Goal: Task Accomplishment & Management: Manage account settings

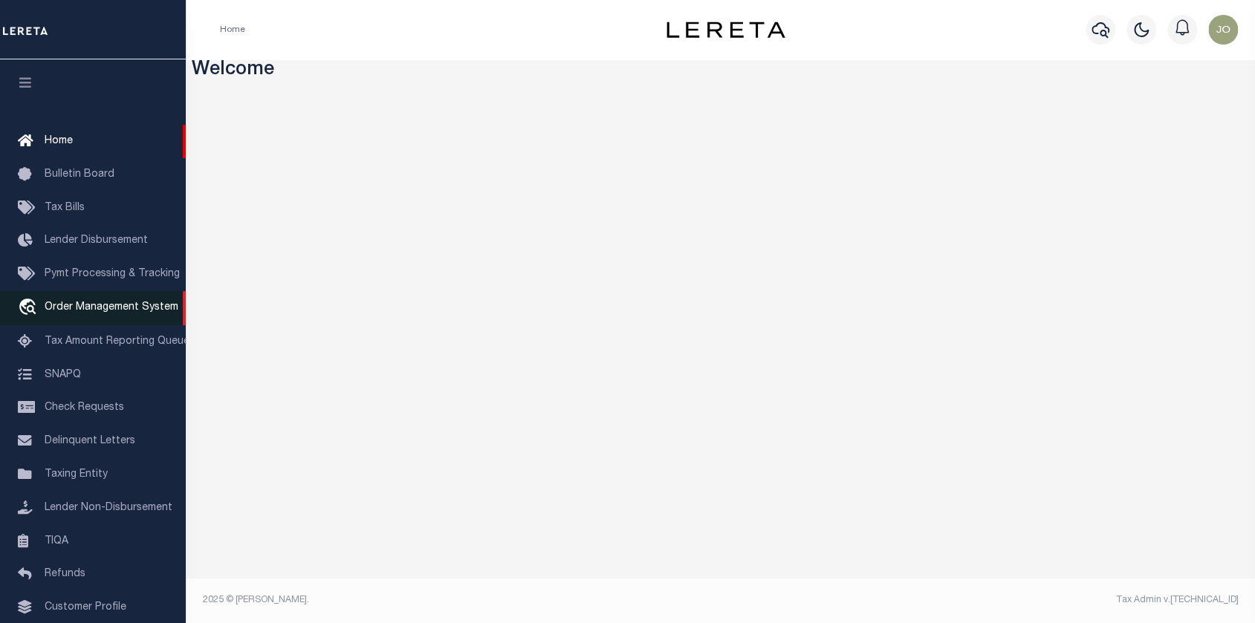
click at [69, 305] on span "Order Management System" at bounding box center [112, 307] width 134 height 10
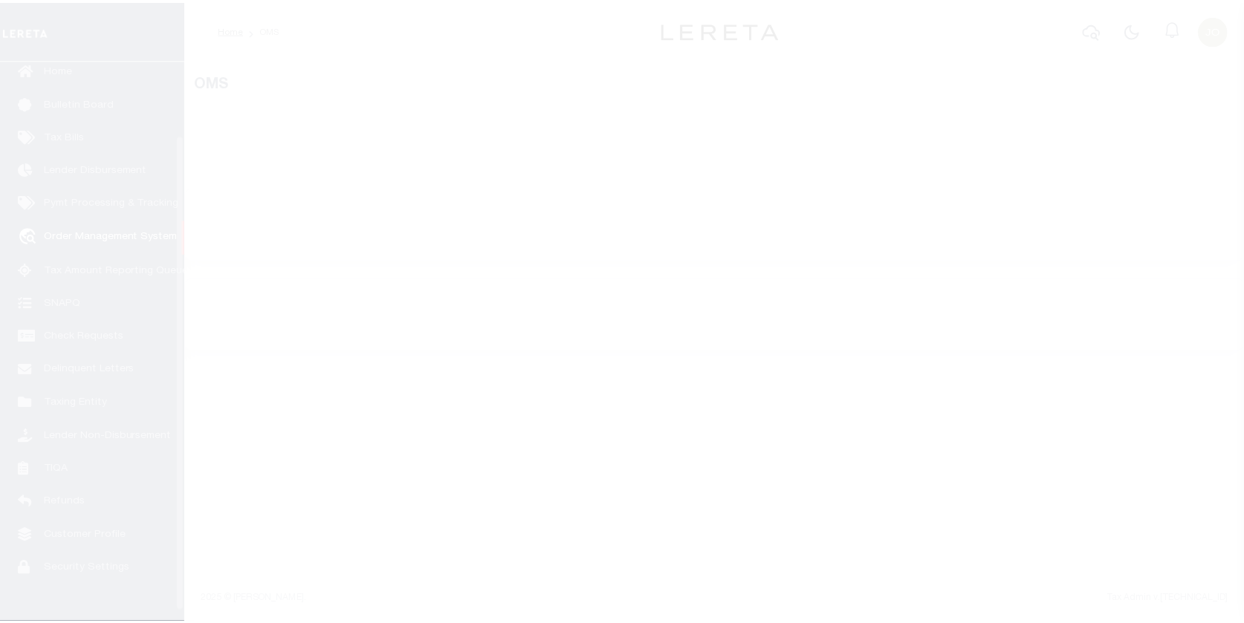
scroll to position [99, 0]
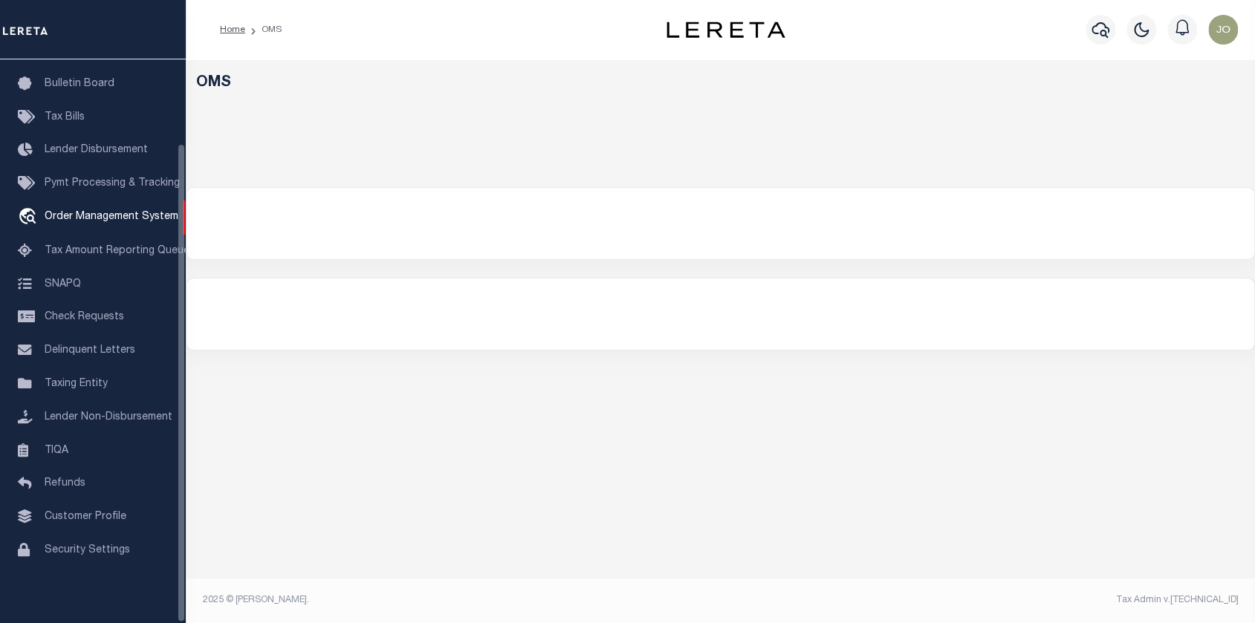
select select "200"
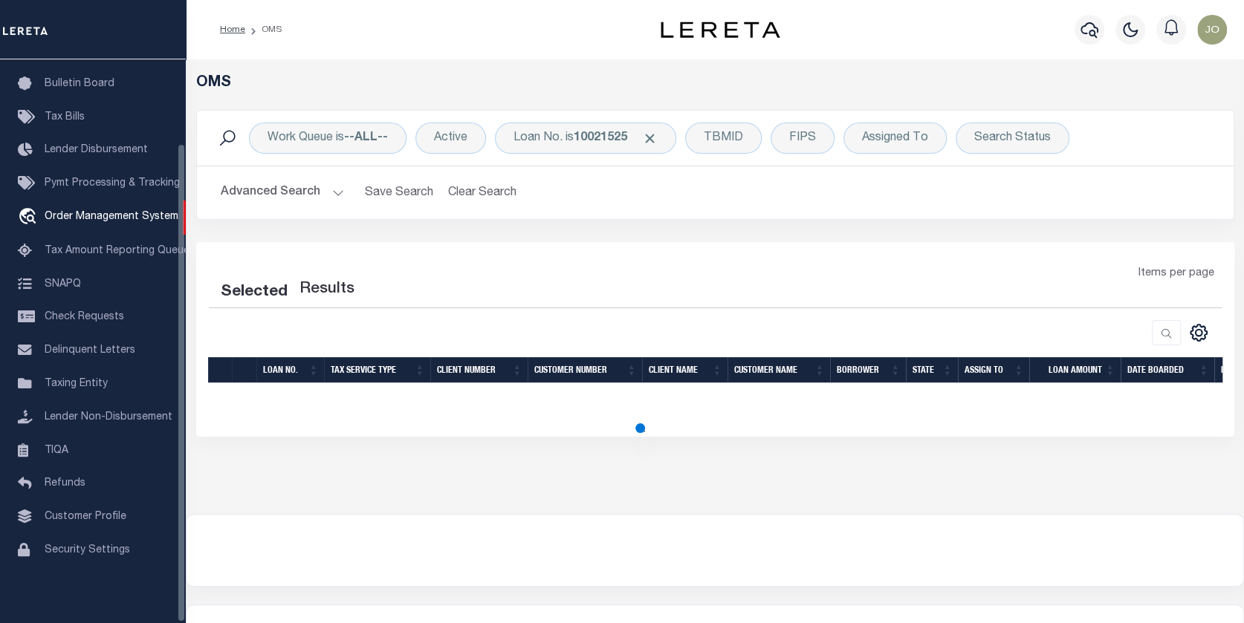
select select "200"
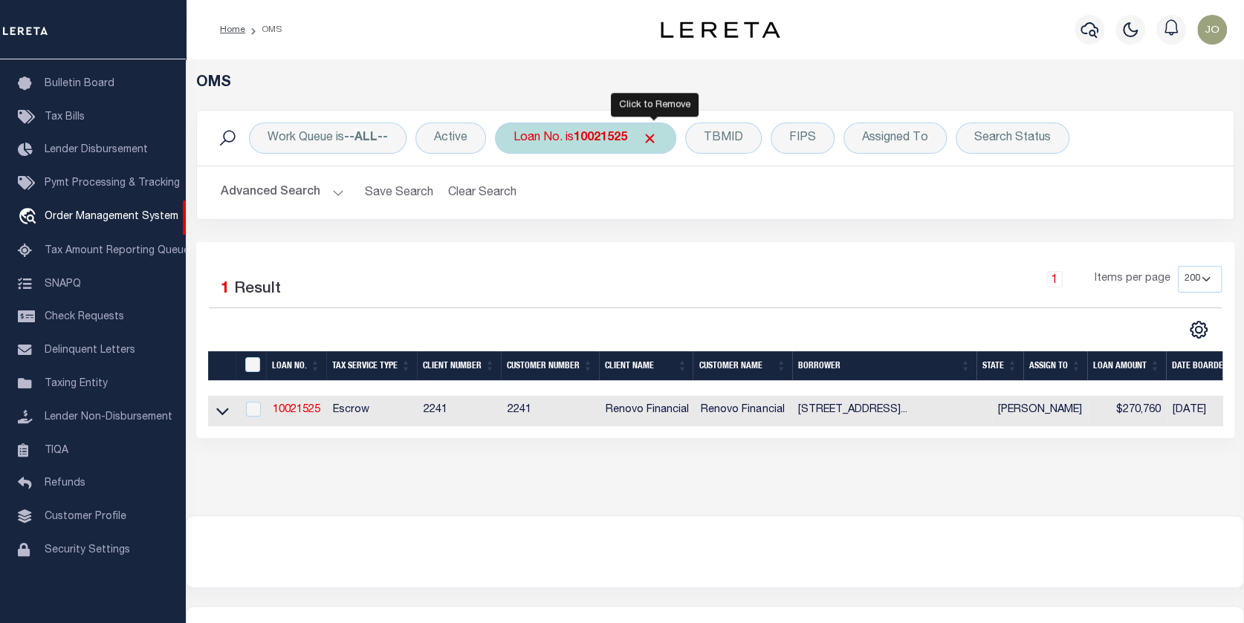
click at [652, 142] on span "Click to Remove" at bounding box center [650, 139] width 16 height 16
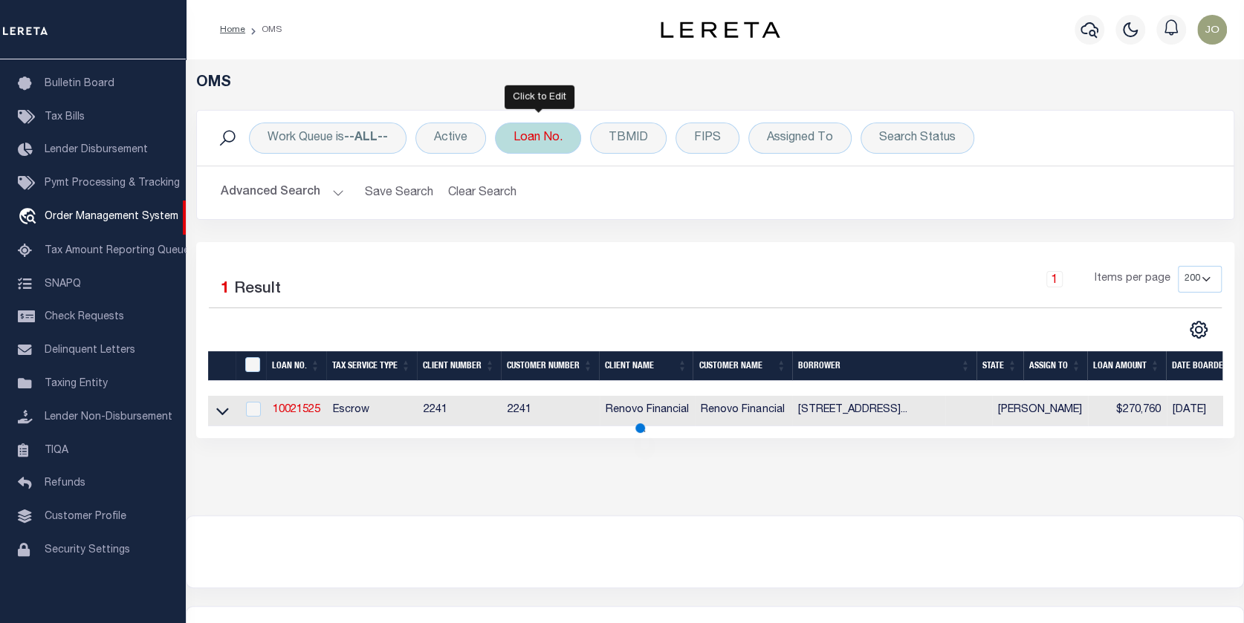
click at [554, 142] on div "Loan No." at bounding box center [538, 138] width 86 height 31
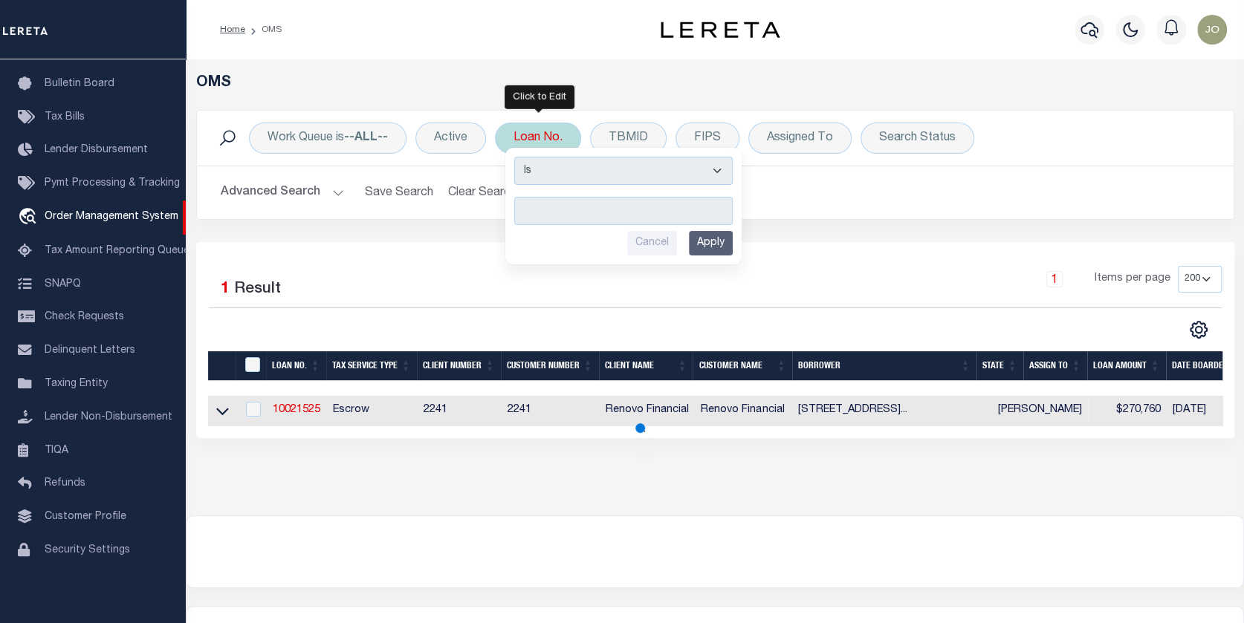
click at [528, 209] on input "text" at bounding box center [623, 211] width 218 height 28
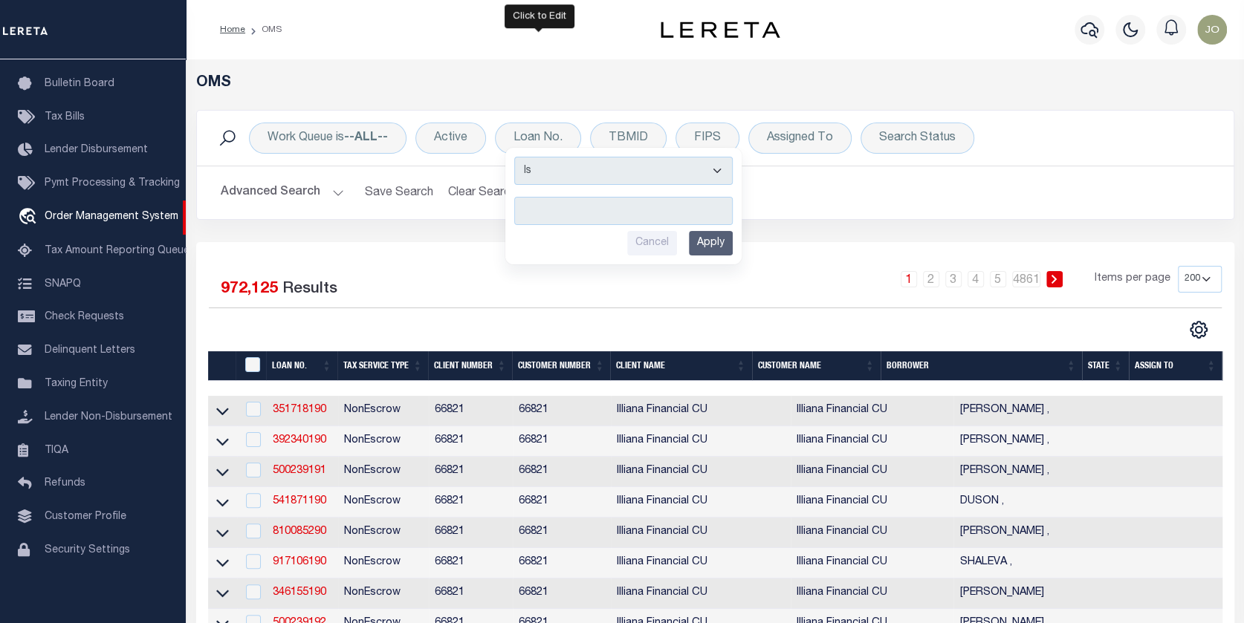
scroll to position [0, 0]
click at [539, 138] on div "Loan No. Is Contains Cancel Apply" at bounding box center [538, 138] width 86 height 31
click at [529, 206] on input "text" at bounding box center [623, 211] width 218 height 28
type input "8280513"
click at [700, 233] on input "Apply" at bounding box center [711, 243] width 44 height 25
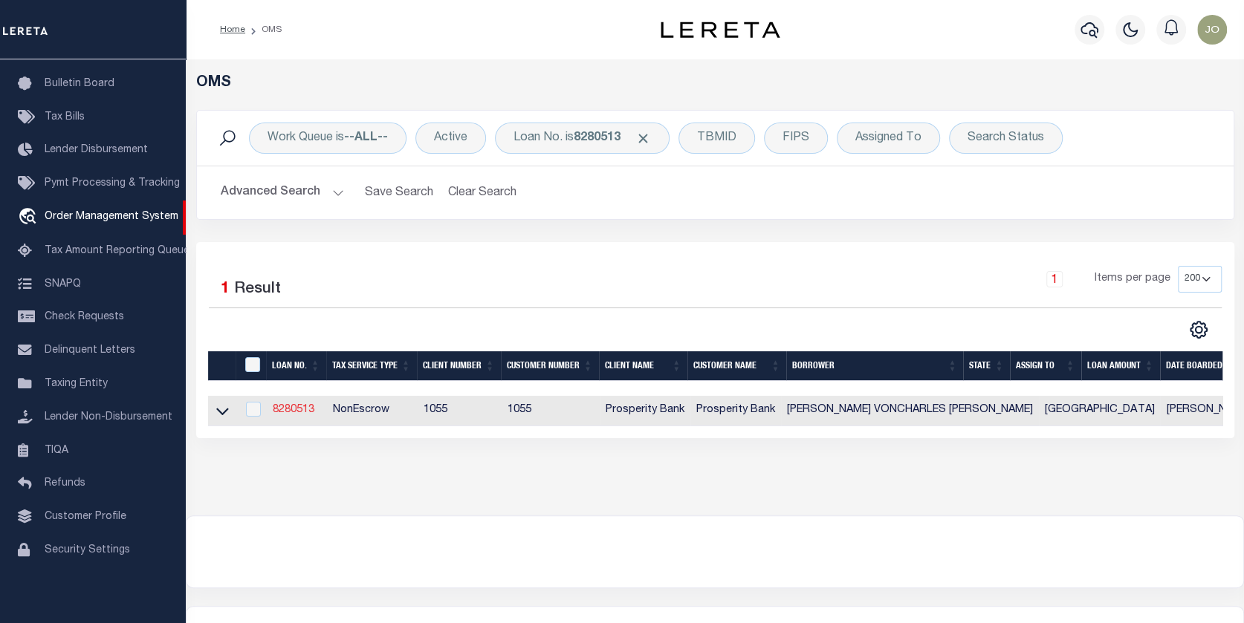
click at [286, 407] on link "8280513" at bounding box center [294, 410] width 42 height 10
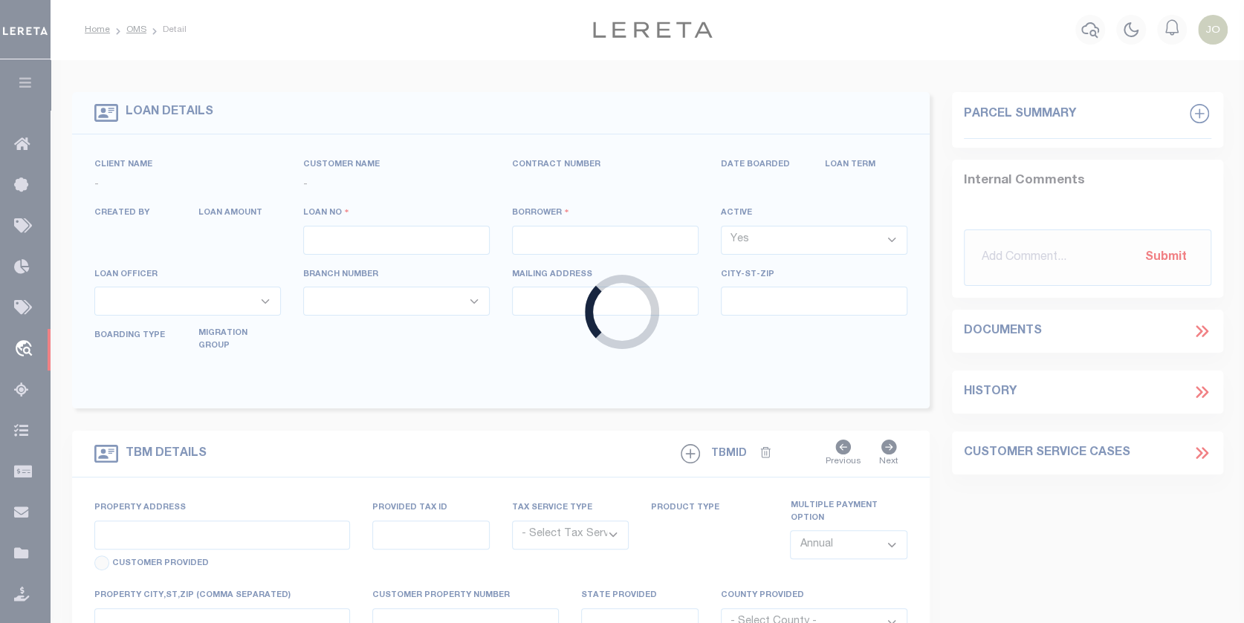
type input "8280513"
type input "CORNELIUS VONCHARLES GRAY"
select select
type input "103 LISA ST"
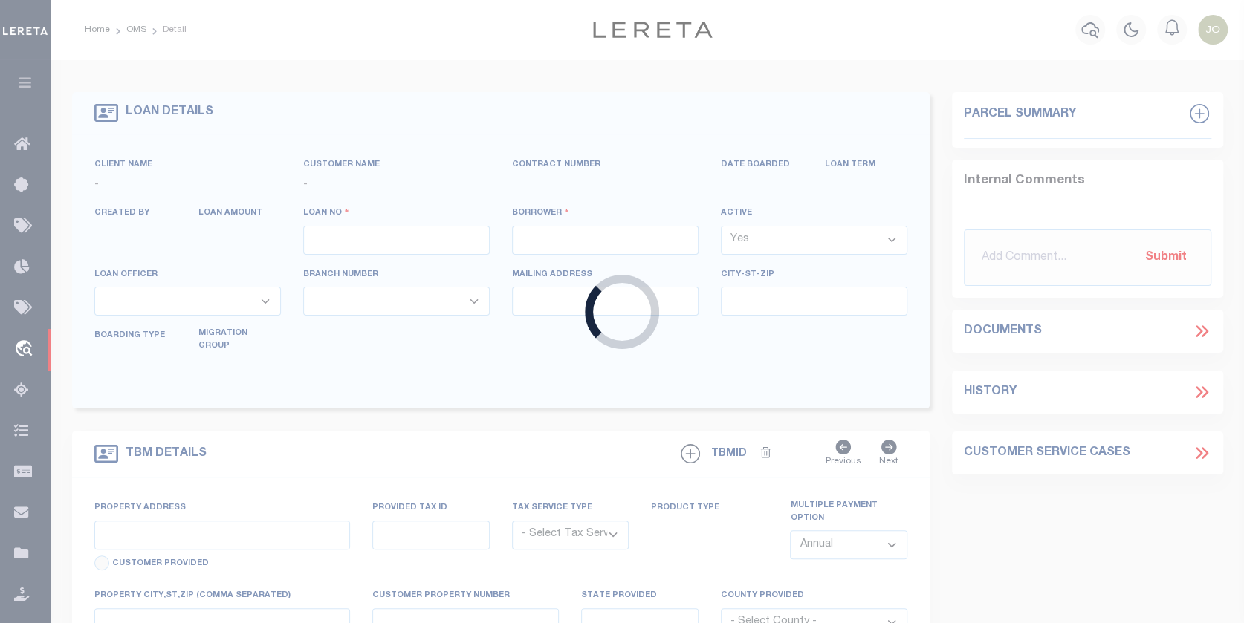
type input "CENTER TX 75935"
select select
select select "NonEscrow"
select select "14683"
select select "3907"
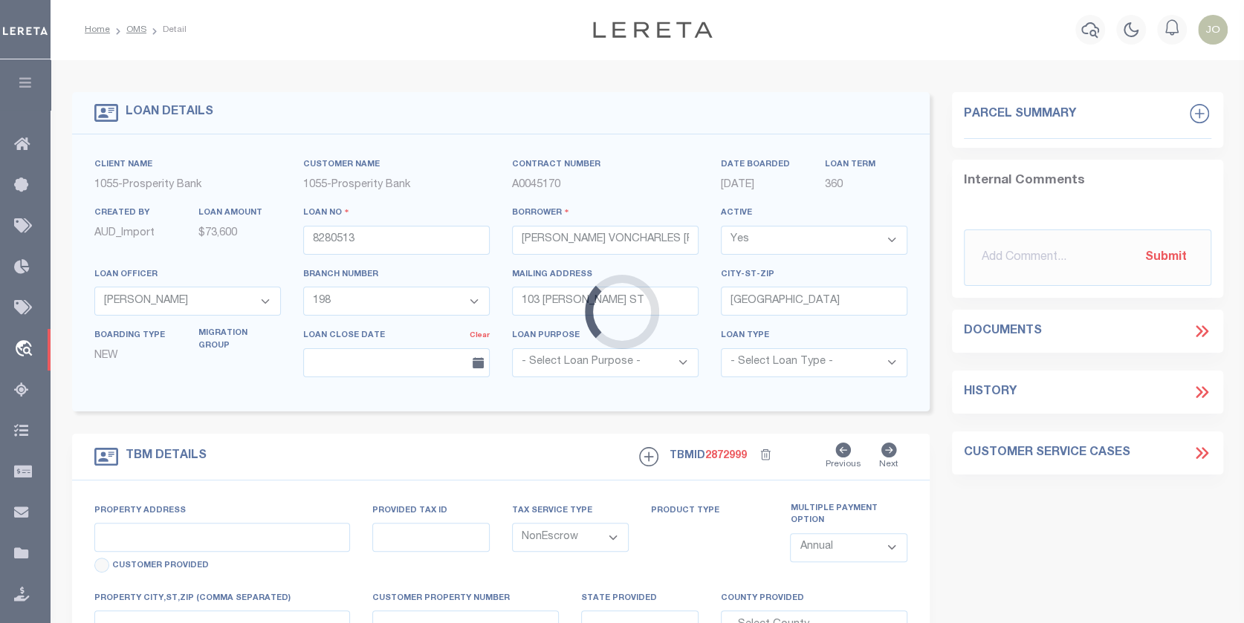
type input "112 BARBARA STREET"
select select
type input "CENTER TX 75935"
type input "3"
type input "[GEOGRAPHIC_DATA]"
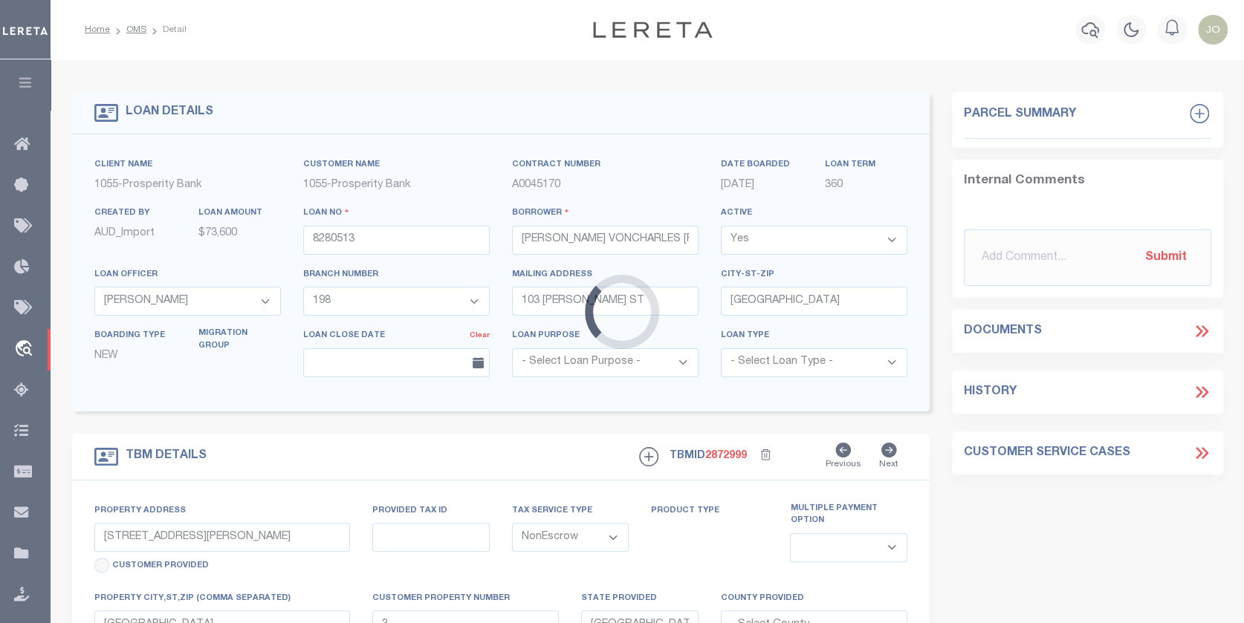
select select
type textarea "112 BARBARA STREET CENTER TX 75935 N1/2 LOT 3 ALL OF LOT 4 W D SMITH ADDITION W…"
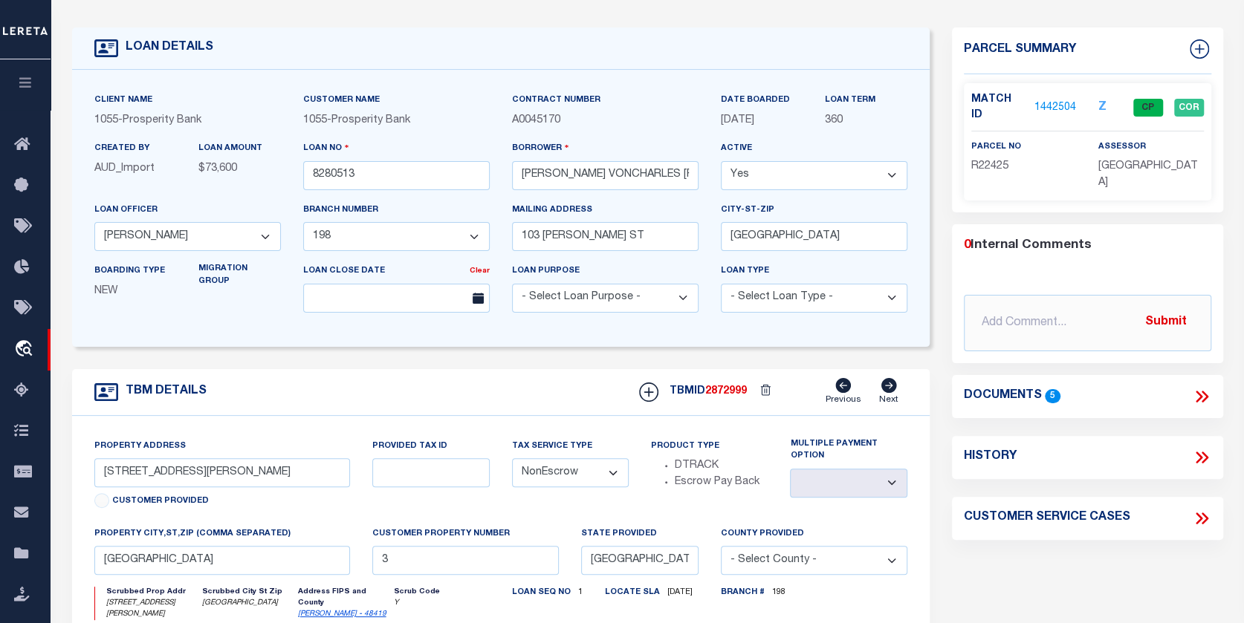
scroll to position [74, 0]
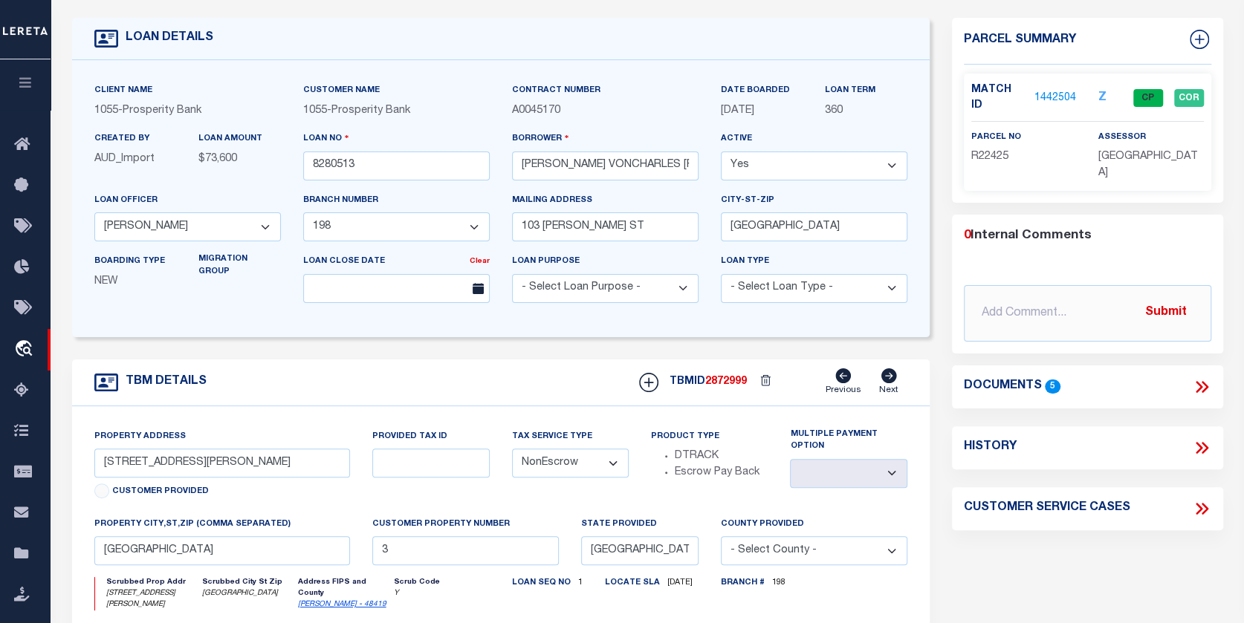
click at [1053, 91] on link "1442504" at bounding box center [1055, 99] width 42 height 16
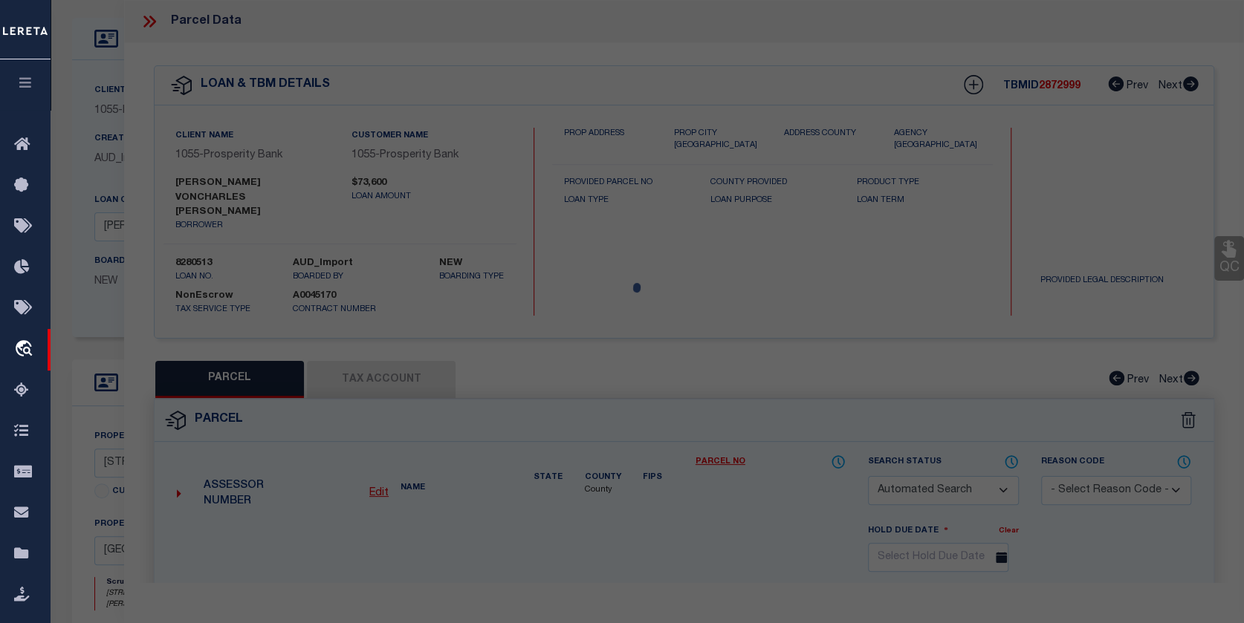
checkbox input "false"
select select "CP"
type input "BROADWAY MARY ELLEN NICHOLS"
select select
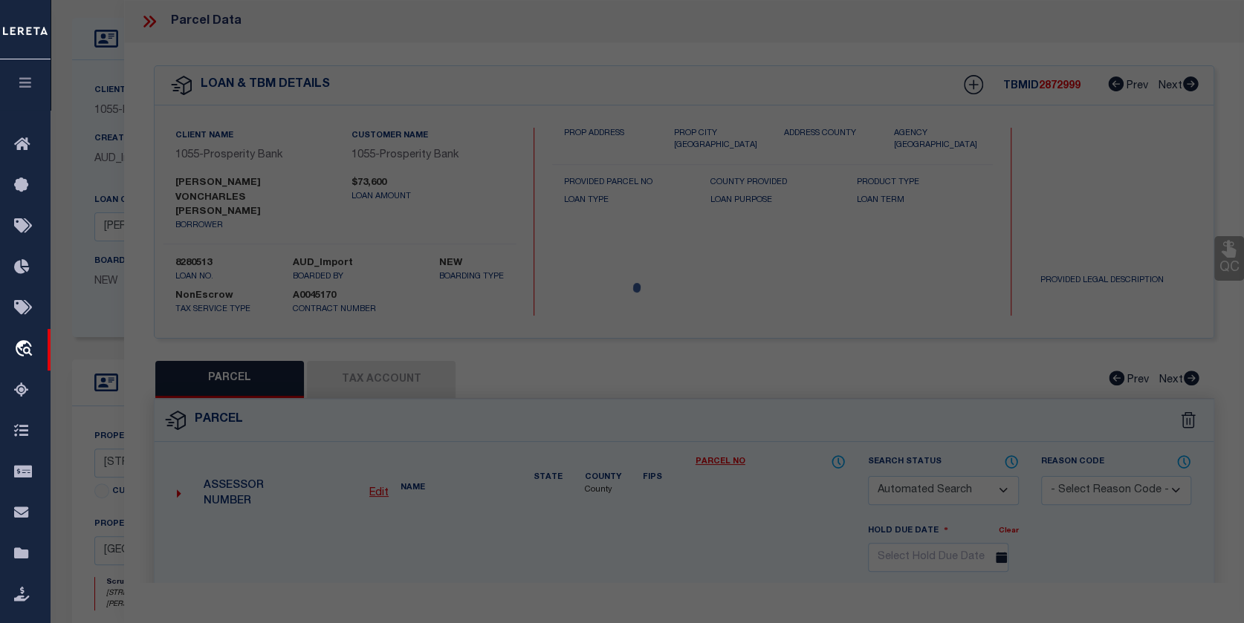
type input "112 BARBARA ST"
checkbox input "false"
type input "CENTER TX 75935"
type textarea "A- 0279 HILL WESLEY SUR BLK 86 TR 2 NORTH 1/2 LOT 3 & ALL OF LOT 4 BLK D W D SM…"
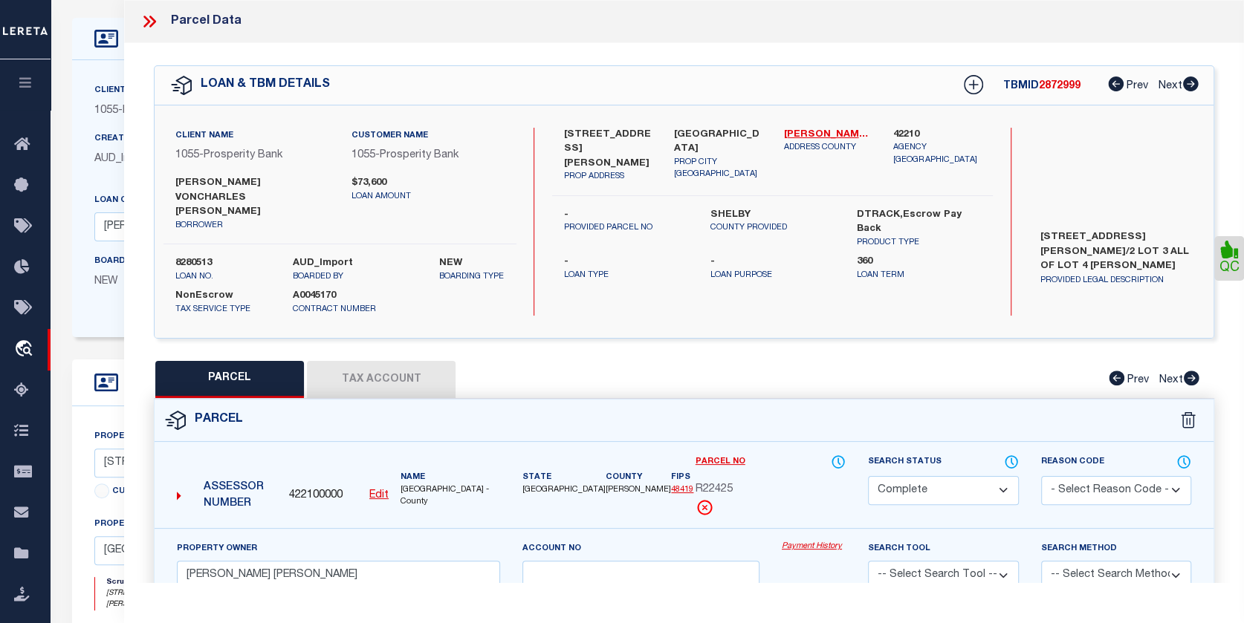
click at [817, 541] on link "Payment History" at bounding box center [814, 547] width 64 height 13
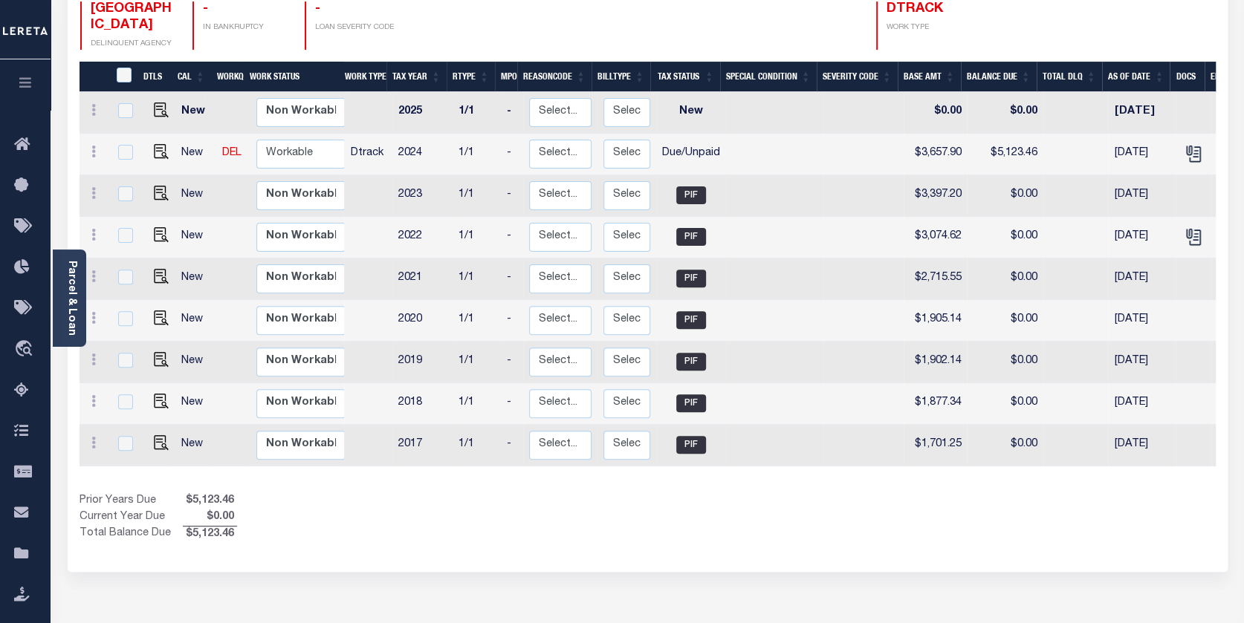
click at [117, 134] on td at bounding box center [123, 155] width 31 height 42
checkbox input "true"
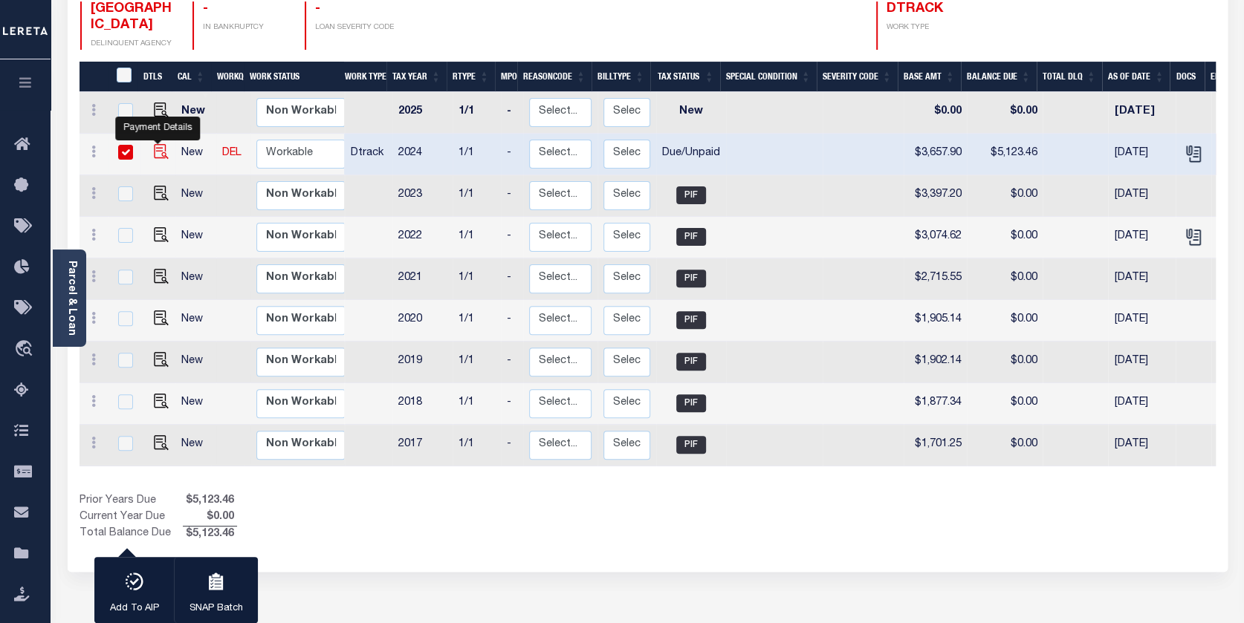
click at [154, 144] on img "" at bounding box center [161, 151] width 15 height 15
checkbox input "false"
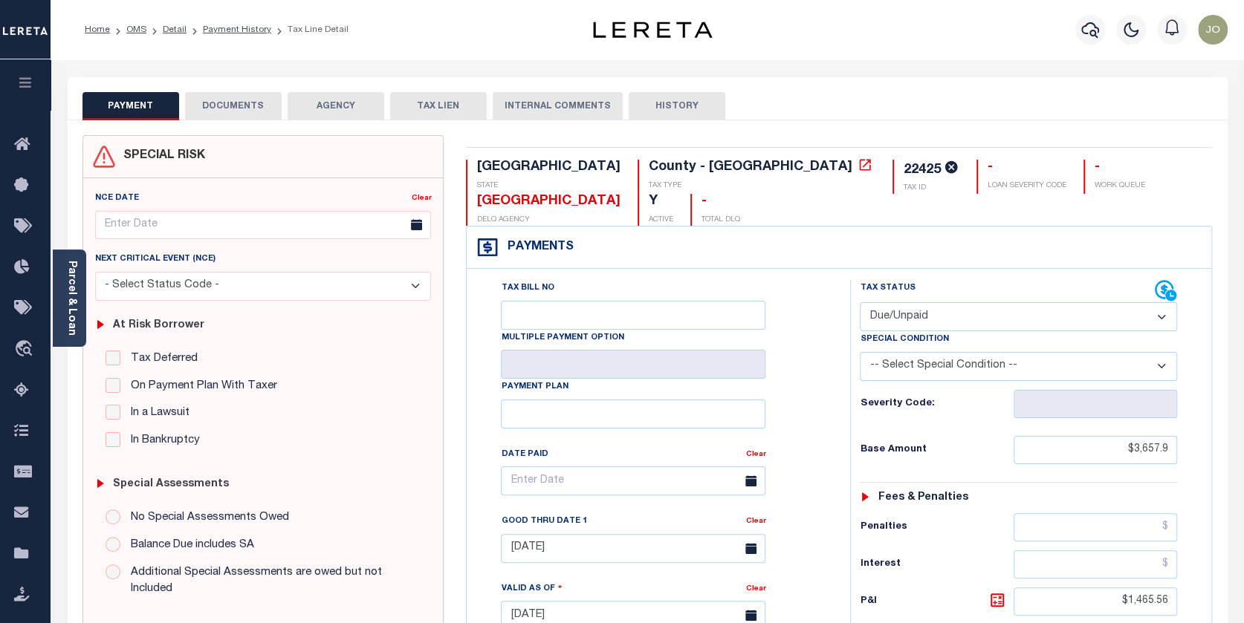
click at [1171, 302] on select "- Select Status Code - Open Due/Unpaid Paid Incomplete No Tax Due Internal Refu…" at bounding box center [1018, 316] width 317 height 29
select select "PYD"
click at [860, 302] on select "- Select Status Code - Open Due/Unpaid Paid Incomplete No Tax Due Internal Refu…" at bounding box center [1018, 316] width 317 height 29
type input "10/14/2025"
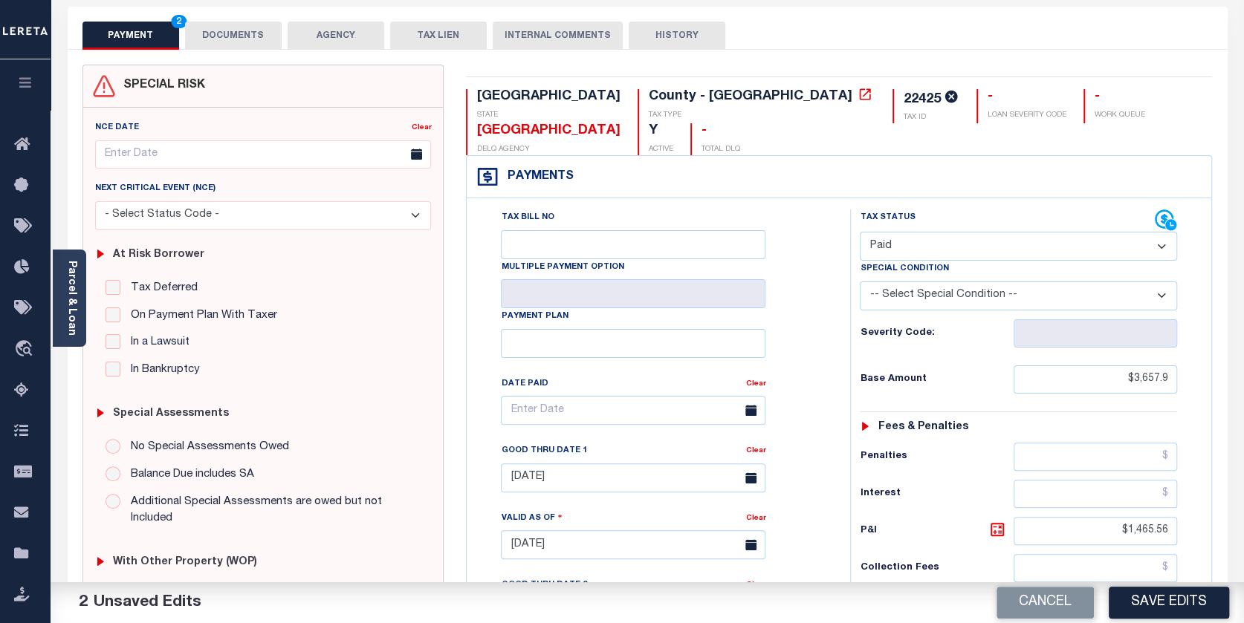
scroll to position [74, 0]
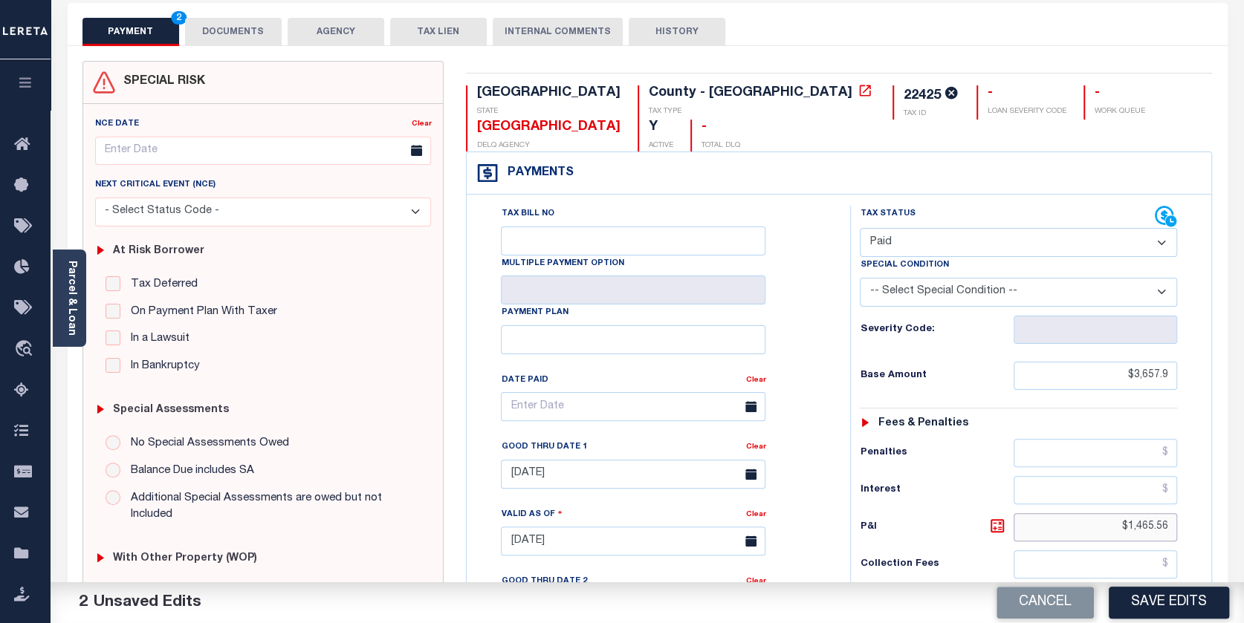
click at [1127, 513] on input "$1,465.56" at bounding box center [1094, 527] width 163 height 28
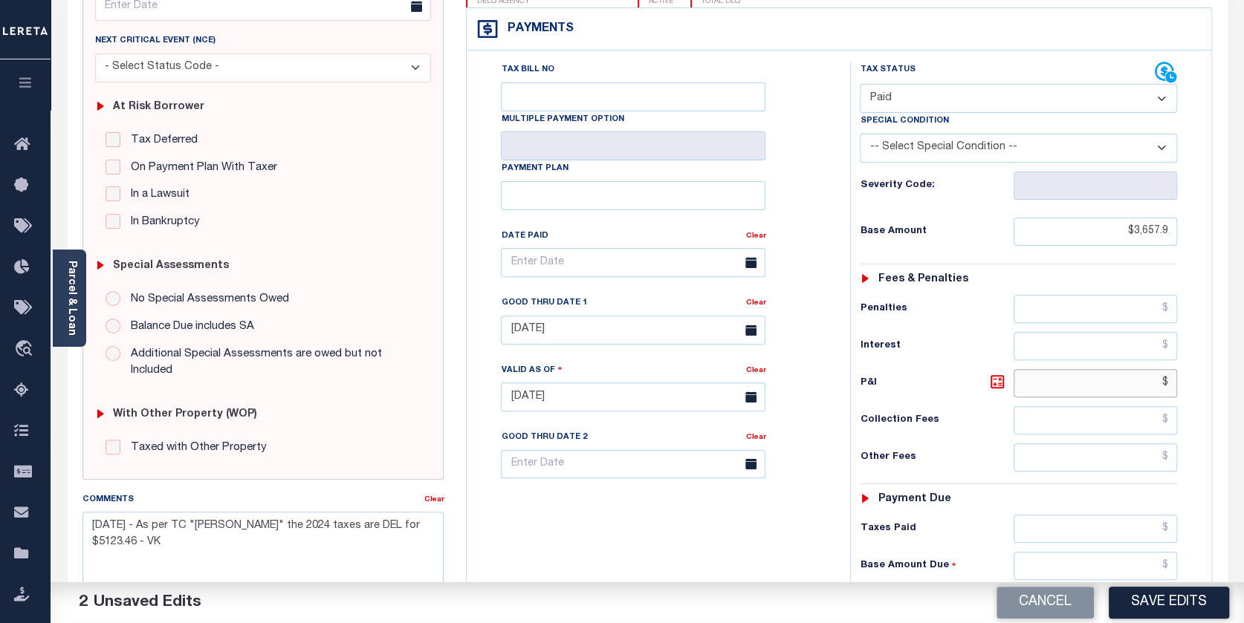
scroll to position [223, 0]
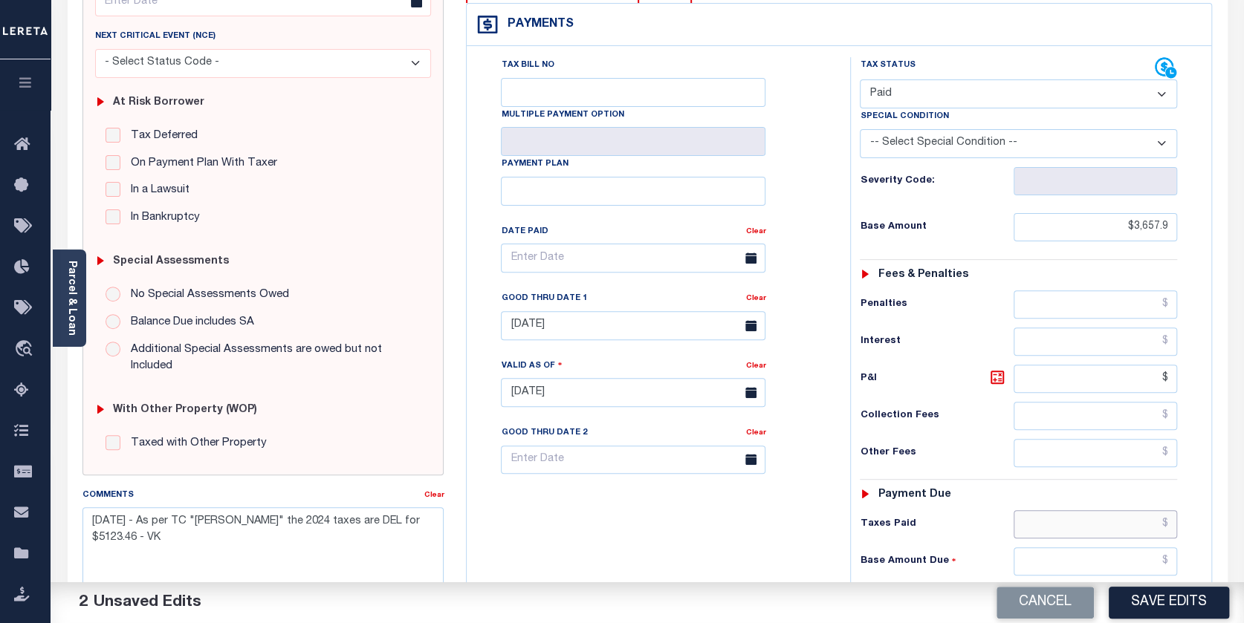
type input "$.00"
click at [1167, 510] on input "text" at bounding box center [1094, 524] width 163 height 28
type input "$3,657.90"
click at [1124, 585] on input "$5,123.46" at bounding box center [1094, 599] width 163 height 28
type input "$.00"
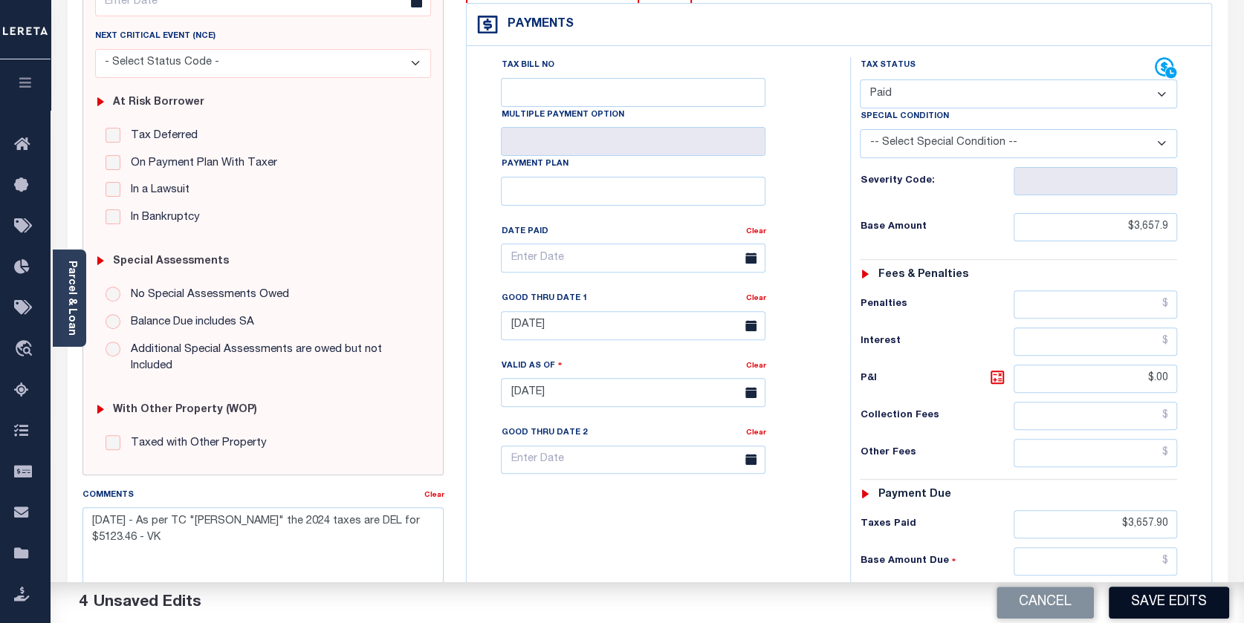
click at [1135, 588] on button "Save Edits" at bounding box center [1168, 603] width 120 height 32
checkbox input "false"
type input "$3,657.9"
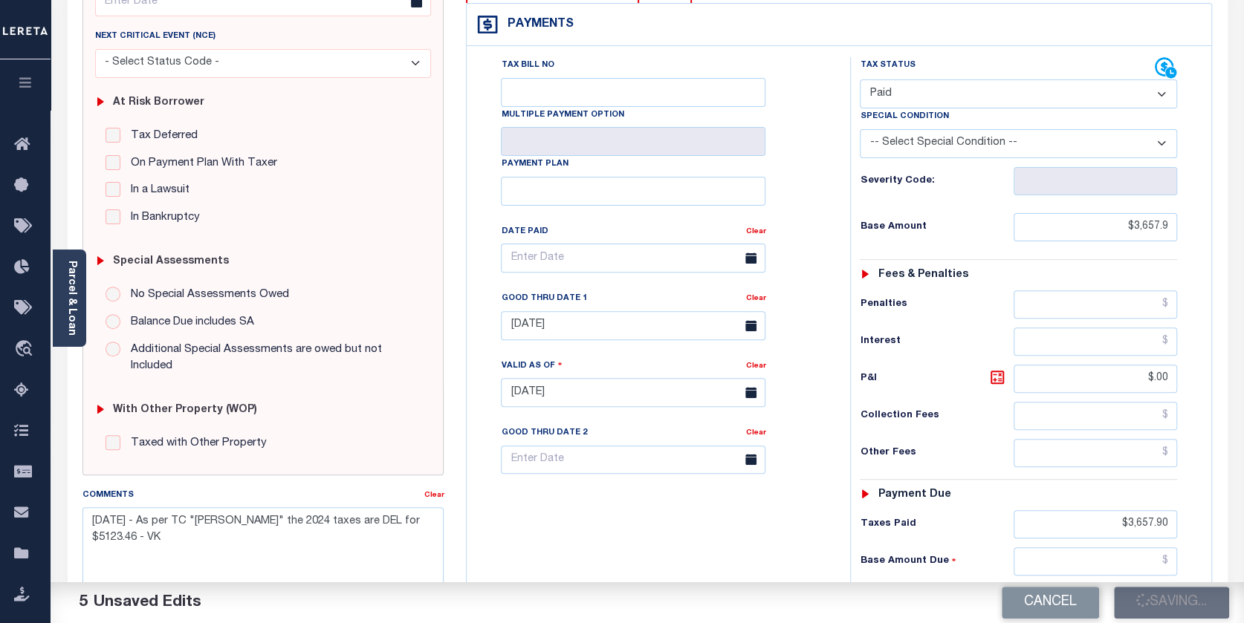
type input "$0"
type input "$3,657.9"
type input "$0"
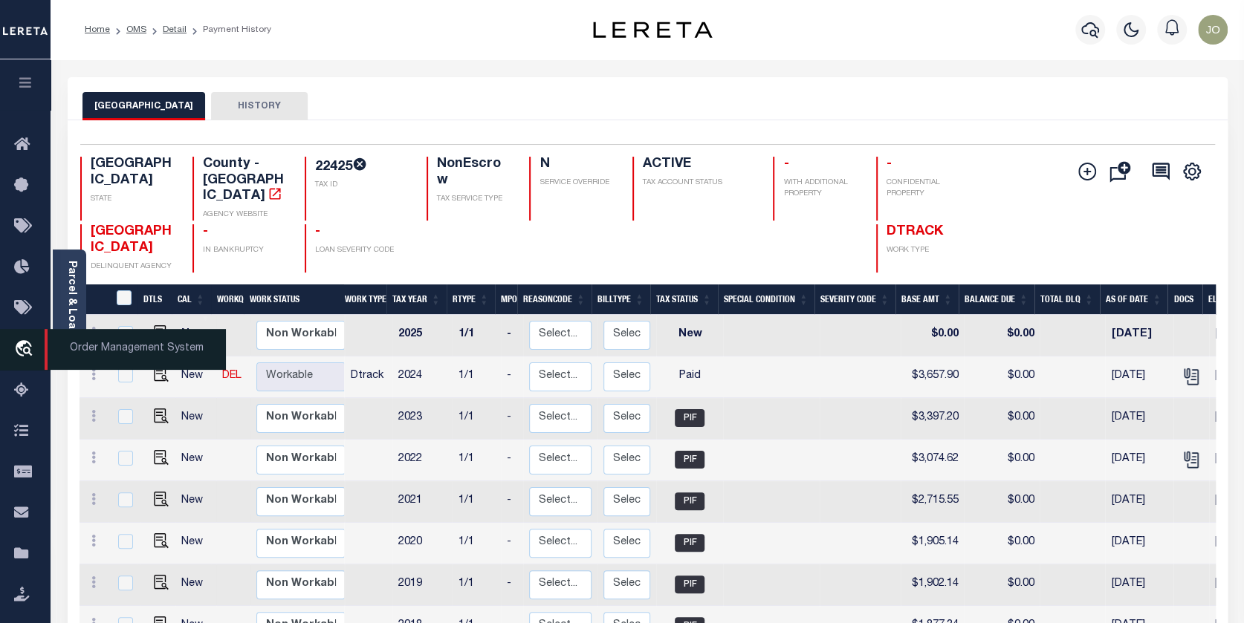
click at [25, 345] on icon "travel_explore" at bounding box center [26, 349] width 24 height 19
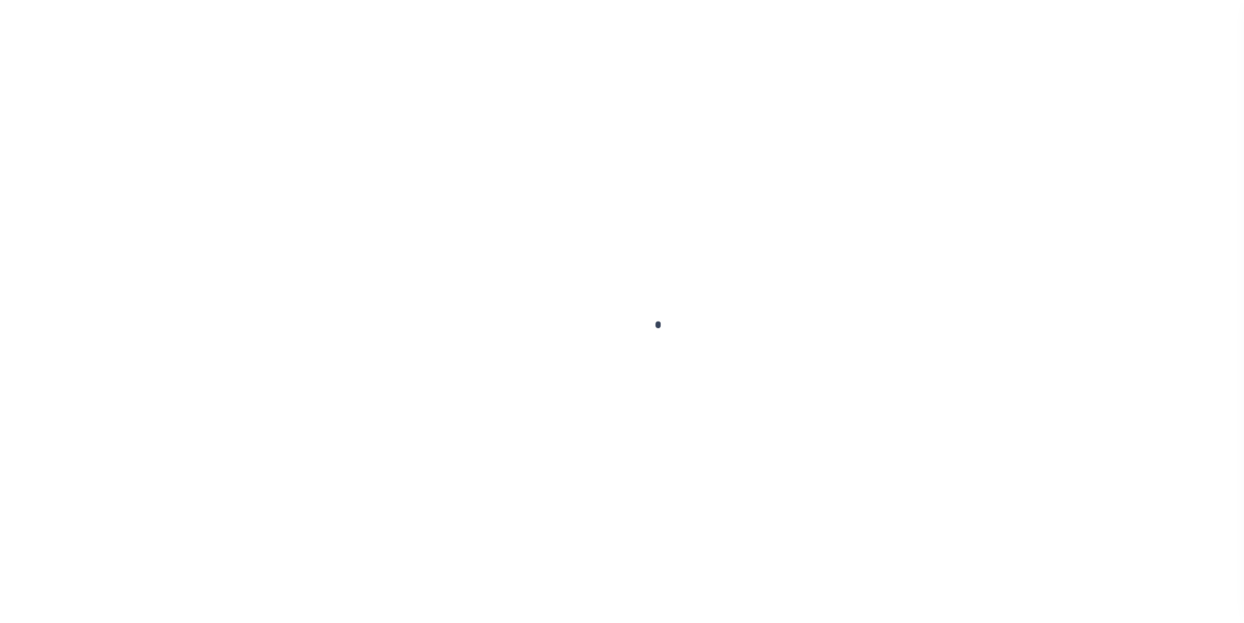
scroll to position [99, 0]
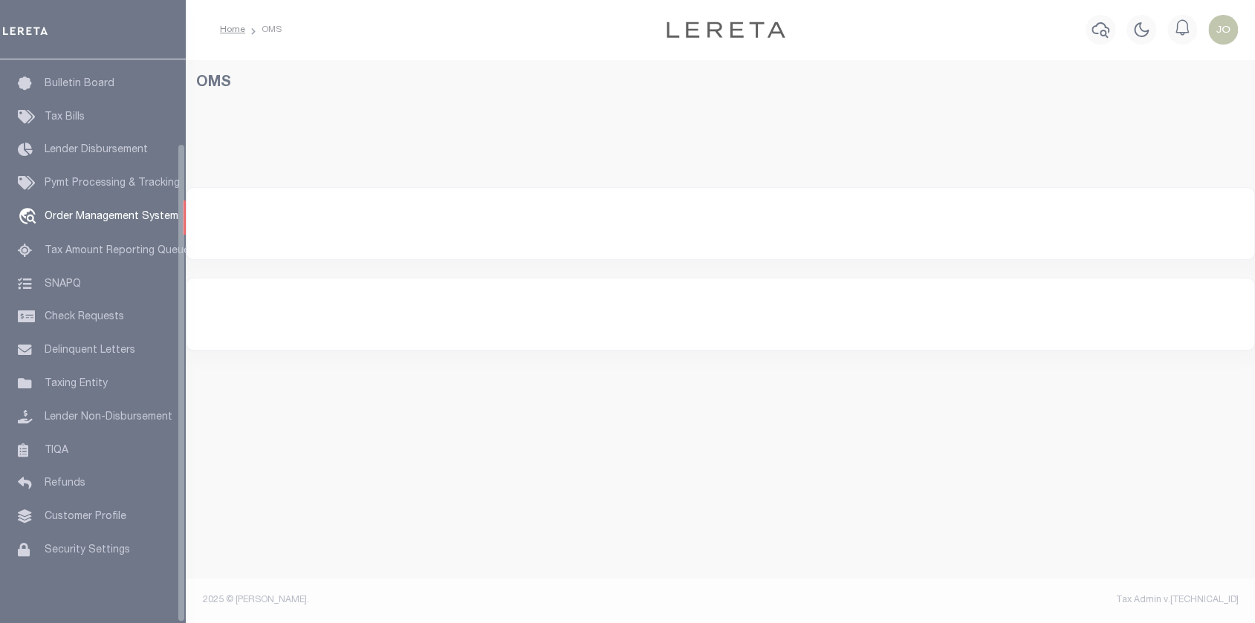
select select "200"
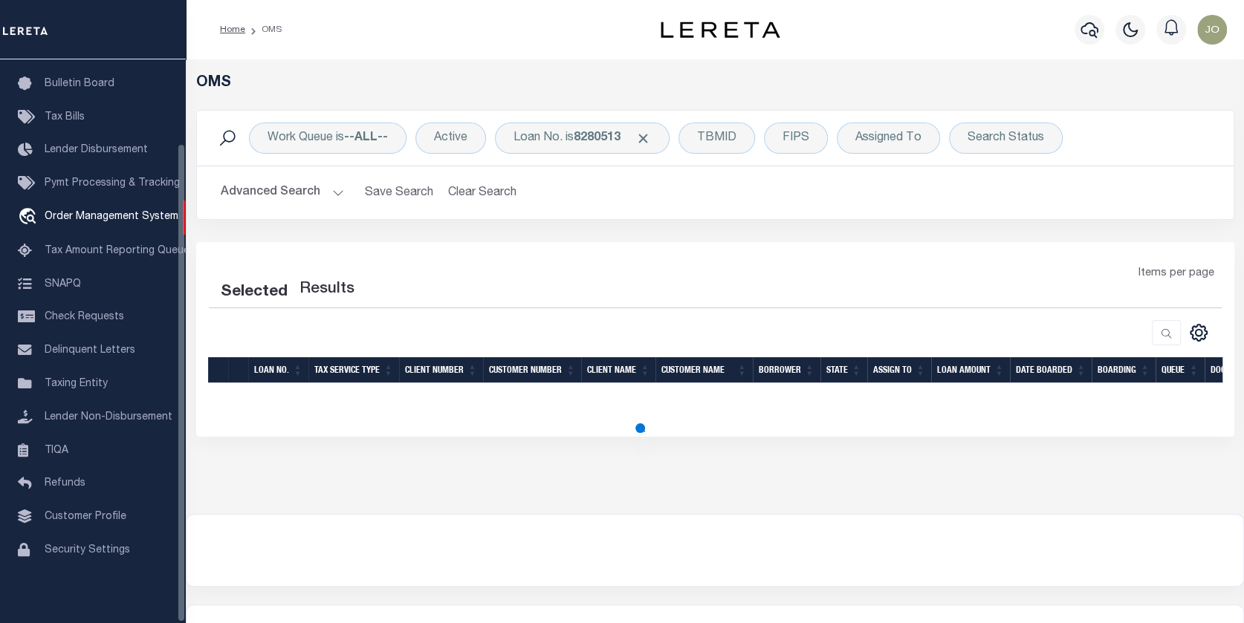
select select "200"
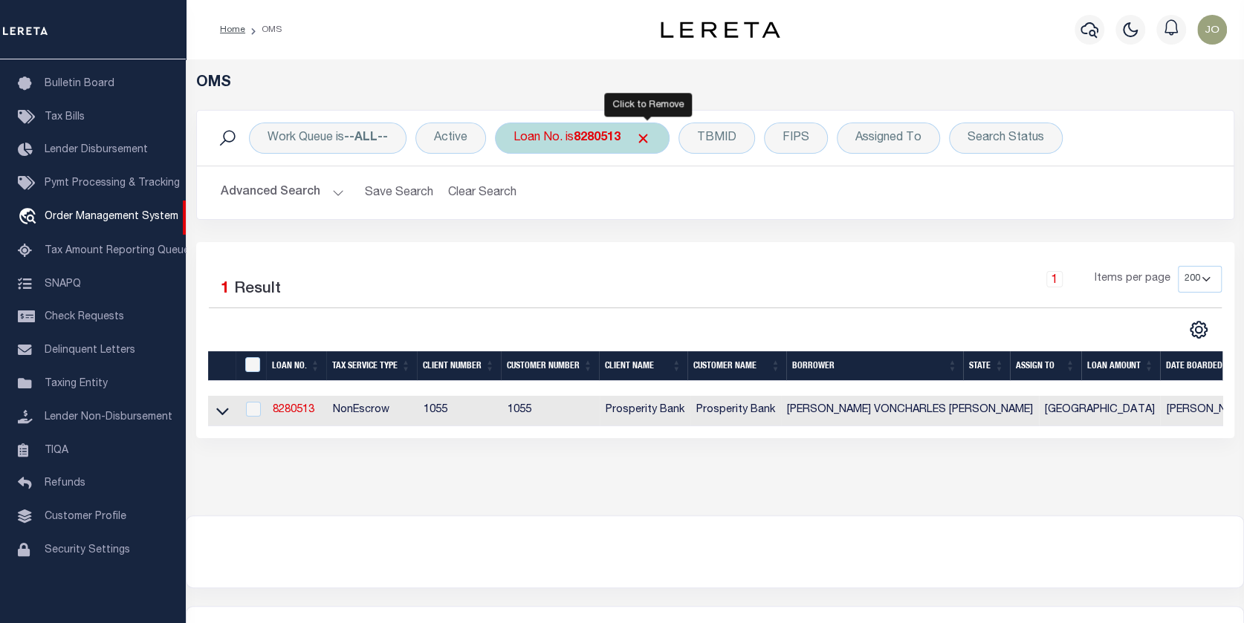
click at [648, 134] on span "Click to Remove" at bounding box center [643, 139] width 16 height 16
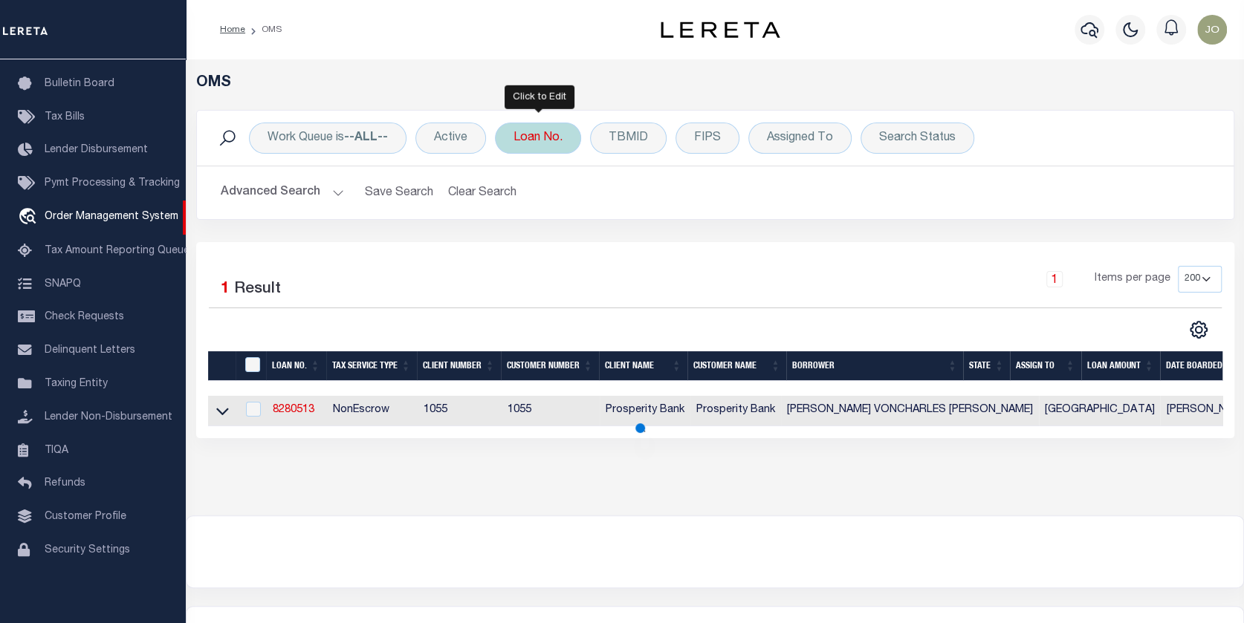
click at [533, 141] on div "Loan No." at bounding box center [538, 138] width 86 height 31
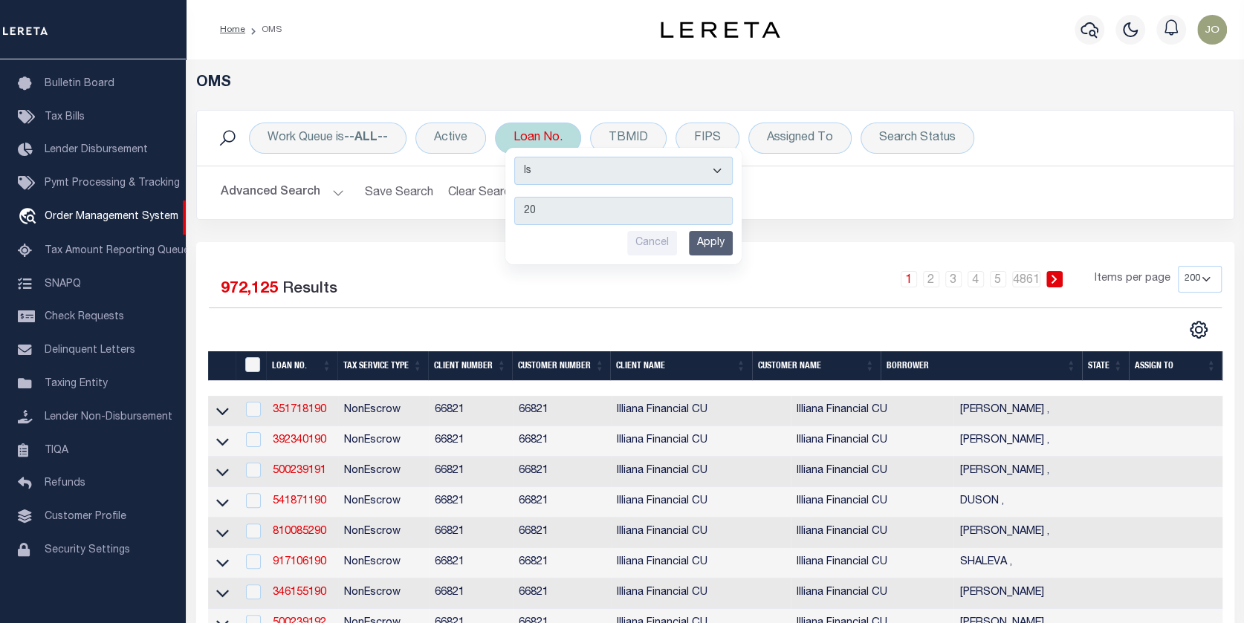
type input "2"
type input "202492827"
click at [718, 244] on input "Apply" at bounding box center [711, 243] width 44 height 25
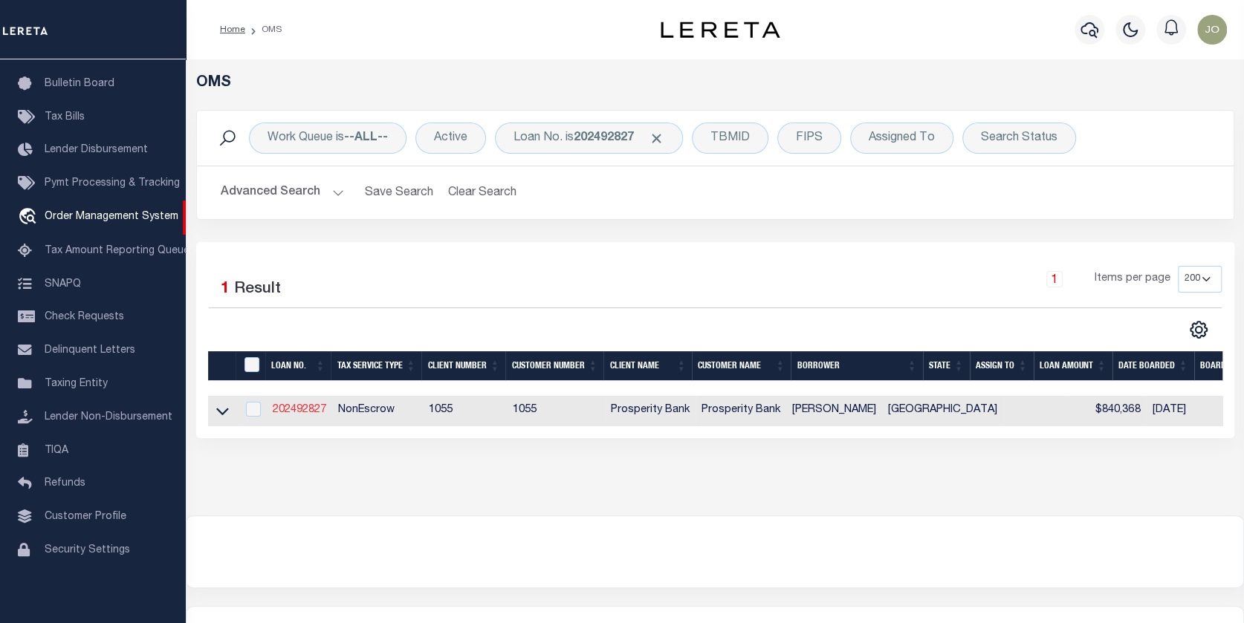
click at [298, 405] on link "202492827" at bounding box center [299, 410] width 53 height 10
type input "202492827"
type input "DOMINIQUE SORRESSO"
select select
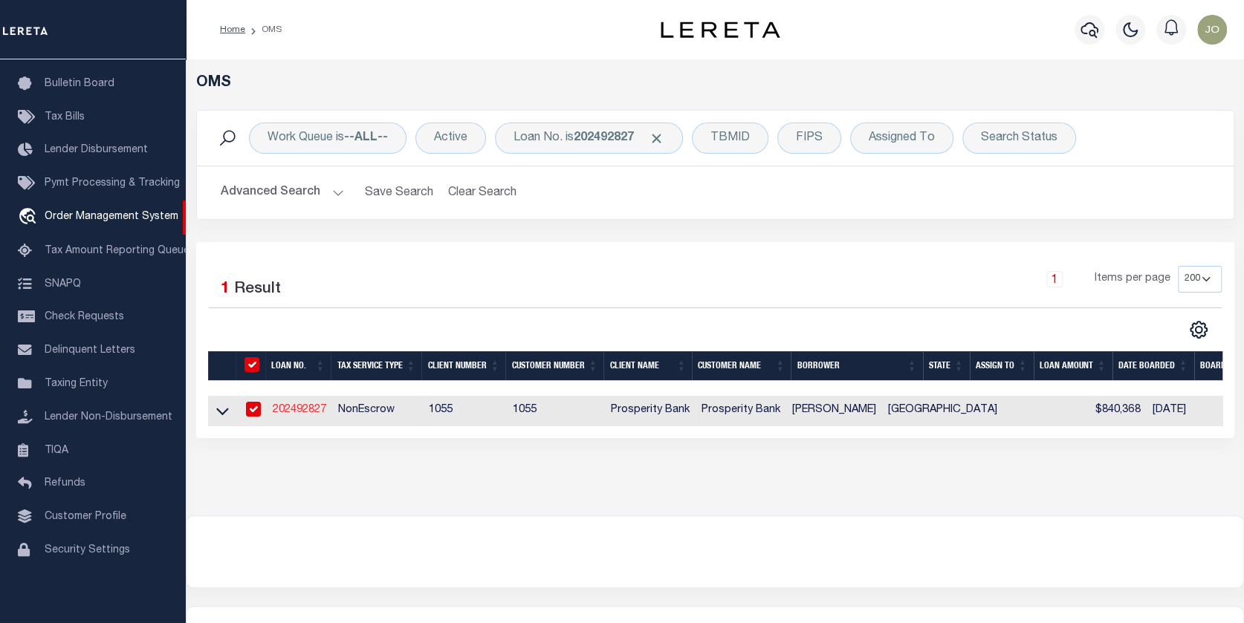
type input "4400 SARASOTA DR"
type input "AUSTIN TX 78749"
select select "100"
select select "NonEscrow"
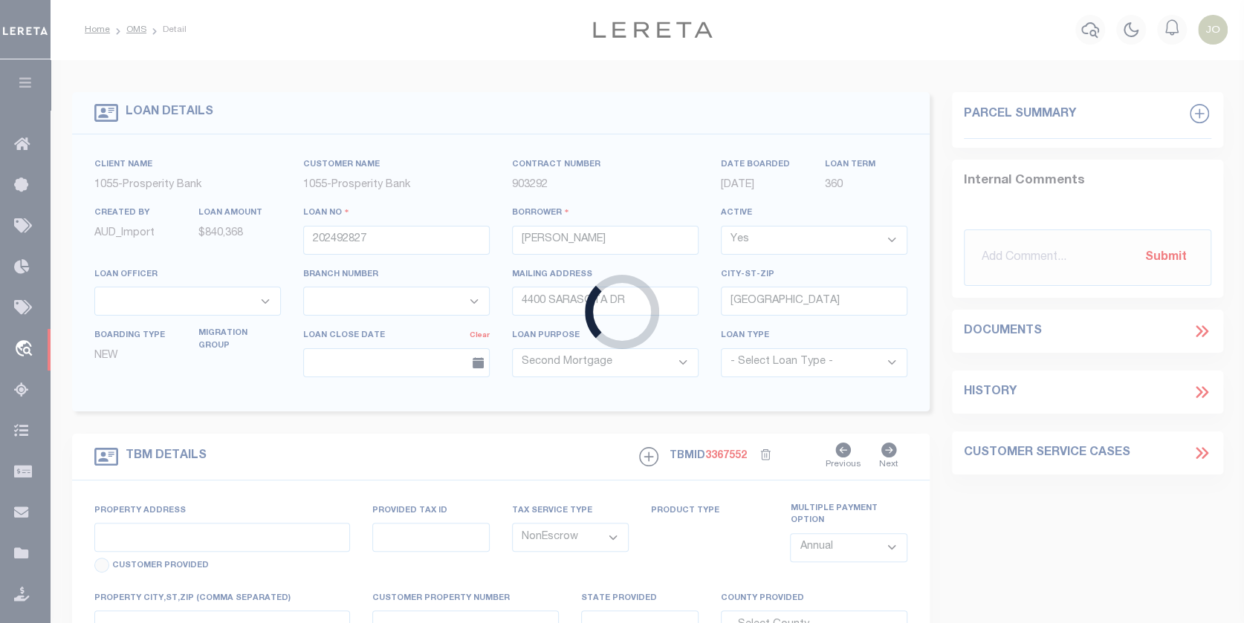
type input "175 EVELYN CT"
type input "R194703"
select select
type input "DRIPPING SPRINGS, TX 78620"
type input "[GEOGRAPHIC_DATA]"
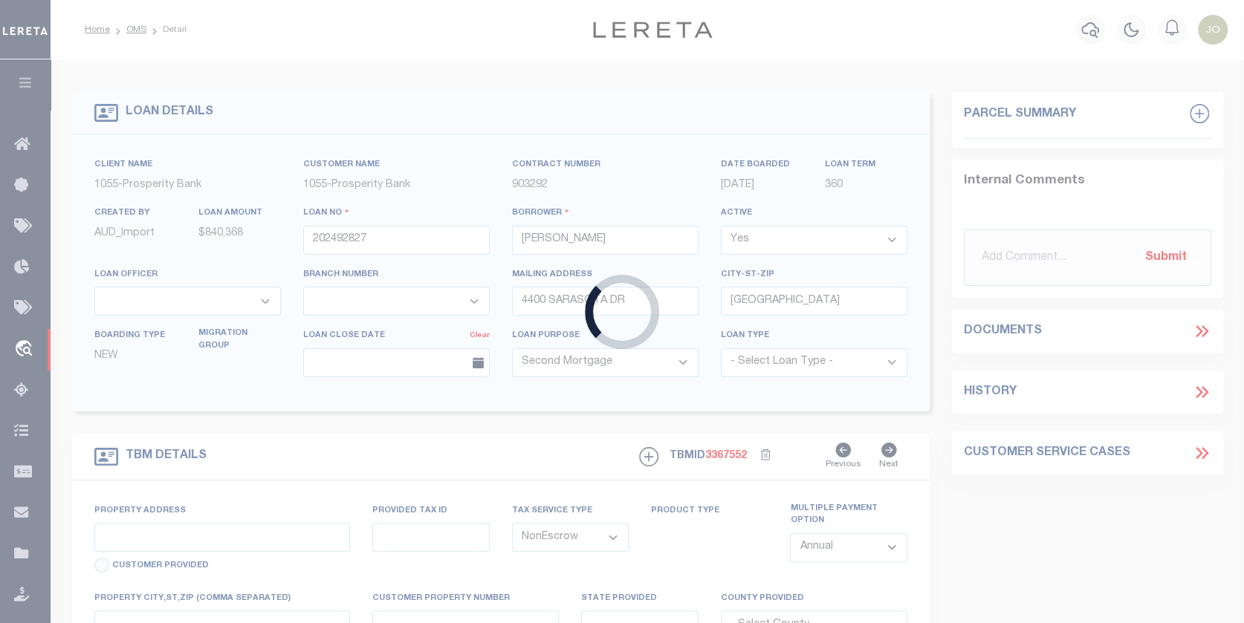
type textarea "LOT 10 BLK D AMENDED PLAT CALITERRA PH 1 SECT 2"
select select "10377"
select select "4100"
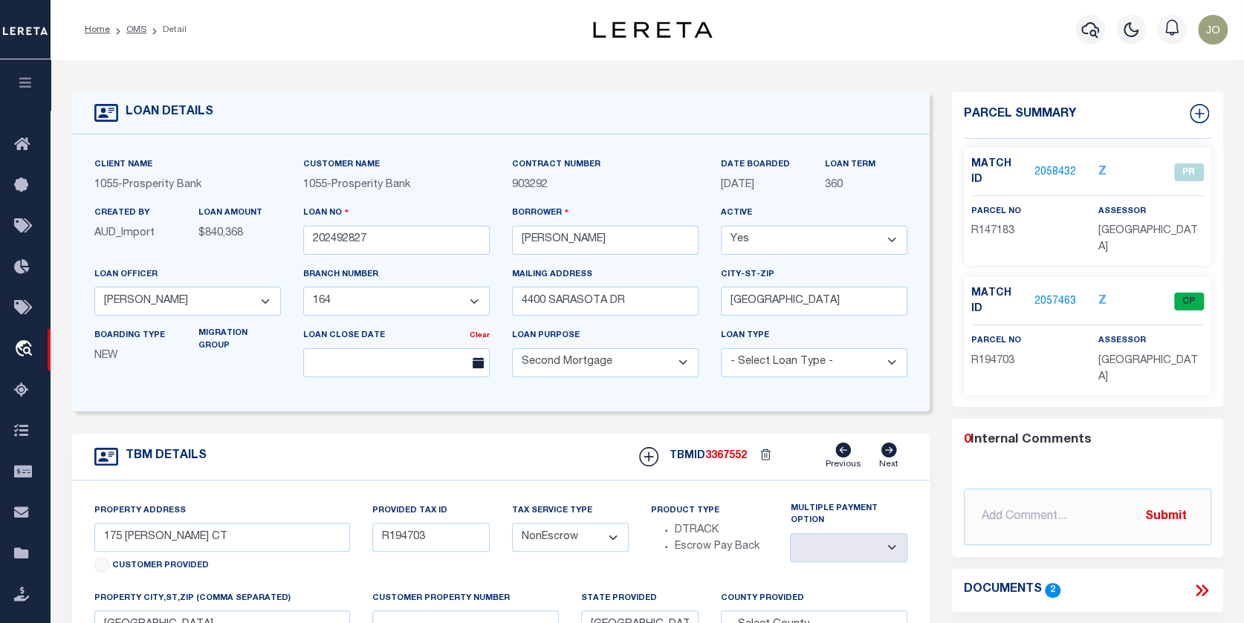
click at [1050, 165] on link "2058432" at bounding box center [1055, 173] width 42 height 16
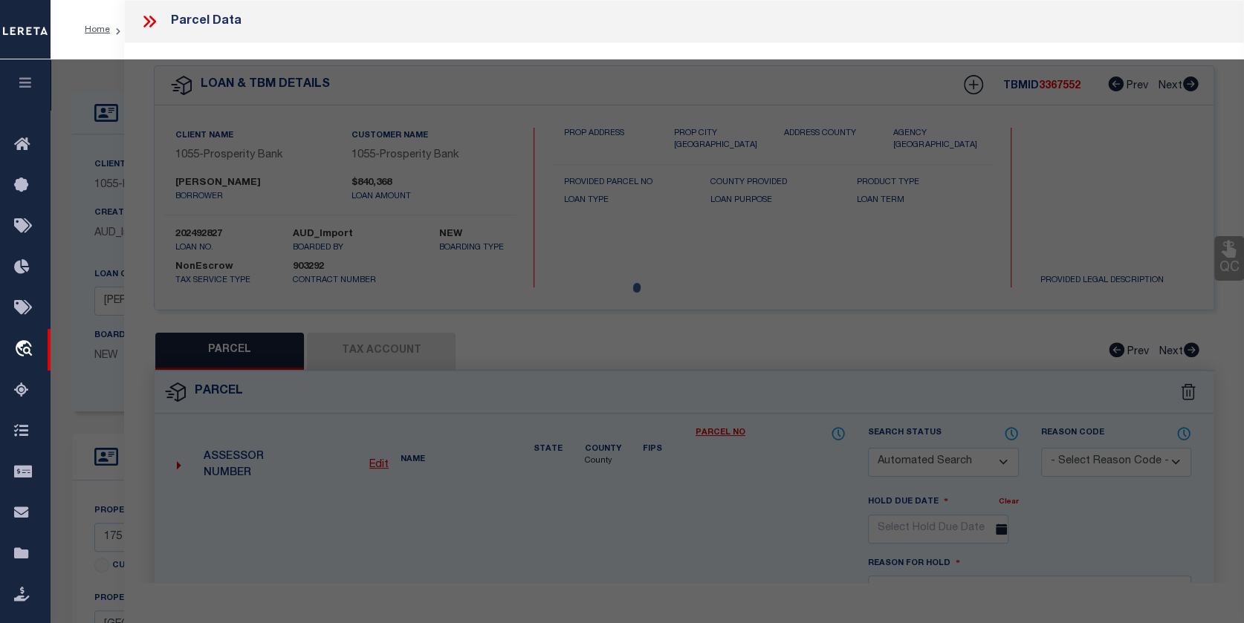
checkbox input "false"
select select "PR"
type input "BARRY, COLT & COURTNEY"
select select
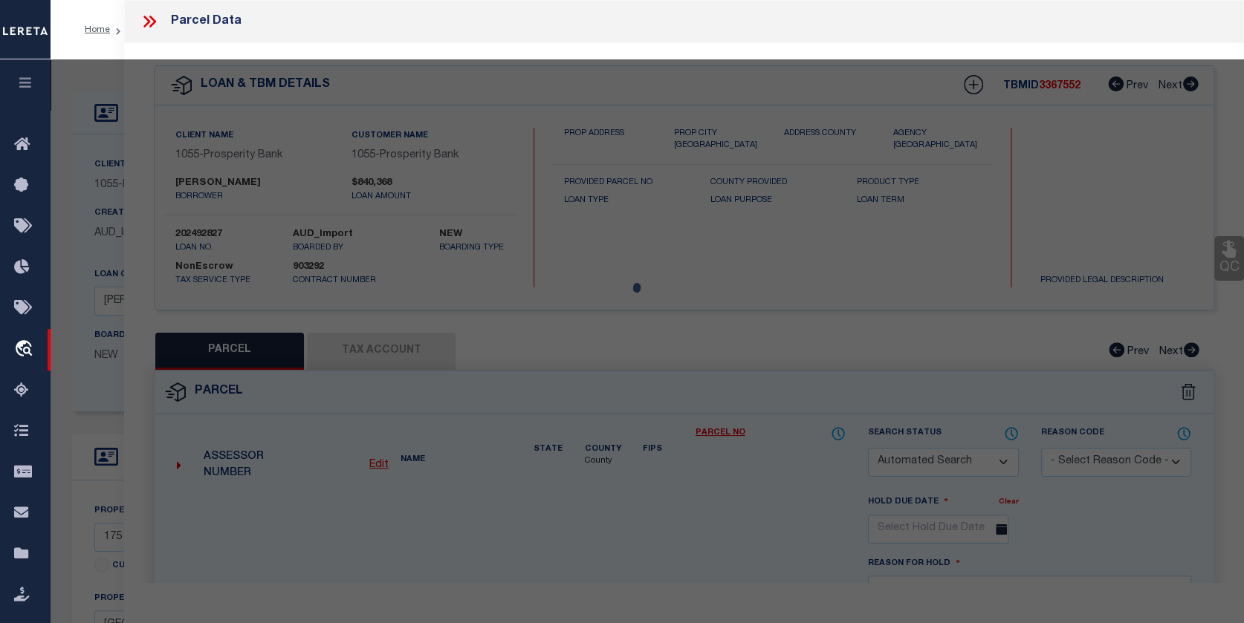
type input "175 EVELYN CT"
type textarea "CALITERRA PHASE ONE SEC TWO, BLOCK D, Lot 10"
type textarea "Parcel no requested in text legal."
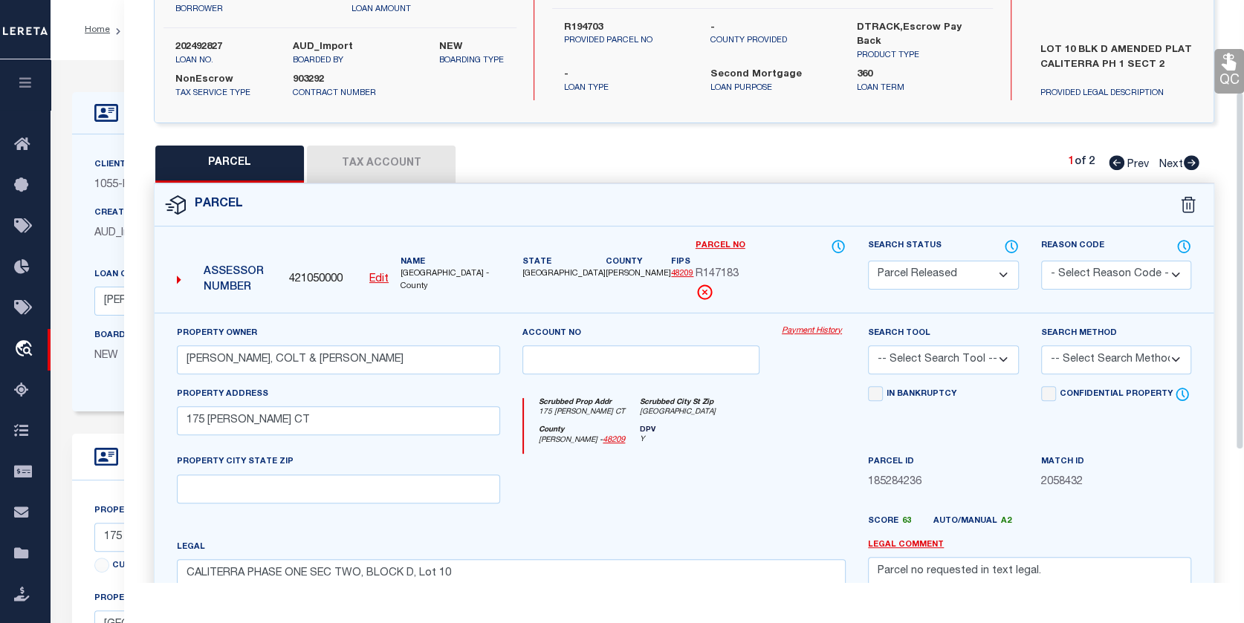
scroll to position [149, 0]
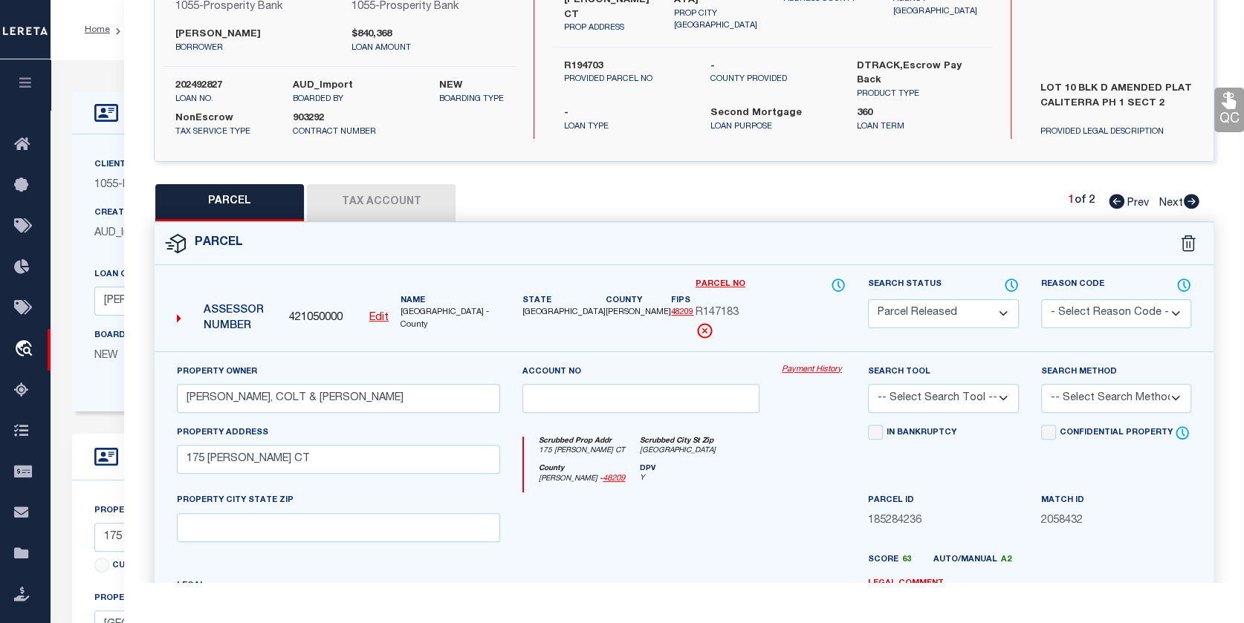
click at [1190, 200] on icon at bounding box center [1191, 201] width 16 height 15
select select "AS"
checkbox input "false"
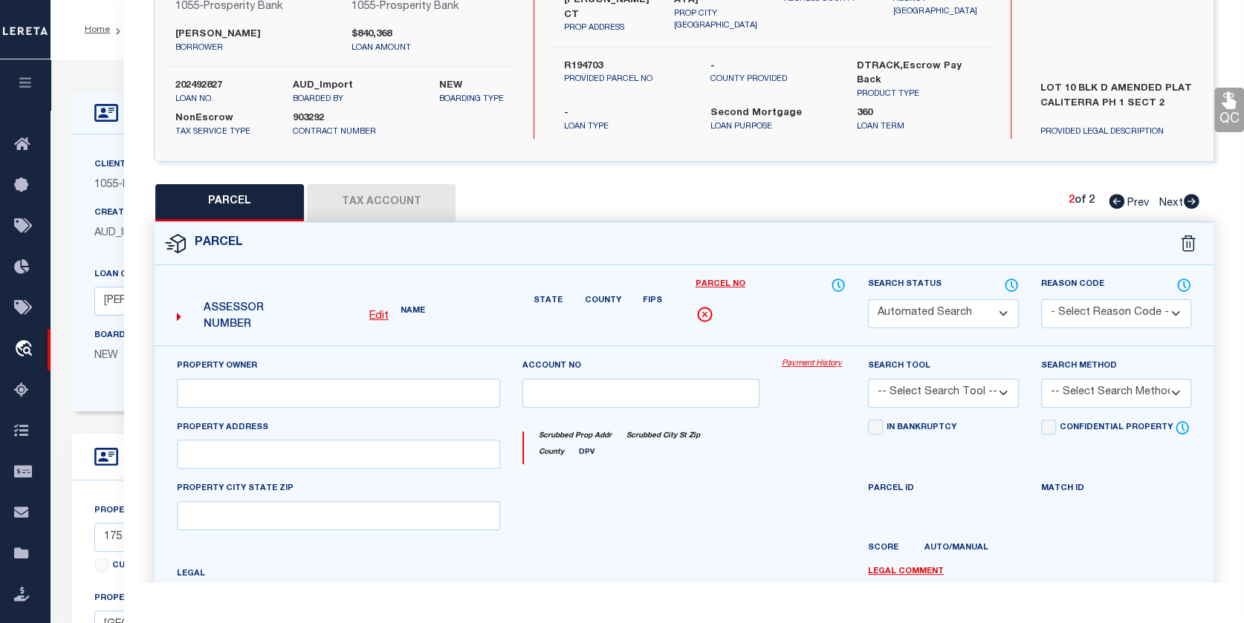
select select "CP"
type input "MIDCENTURY CUSTOM HOMES LLC"
select select
type input "175 EVELYN CT"
checkbox input "false"
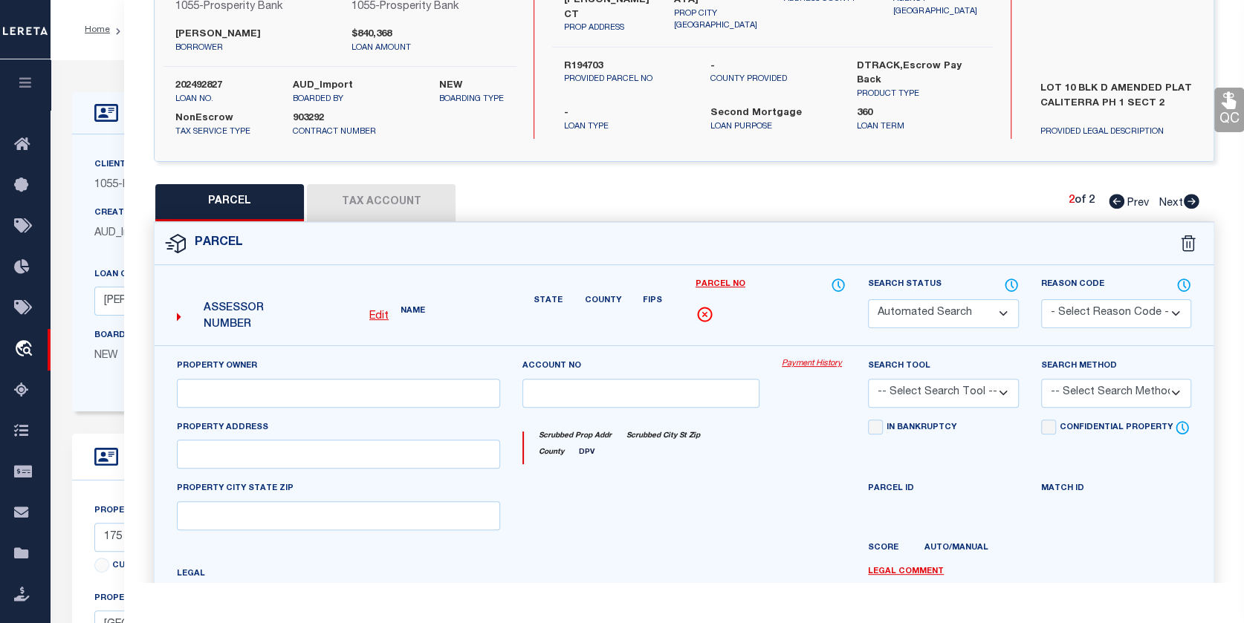
type input "DRIPPING SPRINGS, TX 78620"
type textarea "CALITERRA PHASE ONE SEC TWO, BLOCK D, Lot 10"
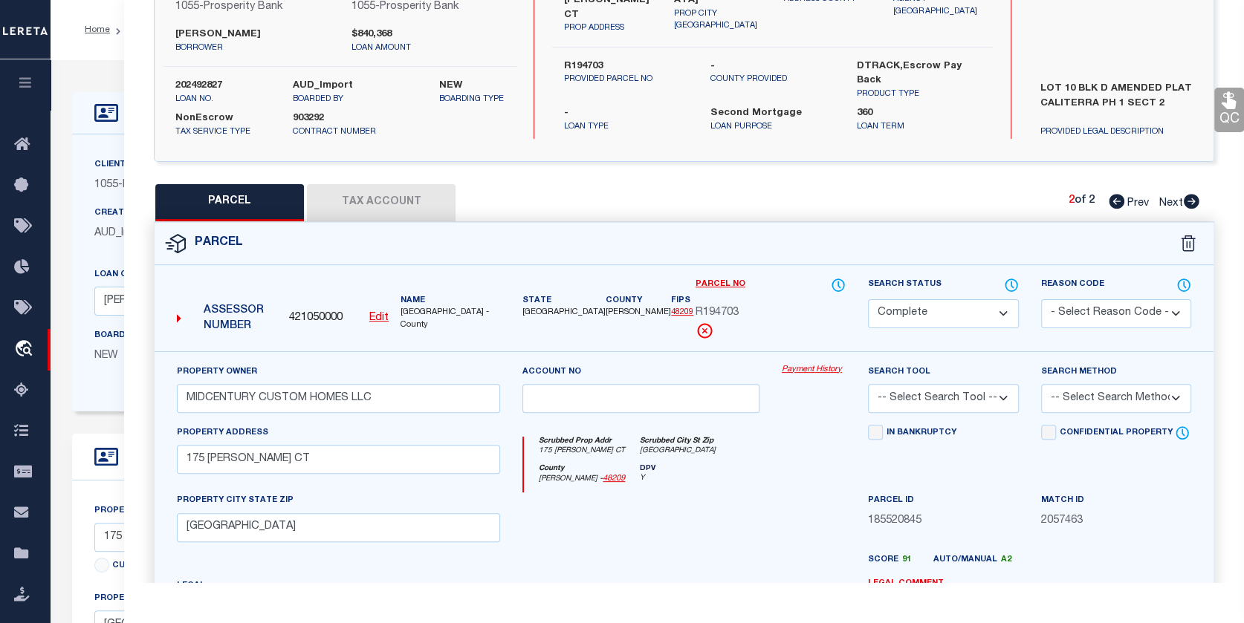
click at [1190, 200] on icon at bounding box center [1191, 201] width 16 height 15
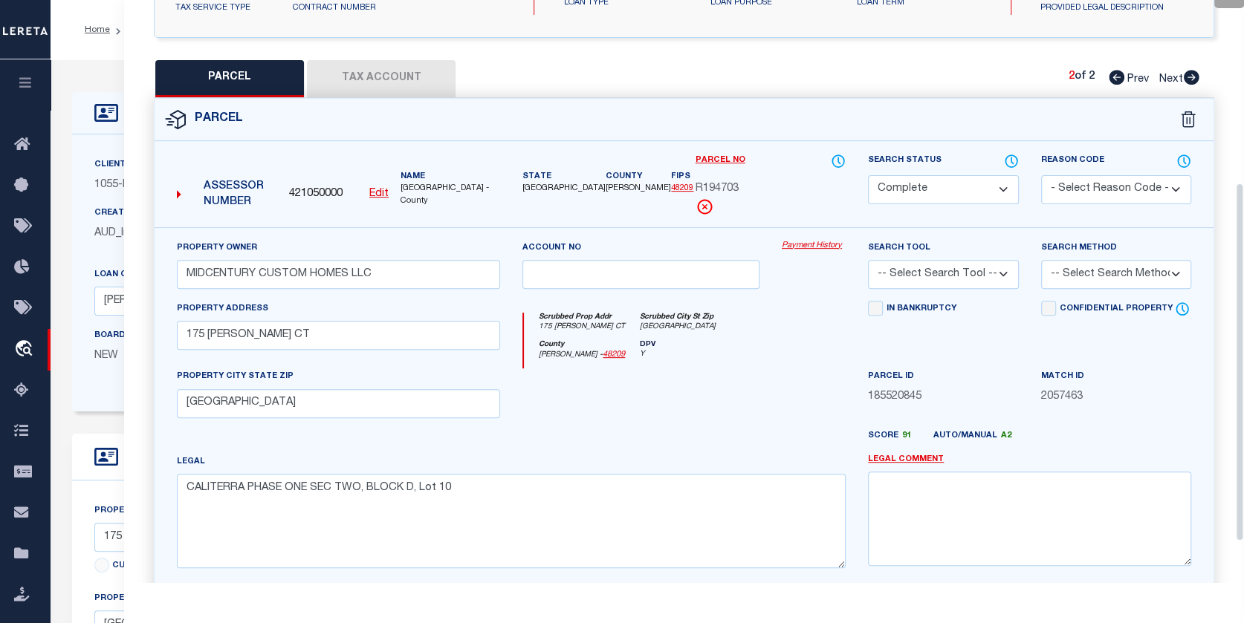
scroll to position [297, 0]
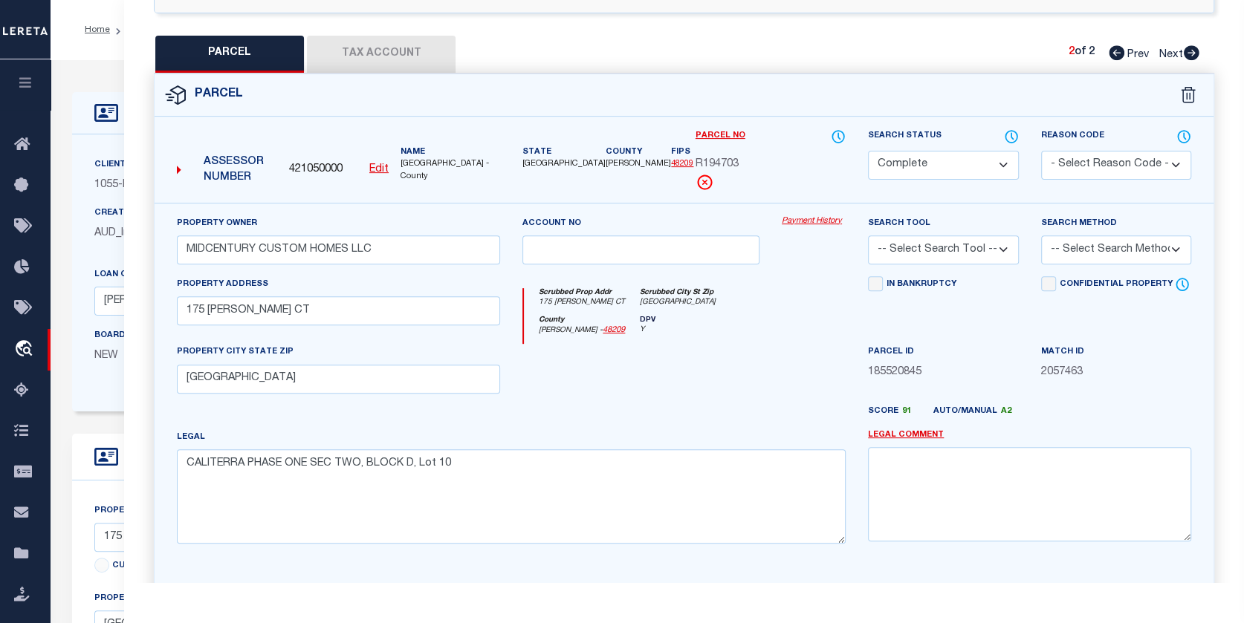
click at [811, 218] on link "Payment History" at bounding box center [814, 221] width 64 height 13
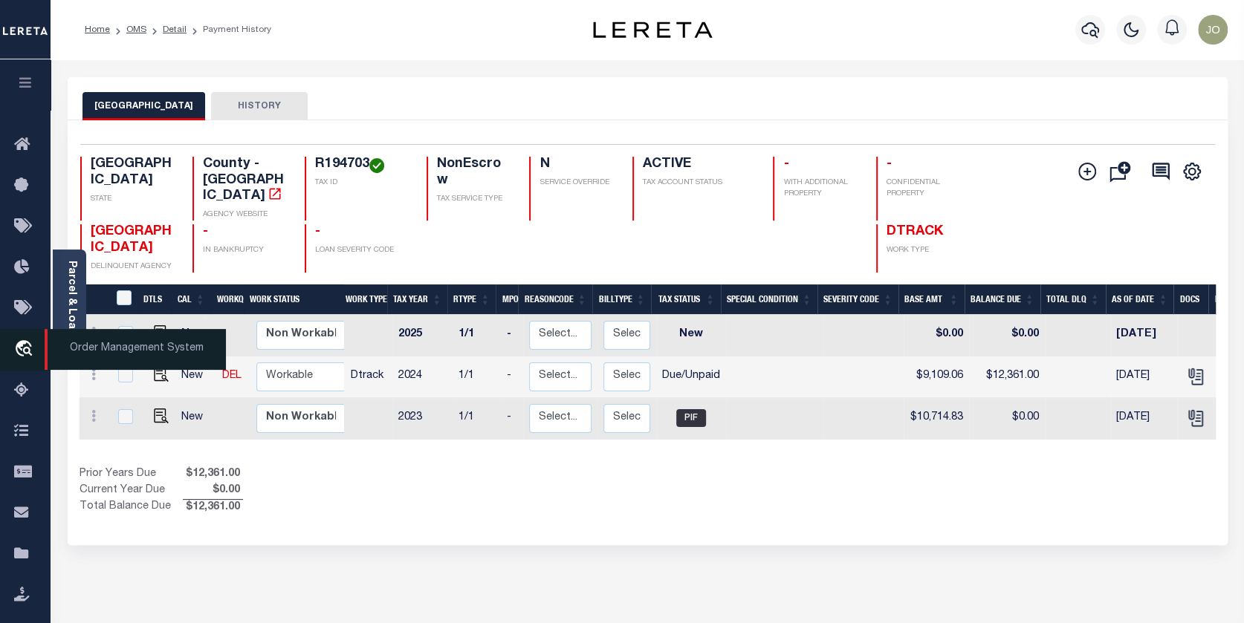
click at [22, 342] on icon "travel_explore" at bounding box center [26, 349] width 24 height 19
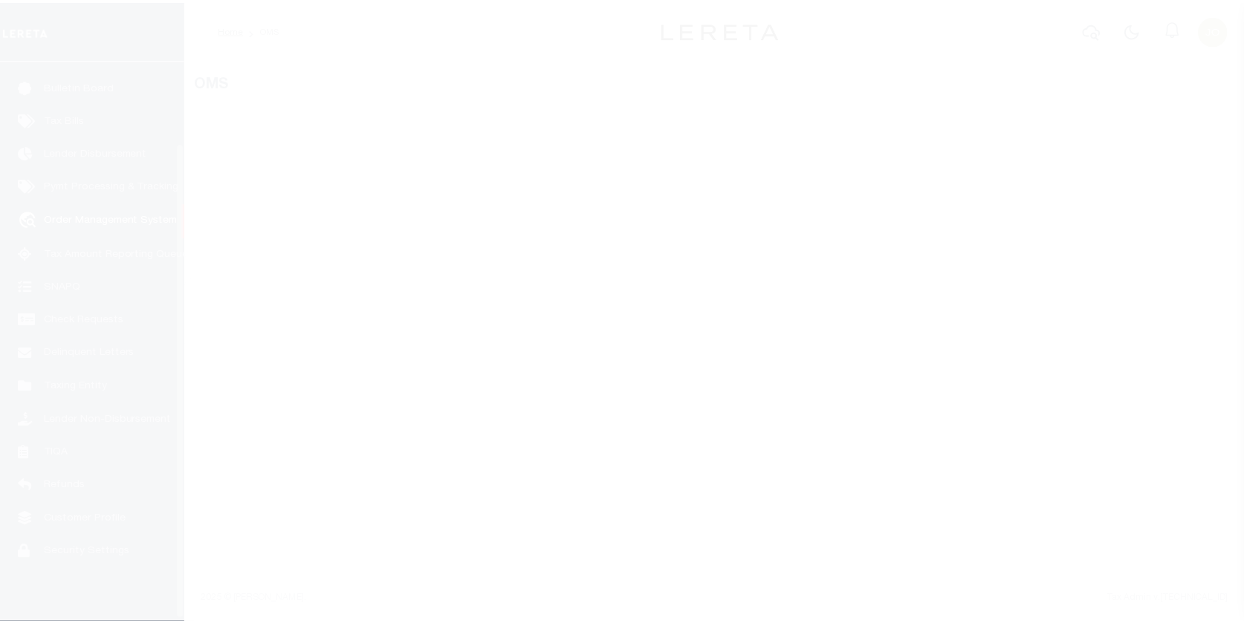
scroll to position [99, 0]
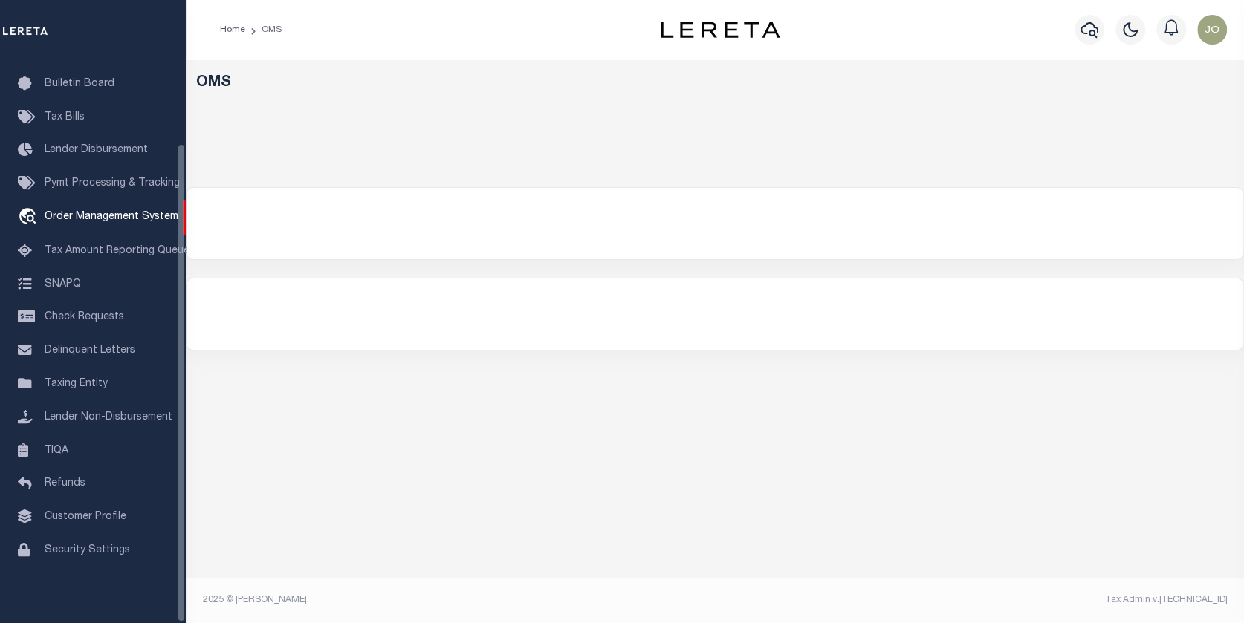
select select "200"
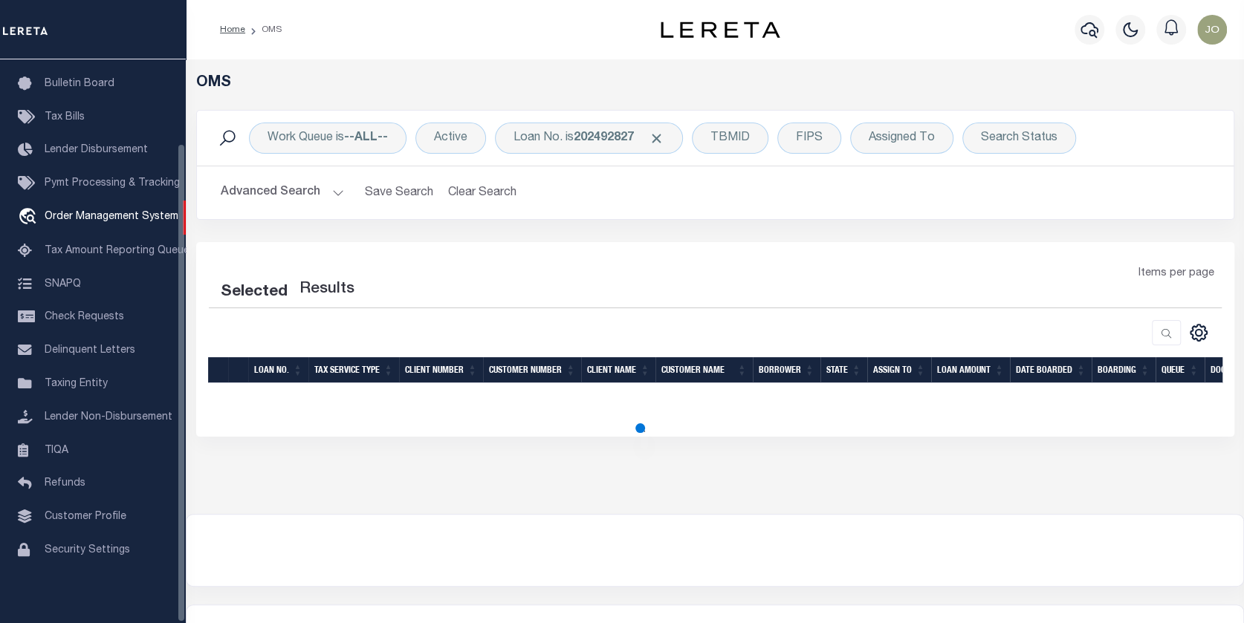
select select "200"
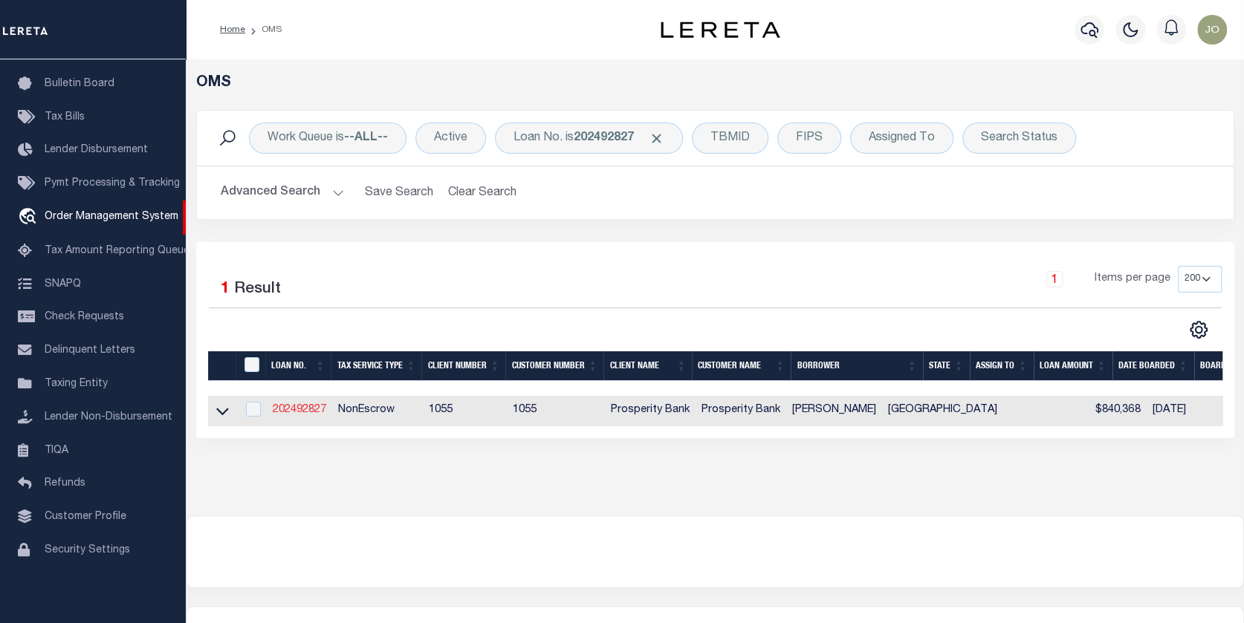
click at [311, 406] on link "202492827" at bounding box center [299, 410] width 53 height 10
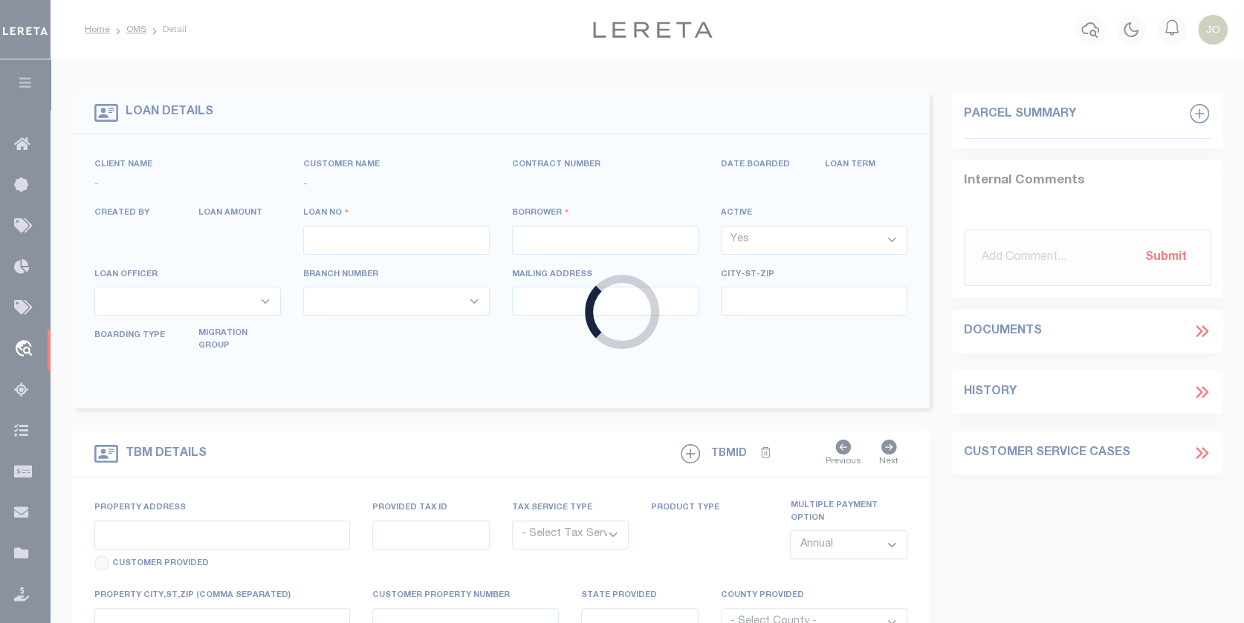
type input "202492827"
type input "[PERSON_NAME]"
select select
type input "4400 SARASOTA DR"
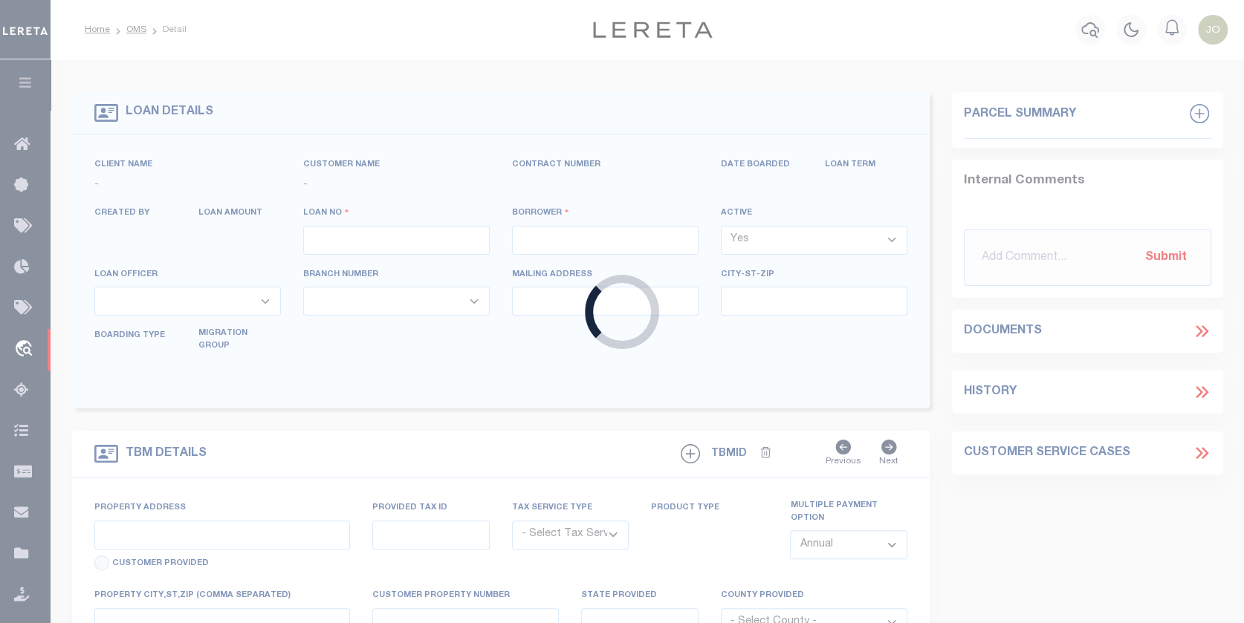
type input "[GEOGRAPHIC_DATA]"
select select "100"
select select "NonEscrow"
select select "10377"
select select "4100"
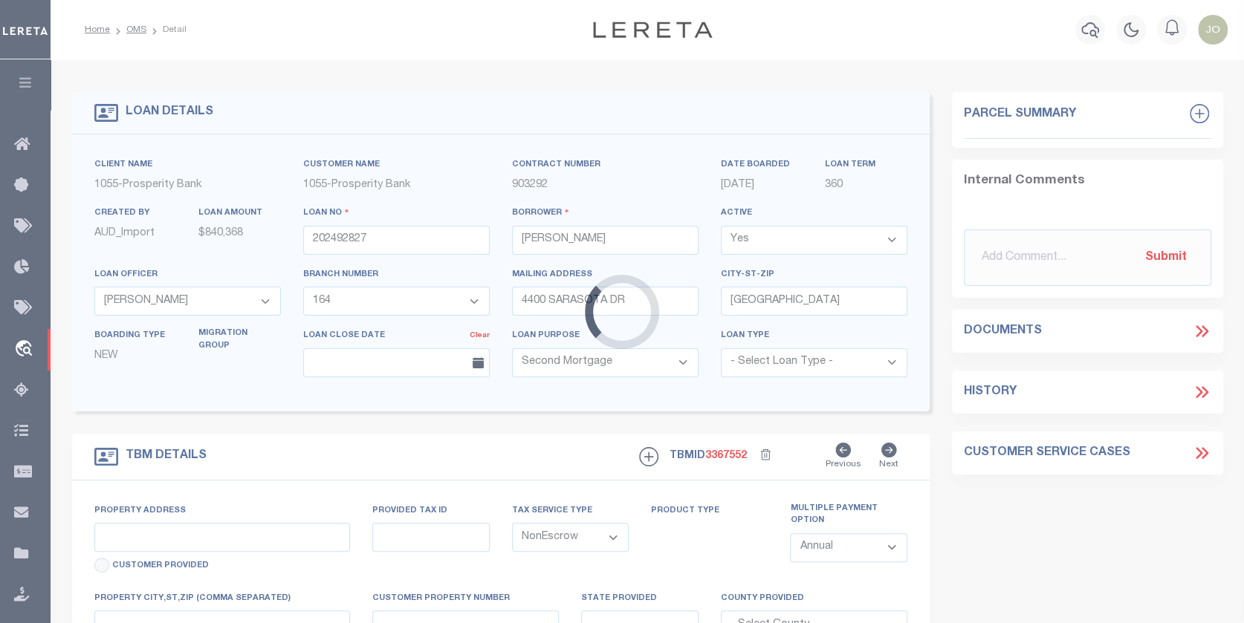
type input "175 [PERSON_NAME] CT"
type input "R194703"
select select
type input "[GEOGRAPHIC_DATA]"
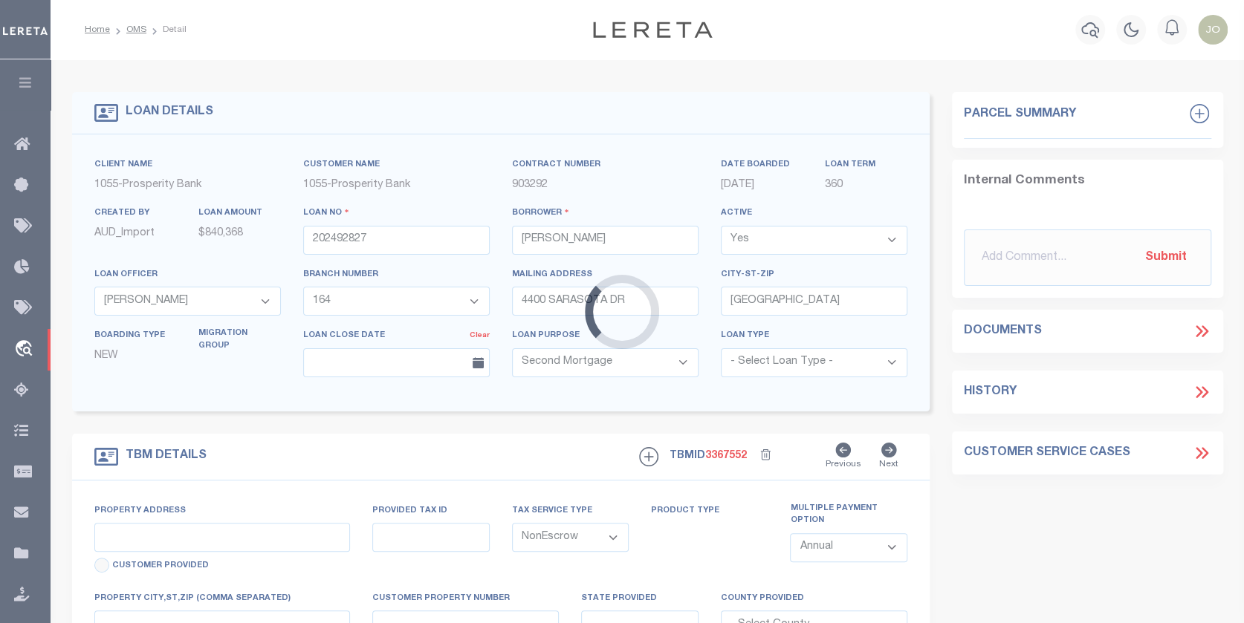
type textarea "LOT 10 BLK D AMENDED PLAT CALITERRA PH 1 SECT 2"
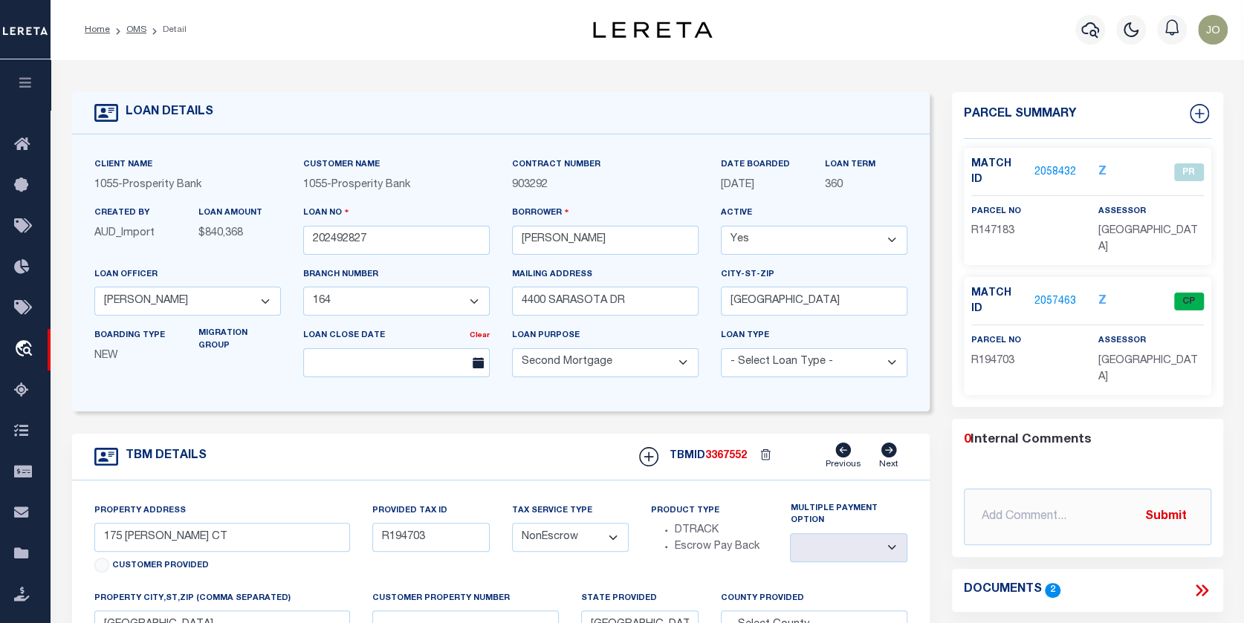
click at [1197, 581] on icon at bounding box center [1201, 590] width 19 height 19
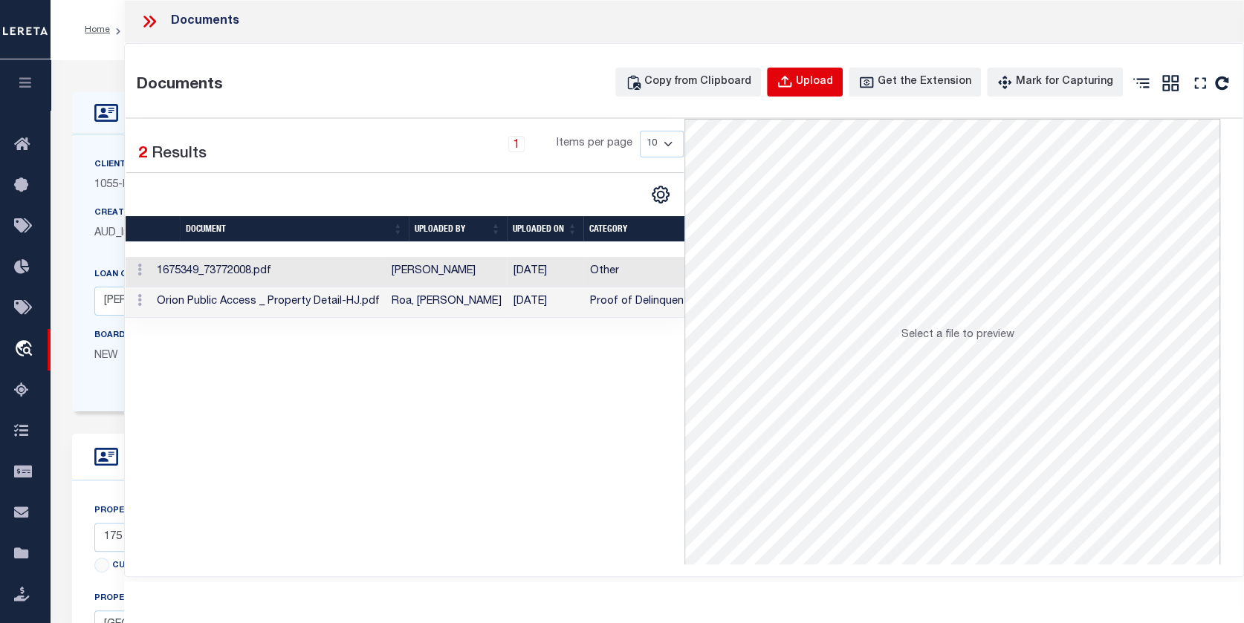
click at [815, 78] on div "Upload" at bounding box center [814, 82] width 37 height 16
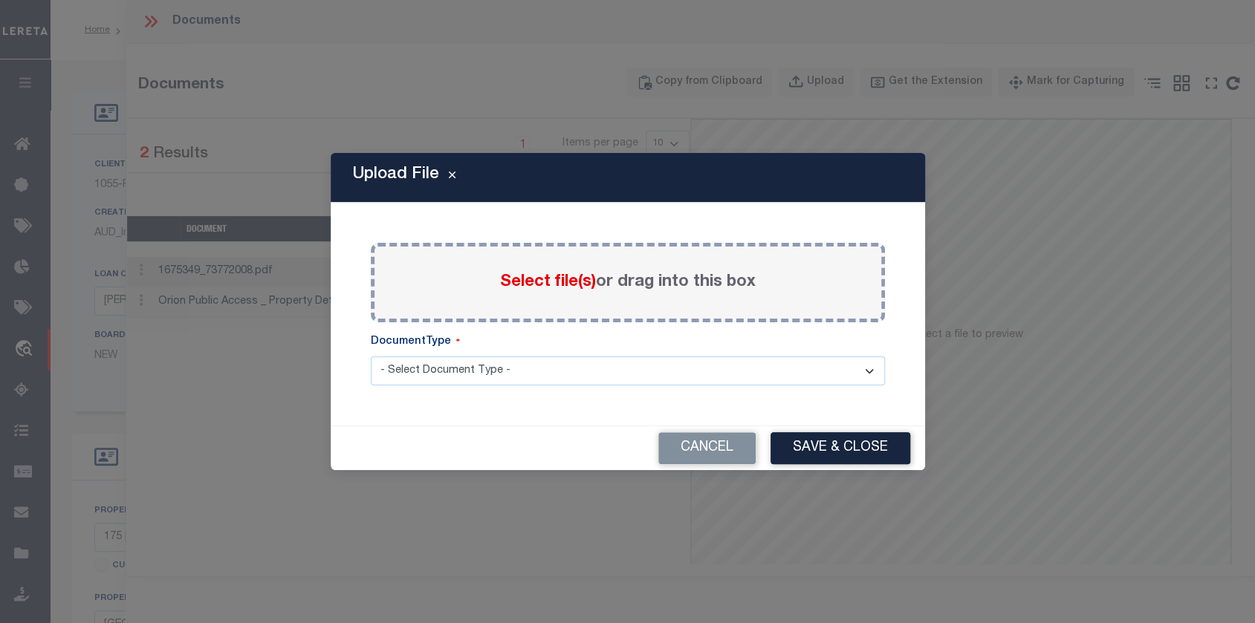
click at [561, 285] on span "Select file(s)" at bounding box center [548, 282] width 96 height 16
click at [0, 0] on input "Select file(s) or drag into this box" at bounding box center [0, 0] width 0 height 0
click at [558, 280] on span "Select file(s)" at bounding box center [548, 282] width 96 height 16
click at [0, 0] on input "Select file(s) or drag into this box" at bounding box center [0, 0] width 0 height 0
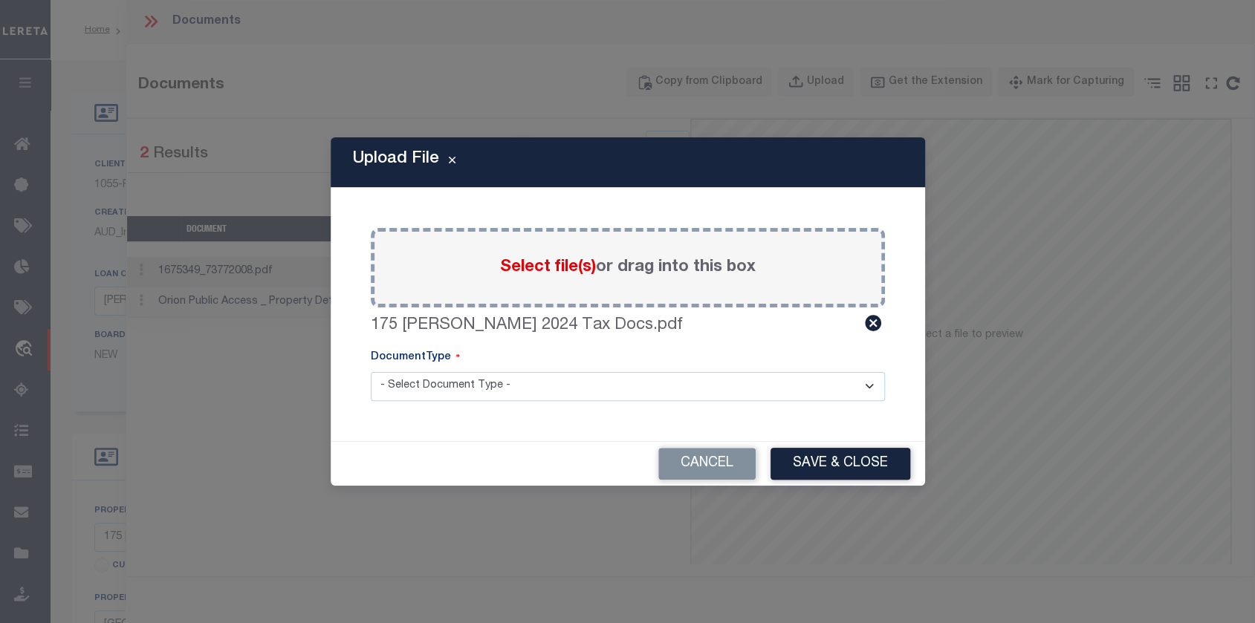
click at [867, 383] on select "- Select Document Type - Tax Service Documents" at bounding box center [628, 386] width 514 height 29
select select "TAX"
click at [371, 372] on select "- Select Document Type - Tax Service Documents" at bounding box center [628, 386] width 514 height 29
click at [872, 458] on button "Save & Close" at bounding box center [840, 464] width 140 height 32
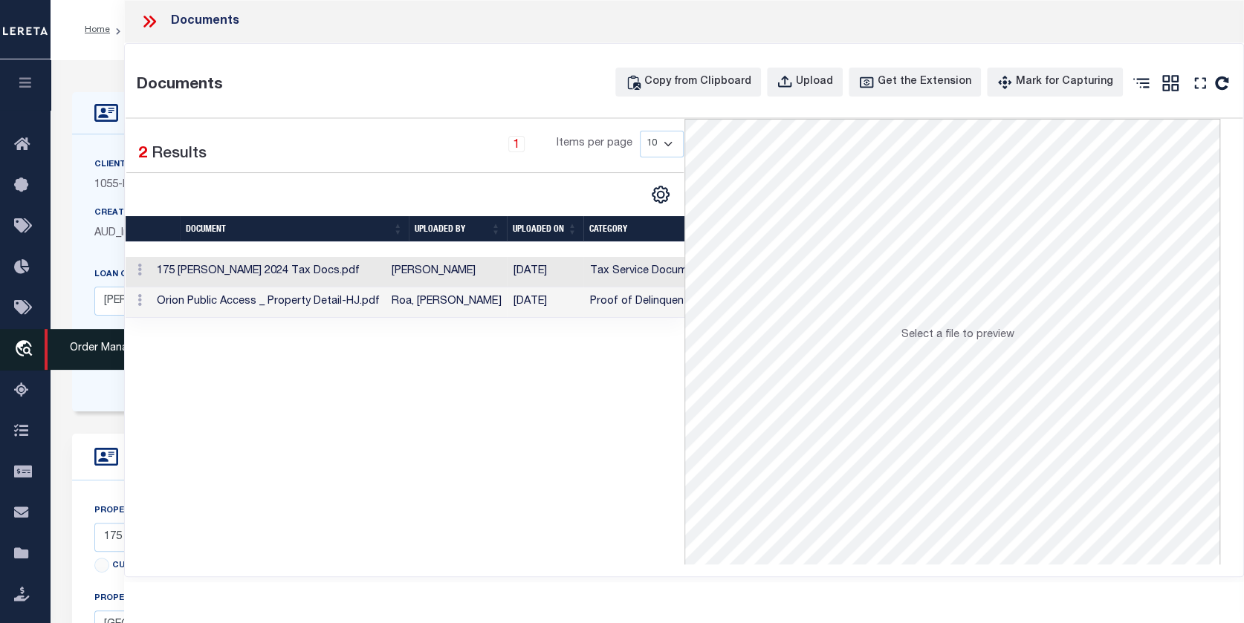
click at [21, 344] on icon "travel_explore" at bounding box center [26, 349] width 24 height 19
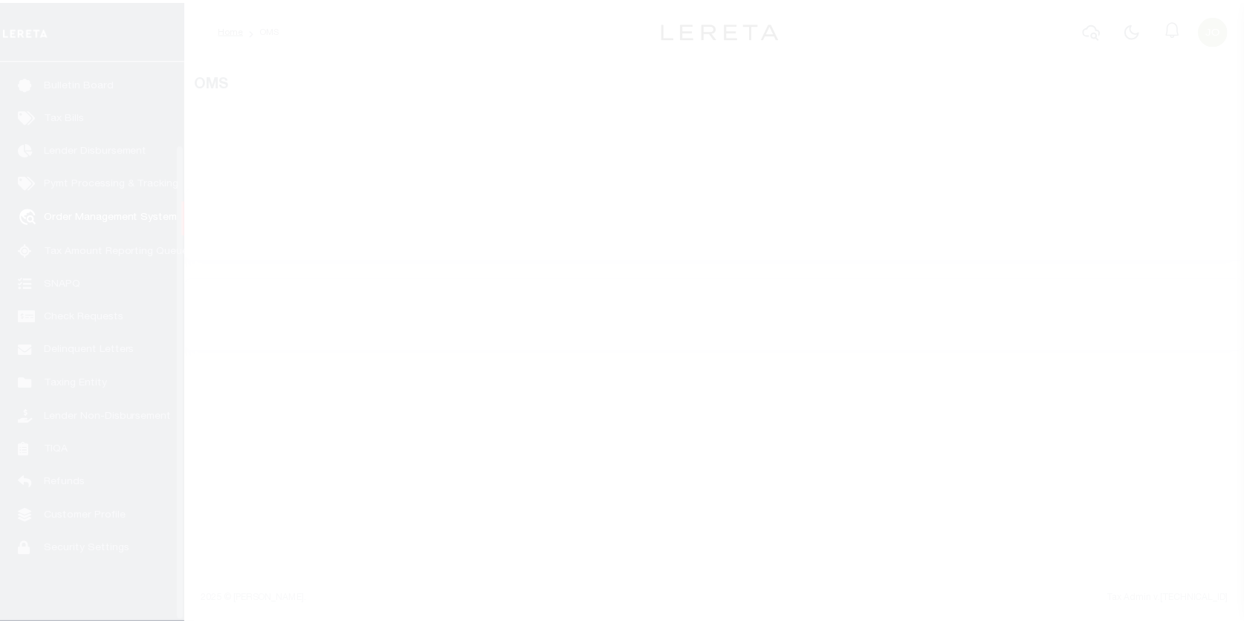
scroll to position [99, 0]
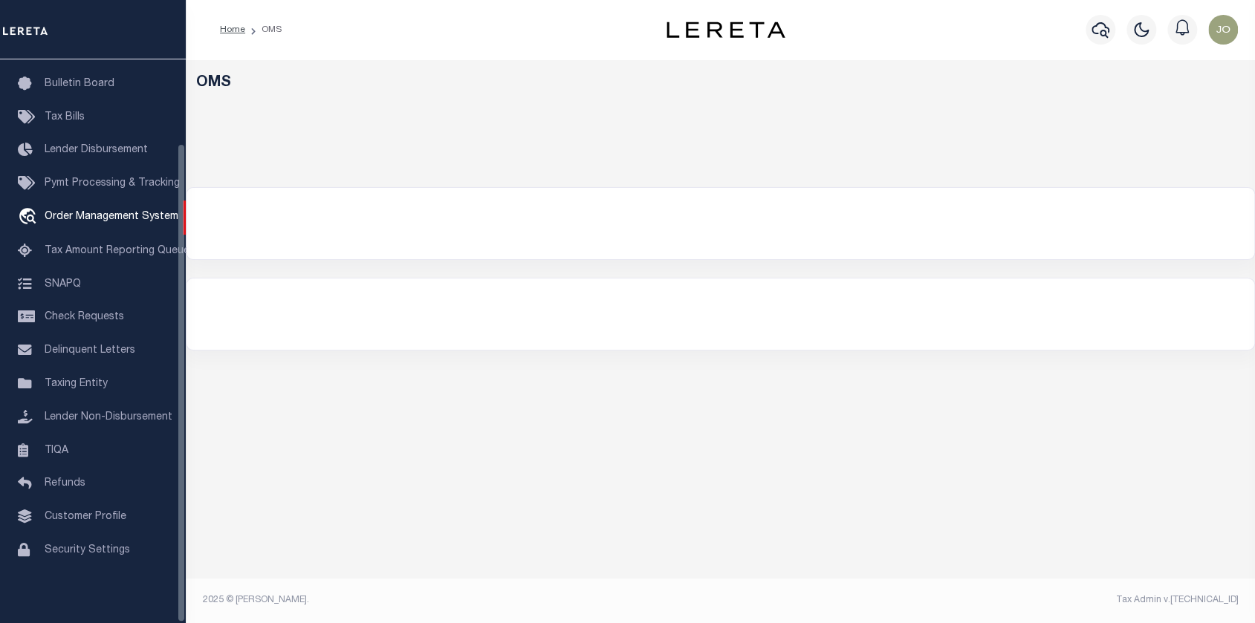
select select "200"
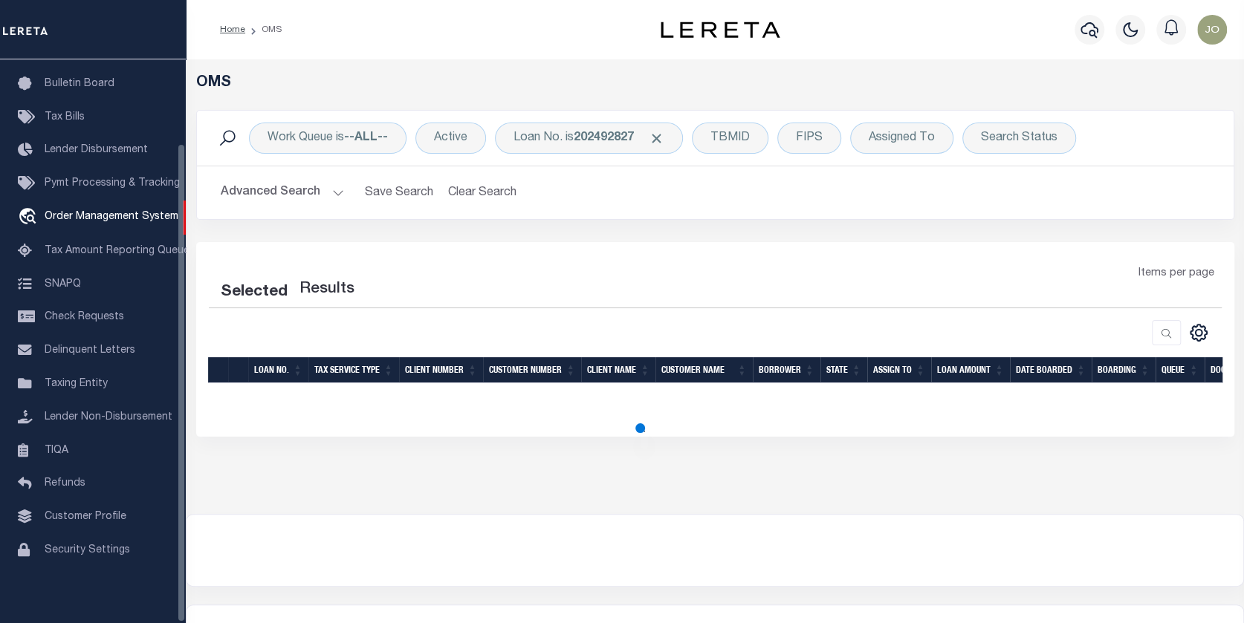
select select "200"
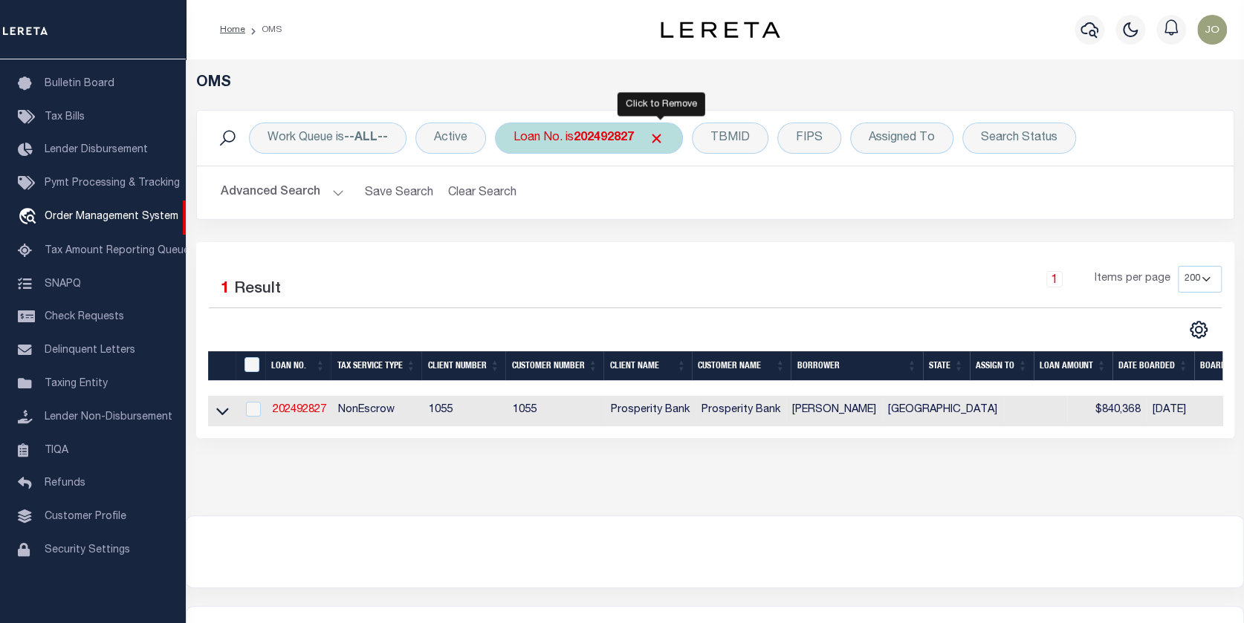
click at [657, 131] on span "Click to Remove" at bounding box center [657, 139] width 16 height 16
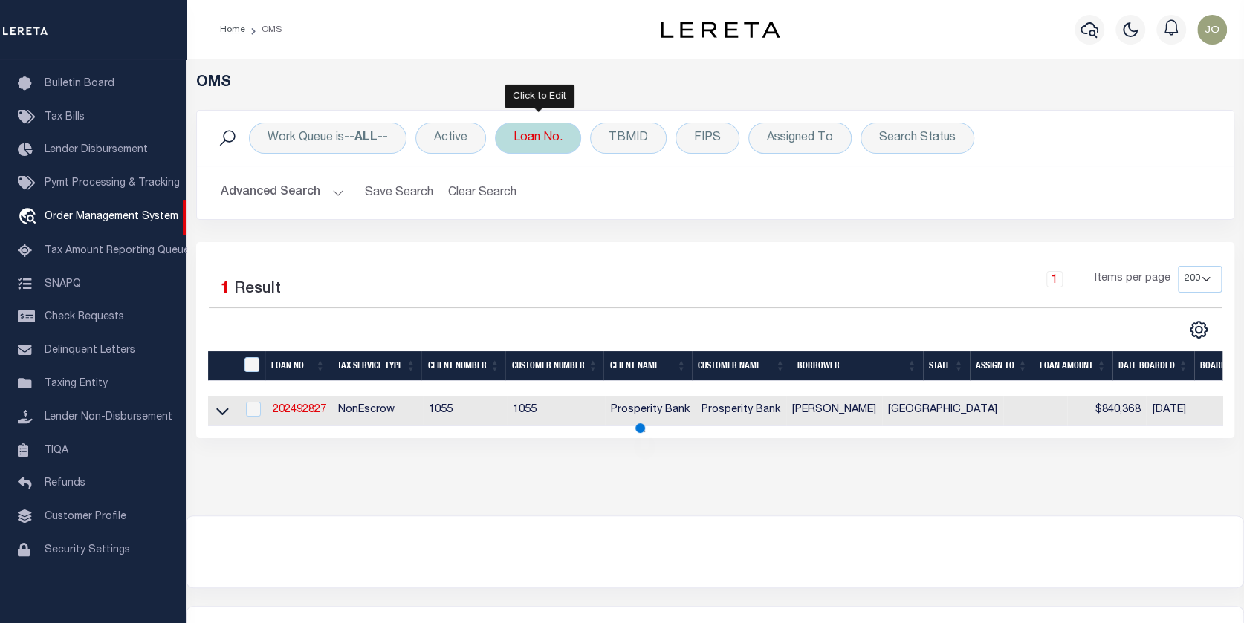
click at [550, 138] on div "Loan No." at bounding box center [538, 138] width 86 height 31
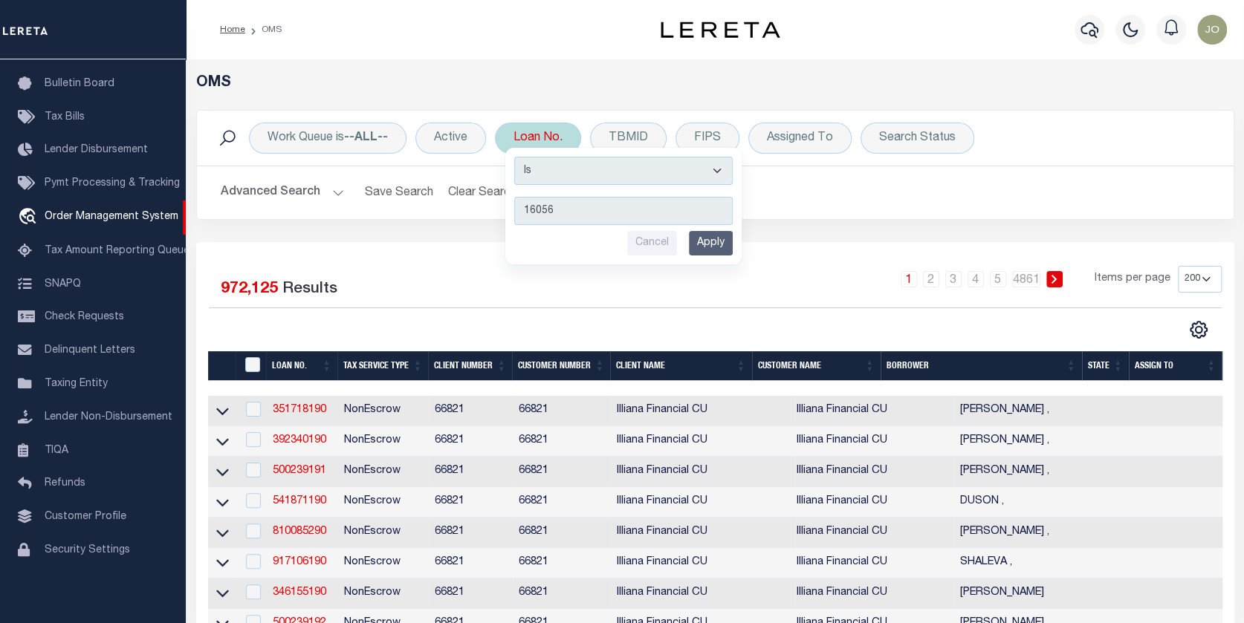
type input "16056"
click at [707, 236] on input "Apply" at bounding box center [711, 243] width 44 height 25
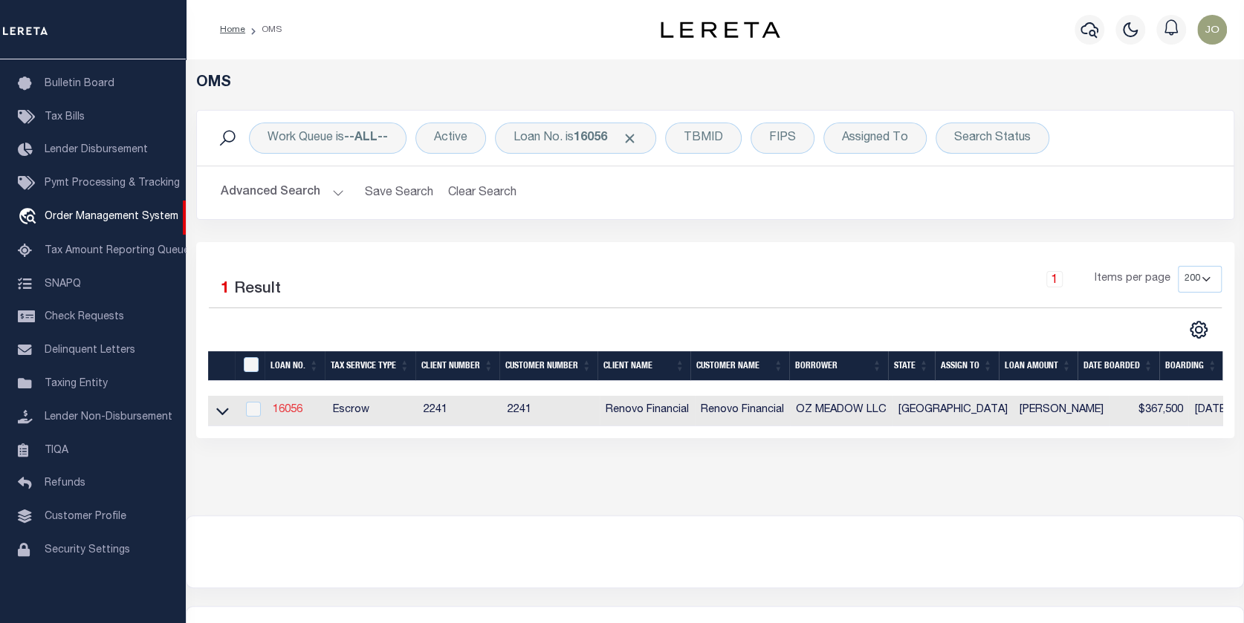
click at [290, 406] on link "16056" at bounding box center [288, 410] width 30 height 10
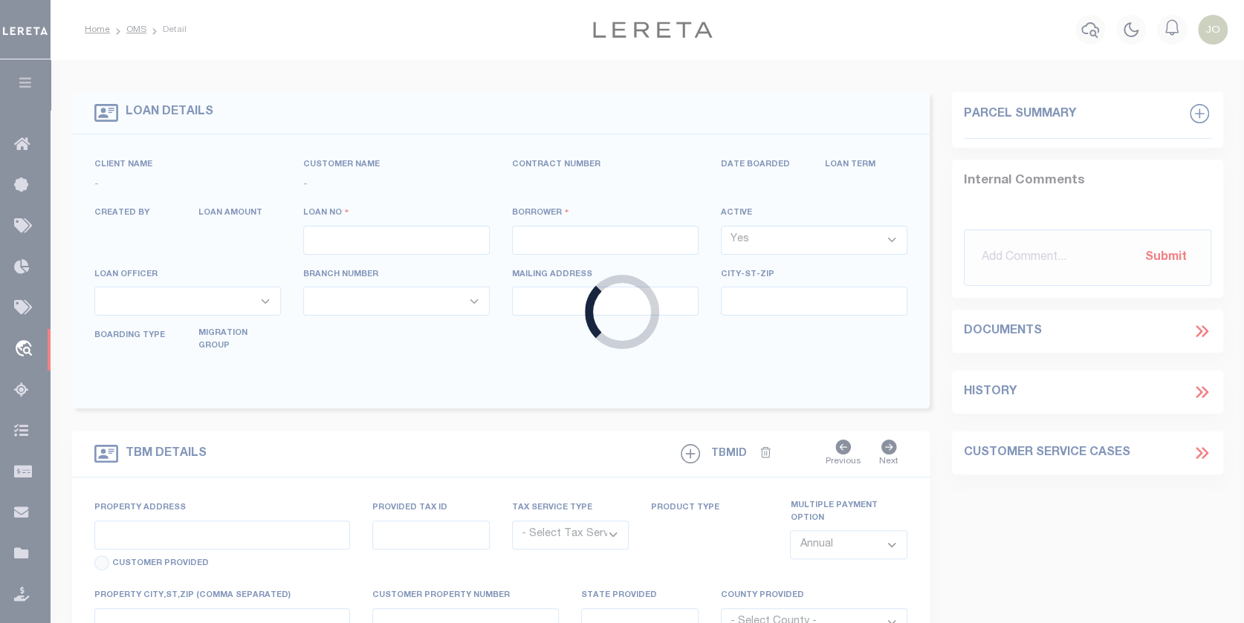
type input "16056"
type input "OZ MEADOW LLC"
select select
type input "[STREET_ADDRESS]"
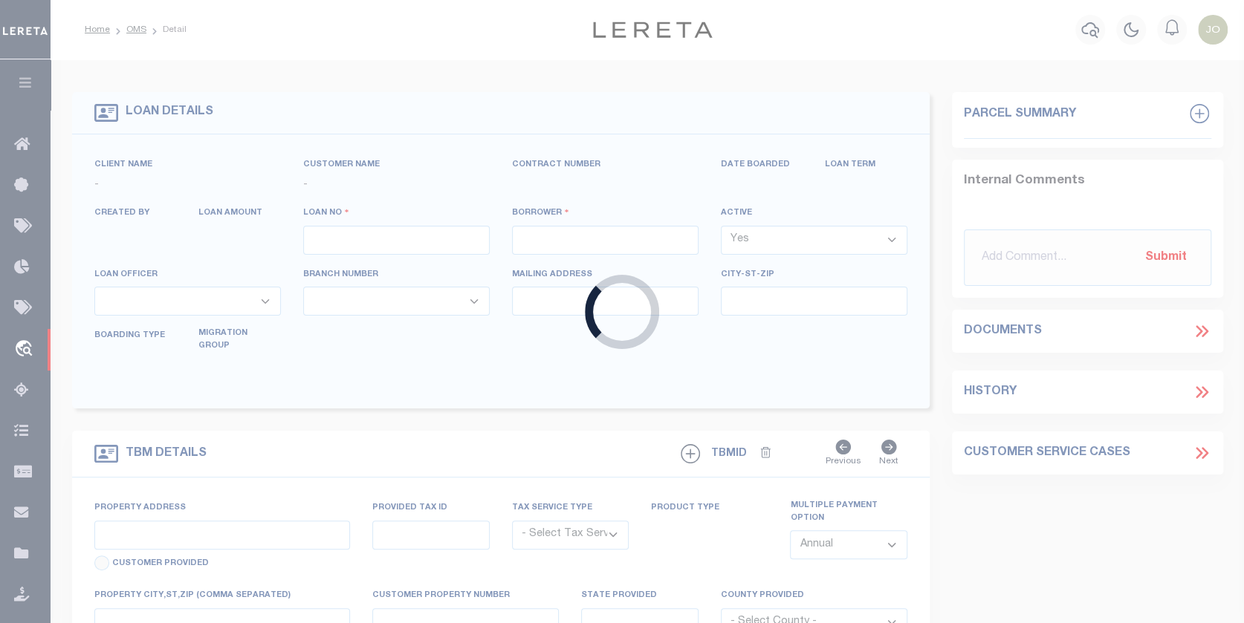
type input "Grapevine TX 76051"
select select "10"
select select "Escrow"
select select "25066"
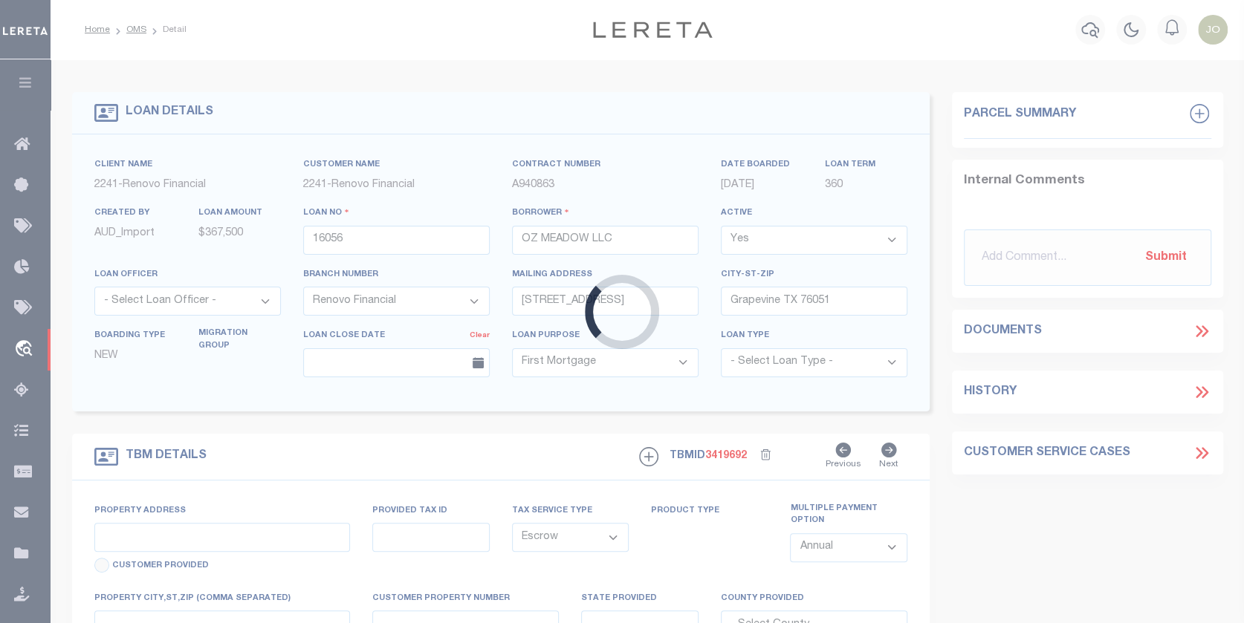
type input "[STREET_ADDRESS]"
select select
type input "[GEOGRAPHIC_DATA]"
type input "a0kUS000007HU5h"
type input "[GEOGRAPHIC_DATA]"
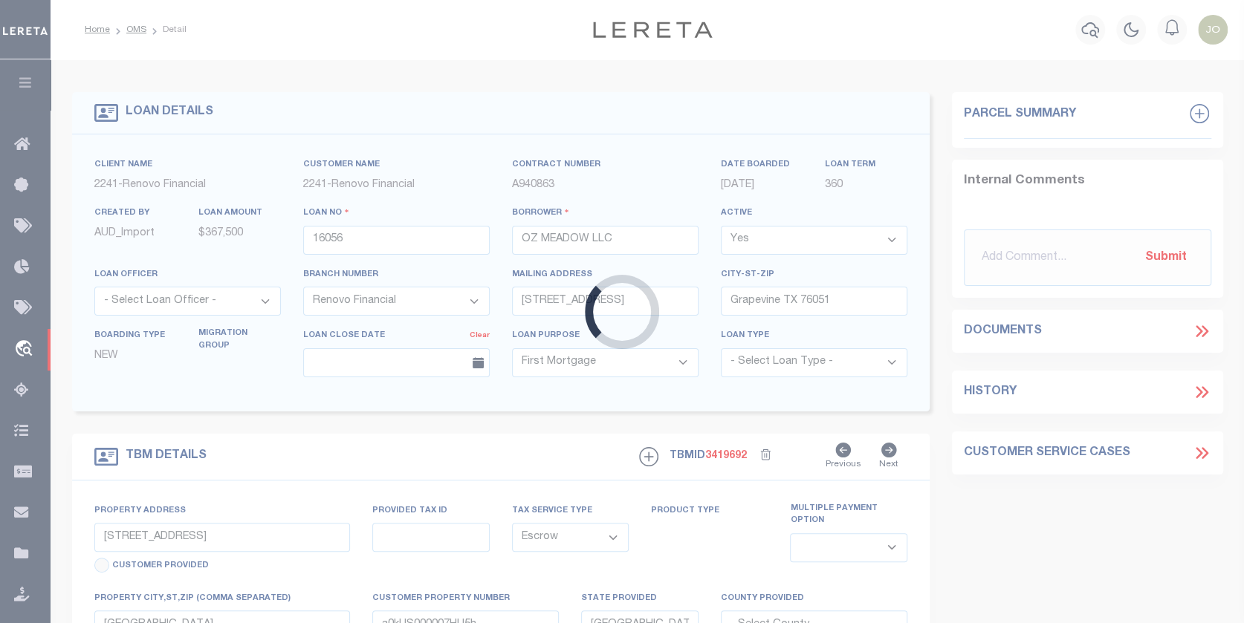
select select
type textarea "LEGAL REQUIRED"
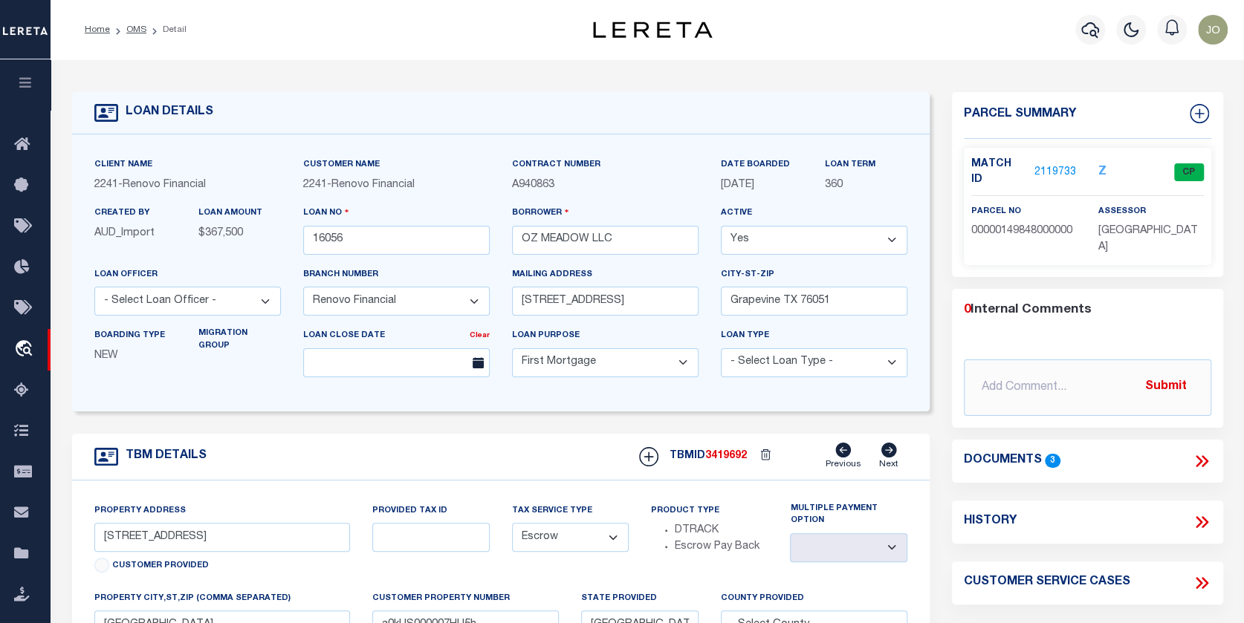
scroll to position [74, 0]
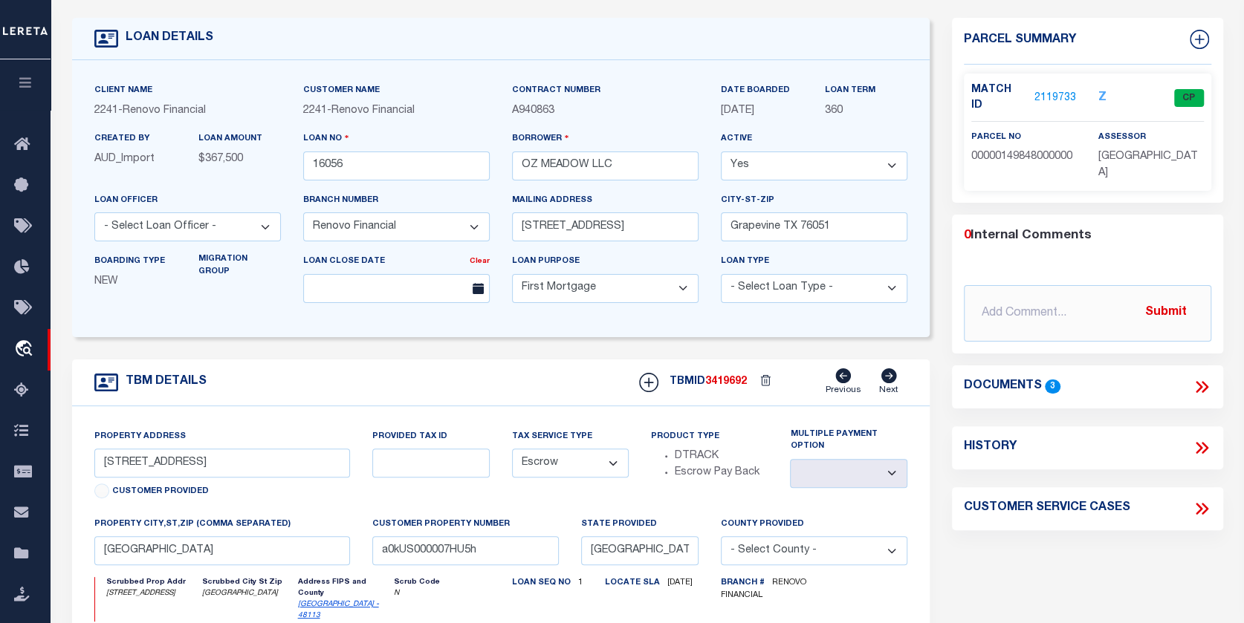
click at [1036, 91] on link "2119733" at bounding box center [1055, 99] width 42 height 16
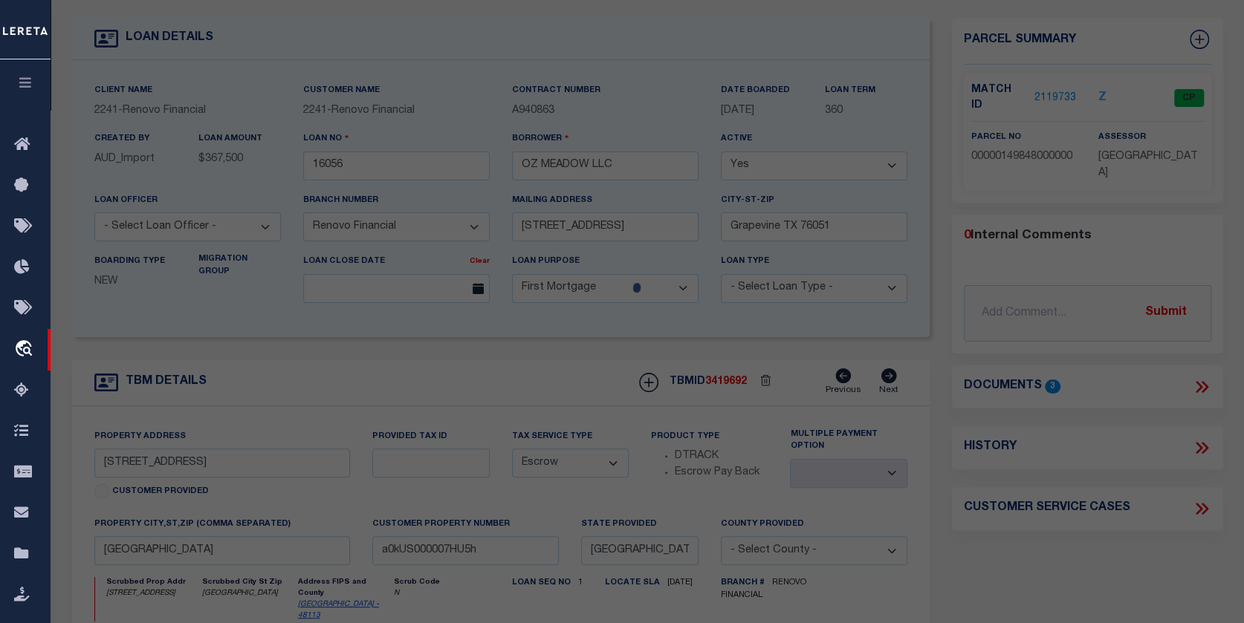
checkbox input "false"
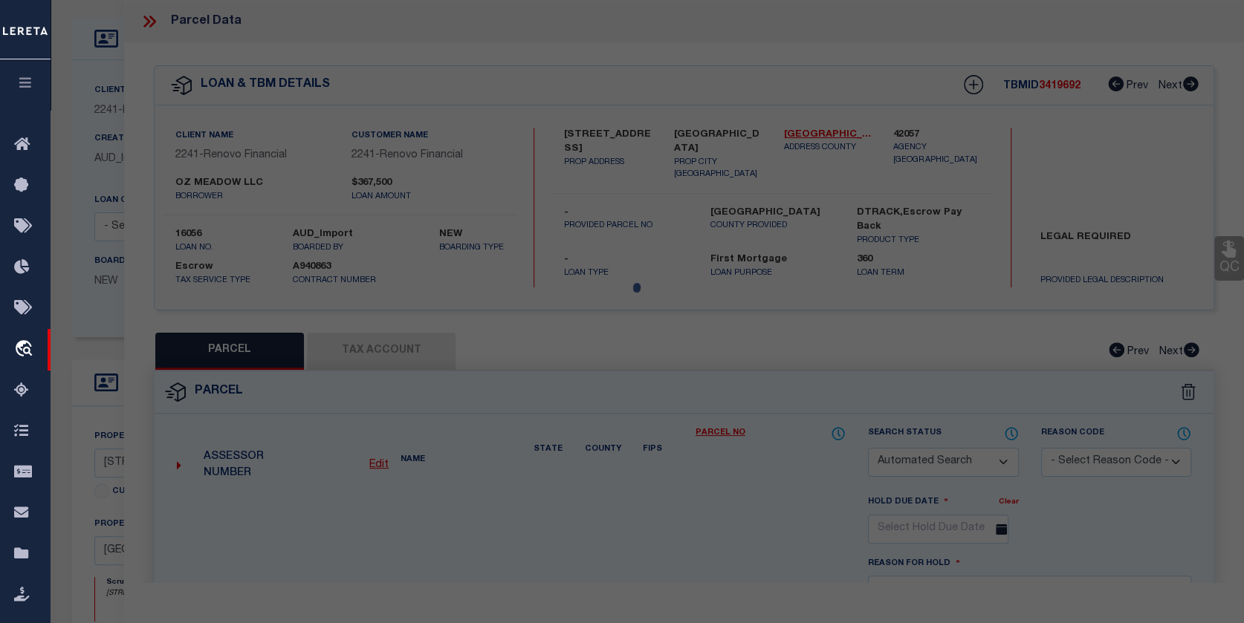
select select "CP"
type input "OZ MEADOW LLC"
select select "AGW"
select select
type input "[STREET_ADDRESS]"
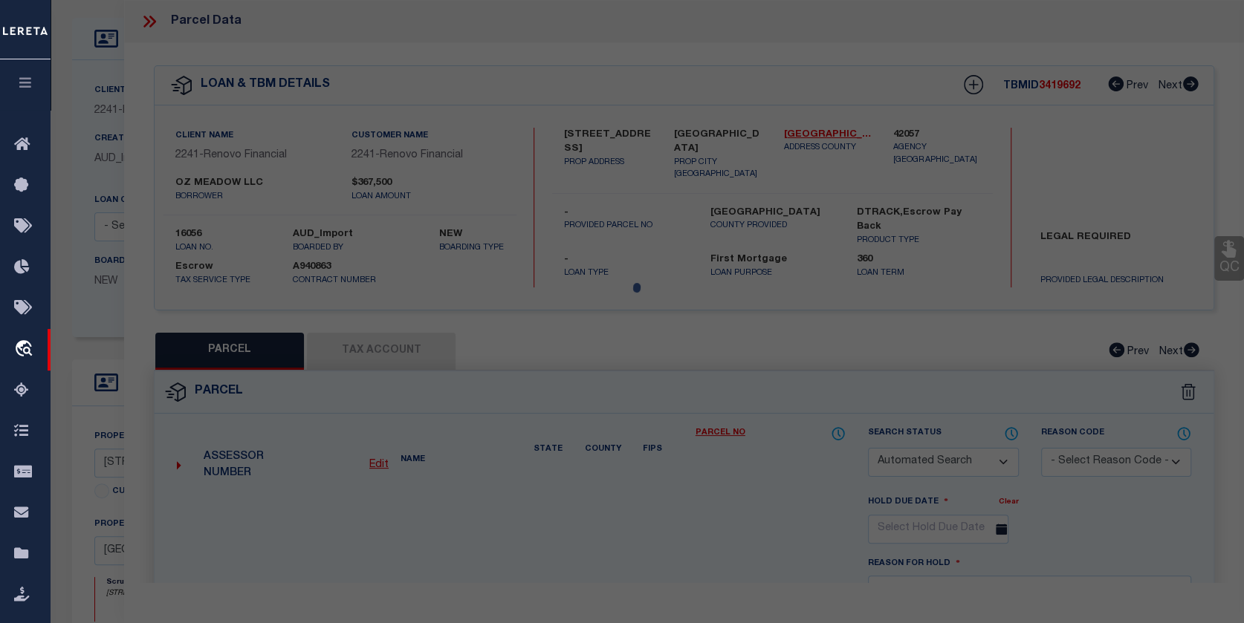
checkbox input "false"
type input "[GEOGRAPHIC_DATA]"
type textarea "BOMARS [GEOGRAPHIC_DATA] BLK A/1346 SW PT 9 ACS 0.115"
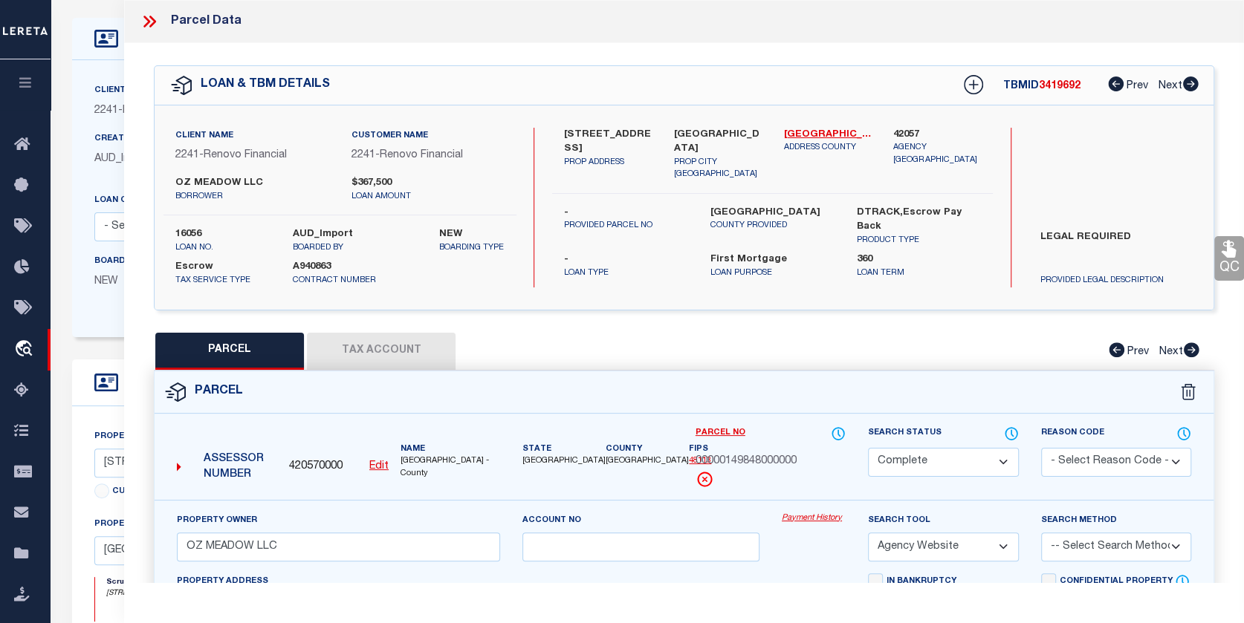
click at [377, 339] on button "Tax Account" at bounding box center [381, 351] width 149 height 37
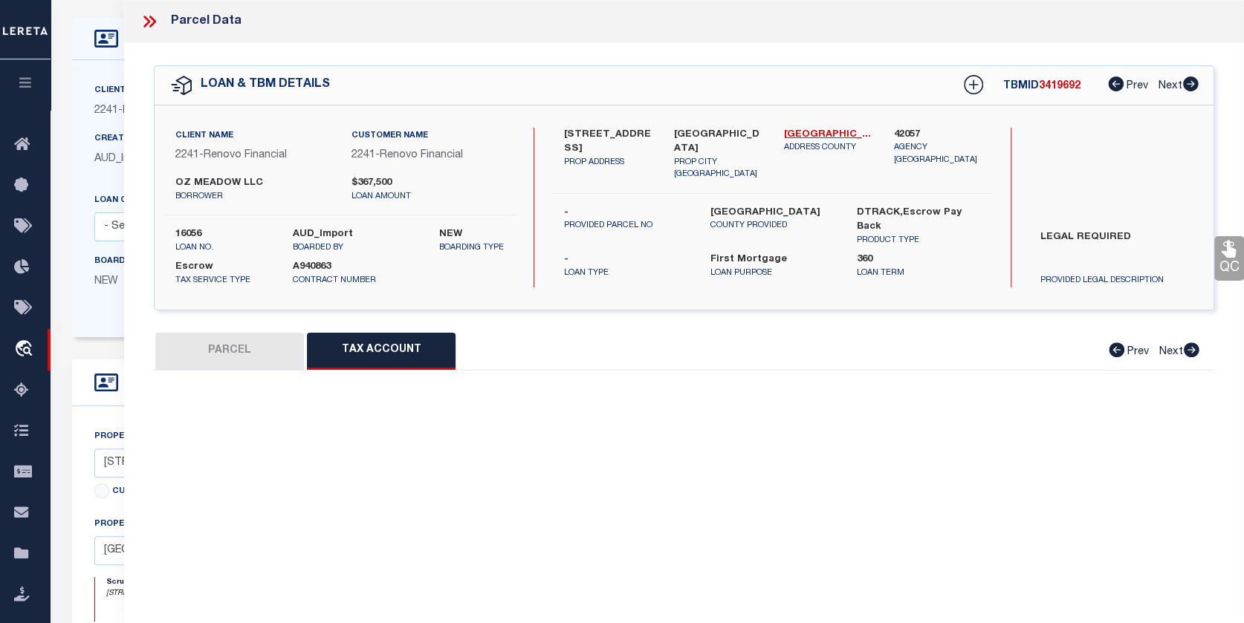
select select "100"
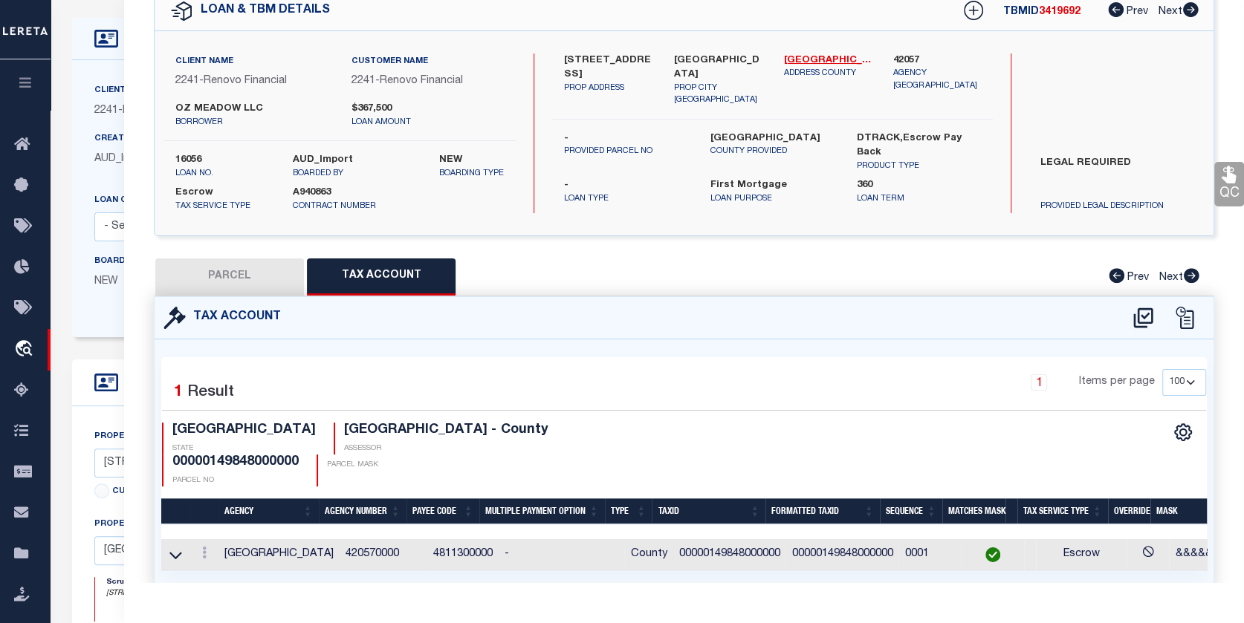
click at [263, 280] on button "PARCEL" at bounding box center [229, 277] width 149 height 37
select select "AS"
select select
checkbox input "false"
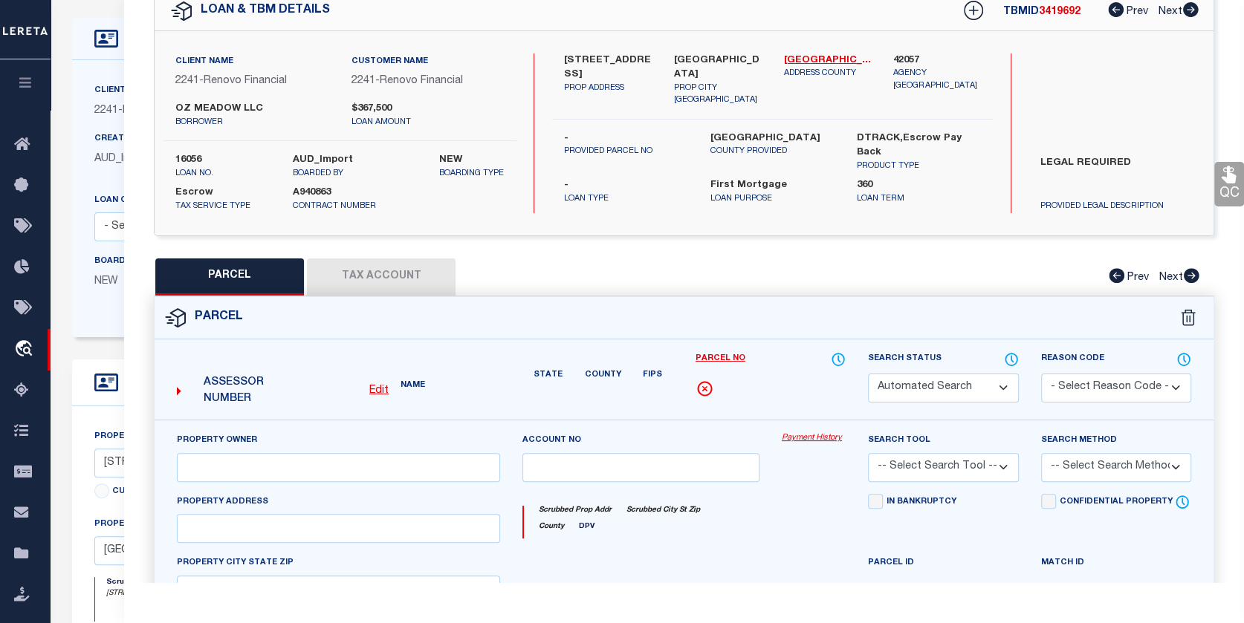
select select "CP"
type input "OZ MEADOW LLC"
select select "AGW"
select select
type input "[STREET_ADDRESS]"
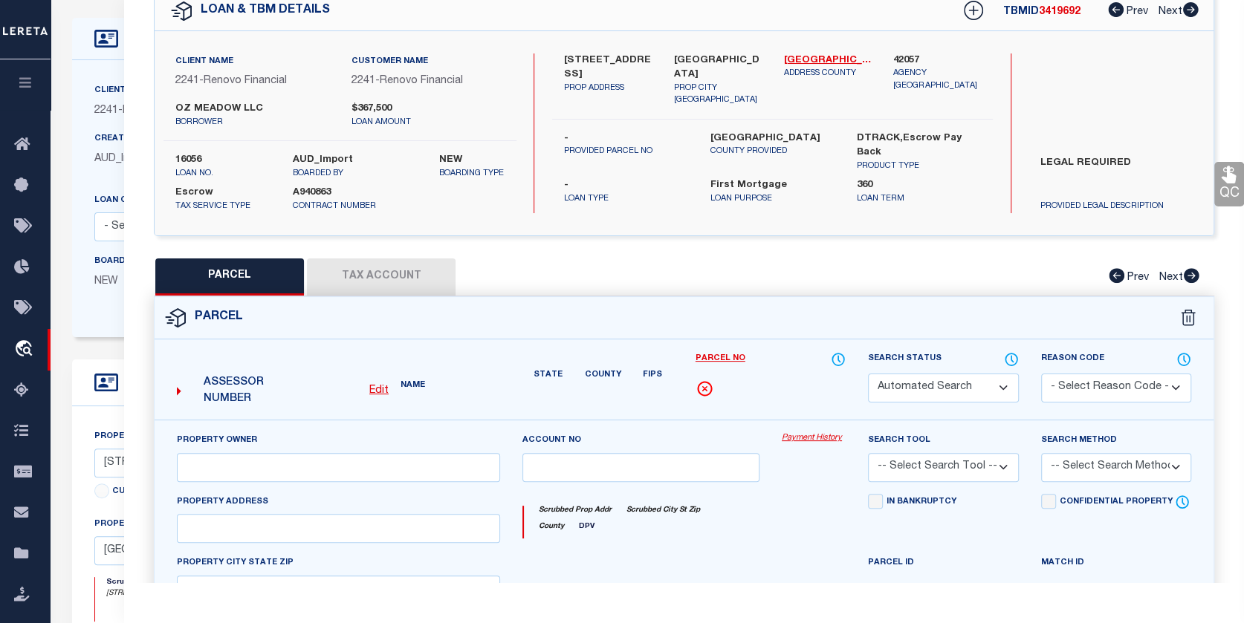
checkbox input "false"
type input "[GEOGRAPHIC_DATA]"
type textarea "BOMARS [GEOGRAPHIC_DATA] BLK A/1346 SW PT 9 ACS 0.115"
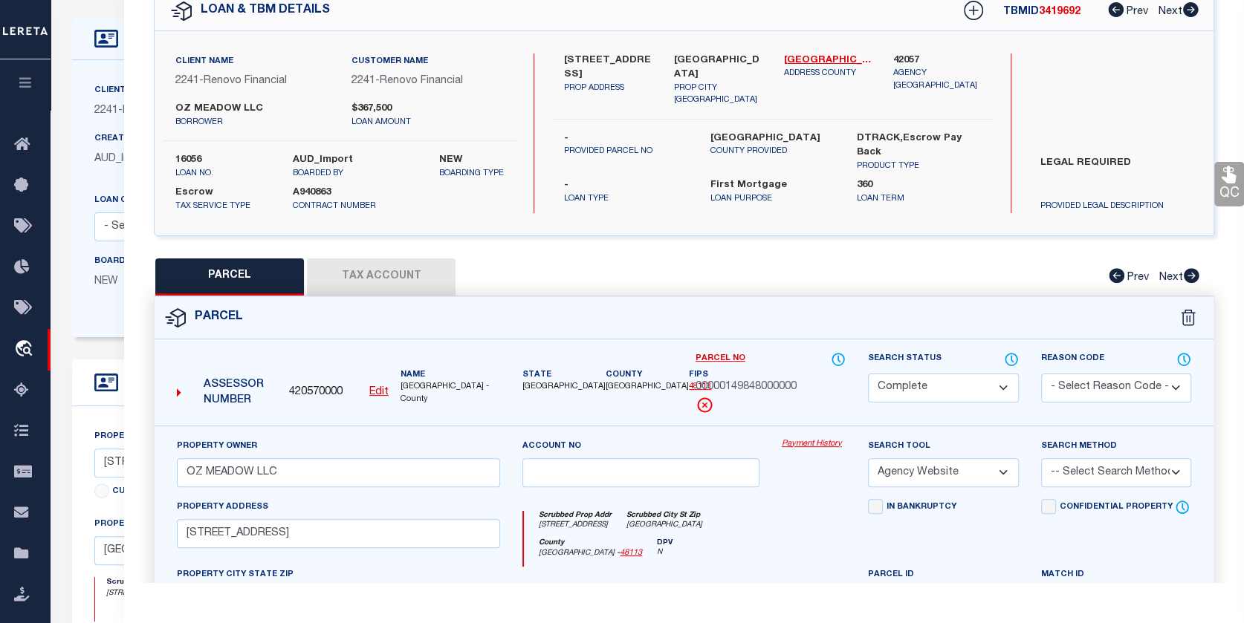
click at [818, 444] on link "Payment History" at bounding box center [814, 444] width 64 height 13
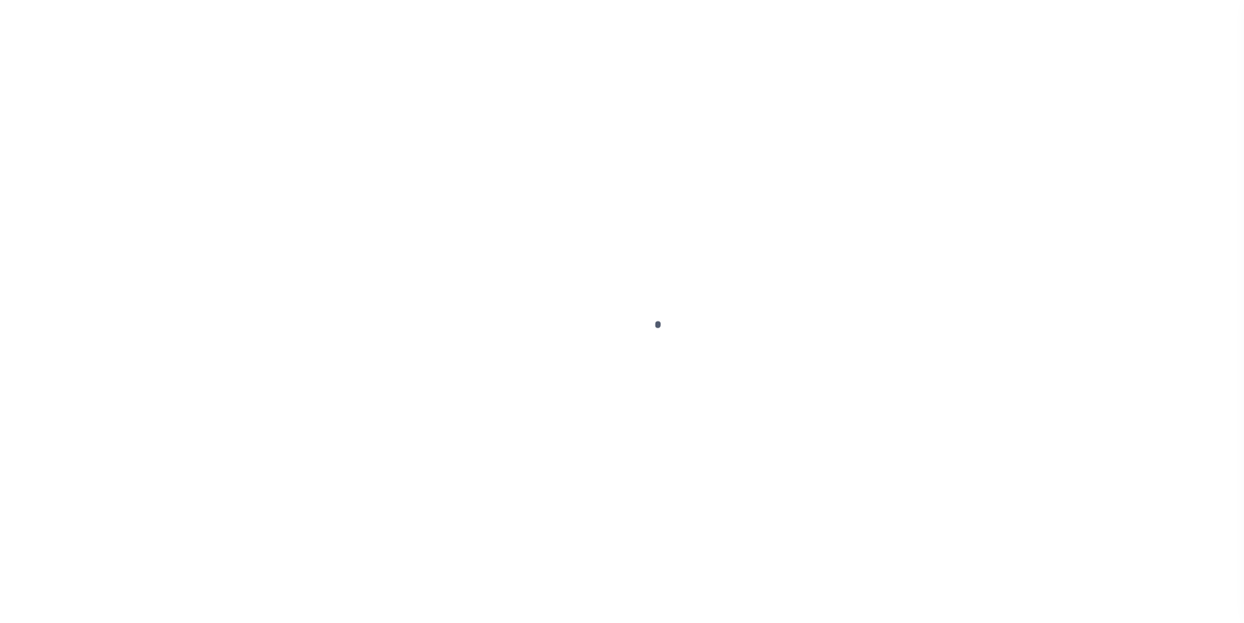
select select "10"
select select "Escrow"
select select
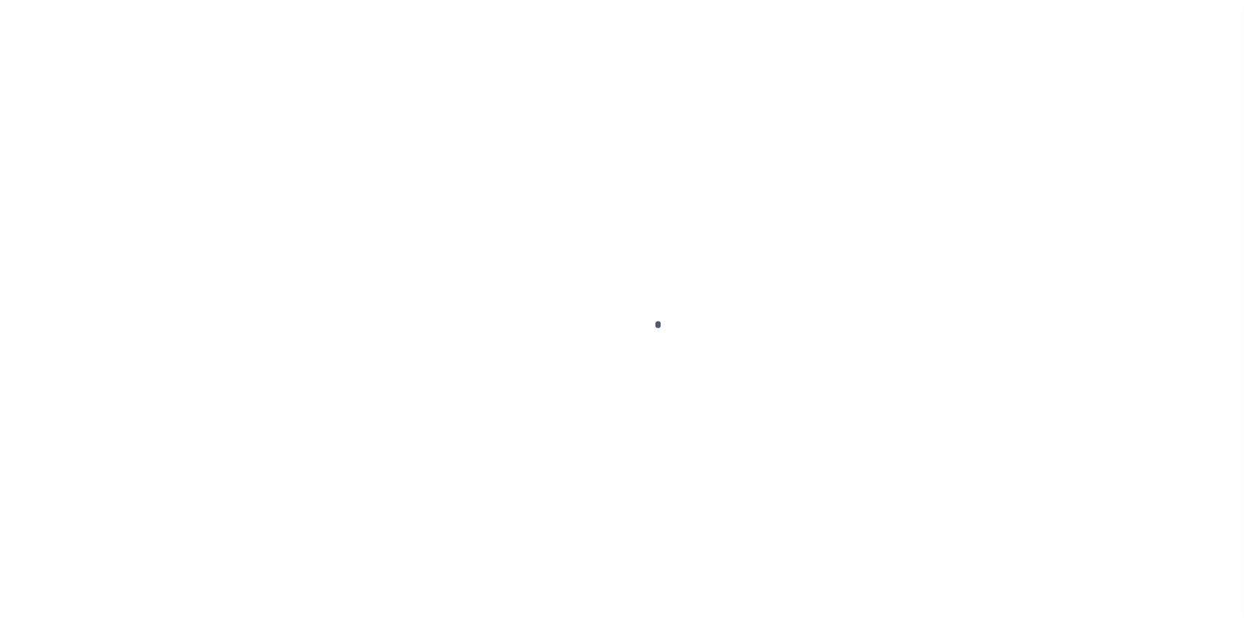
select select "25066"
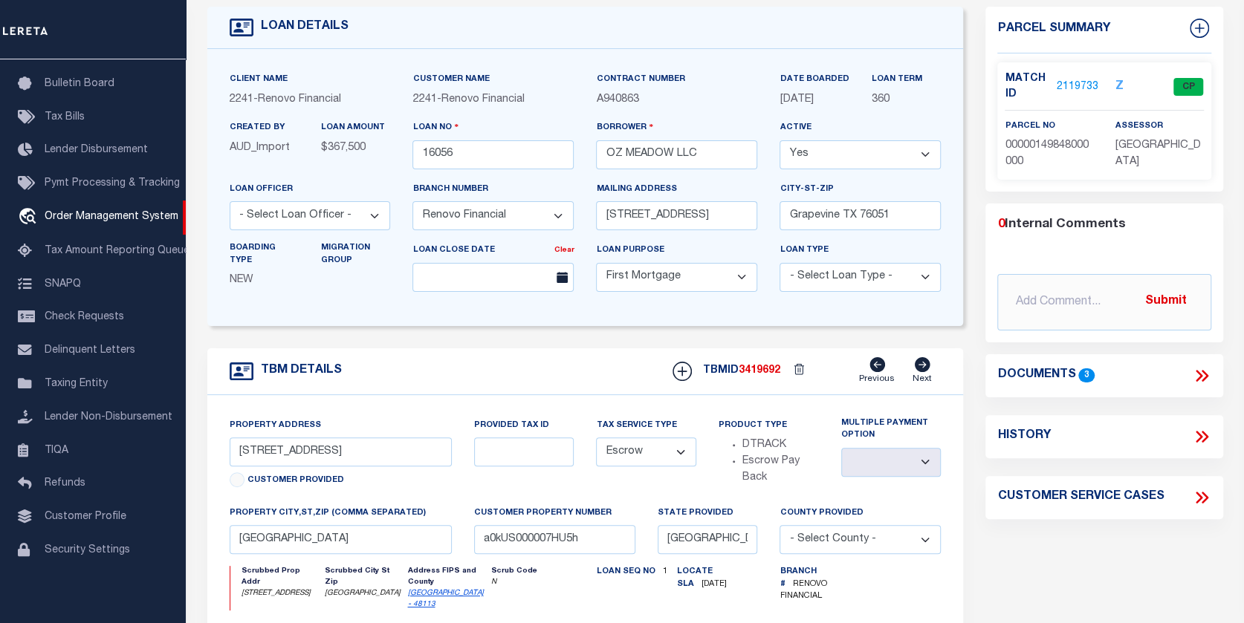
scroll to position [51, 0]
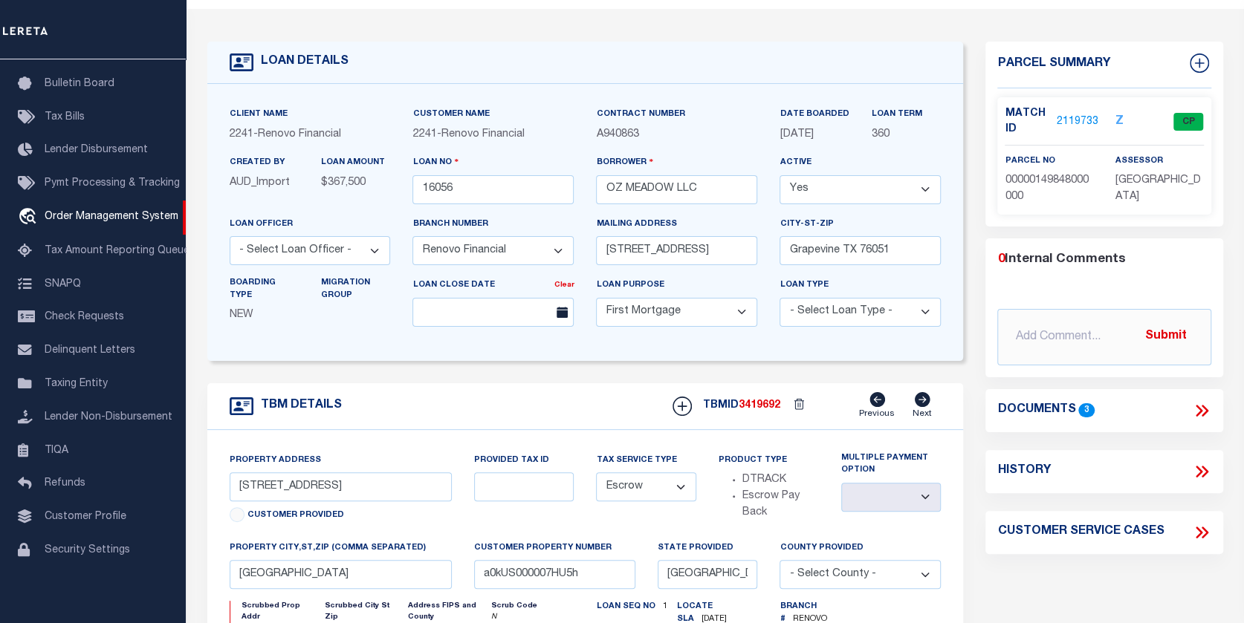
click at [1073, 123] on link "2119733" at bounding box center [1077, 122] width 42 height 16
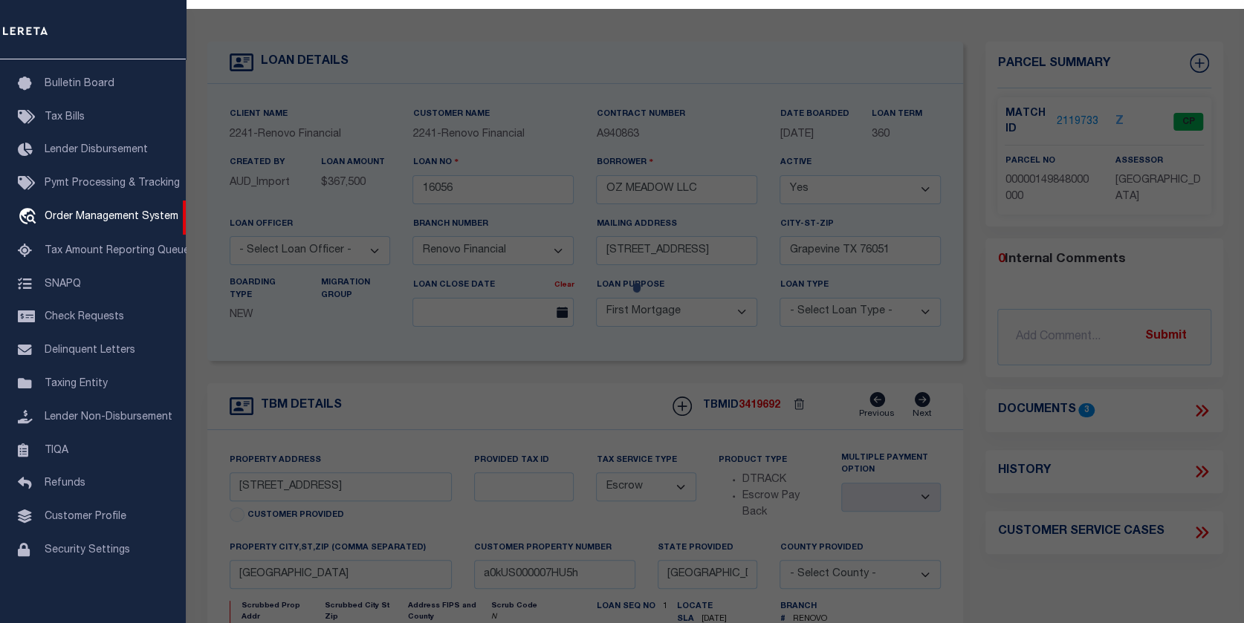
select select "AS"
select select
checkbox input "false"
select select "CP"
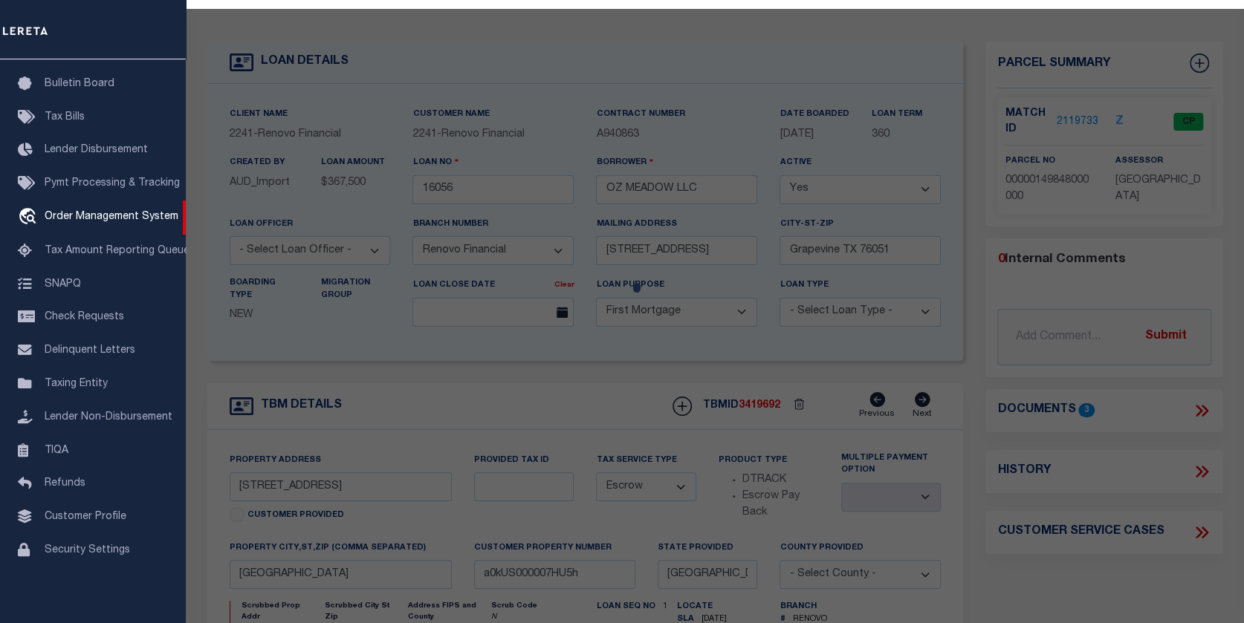
type input "OZ MEADOW LLC"
select select "AGW"
select select
type input "[STREET_ADDRESS]"
checkbox input "false"
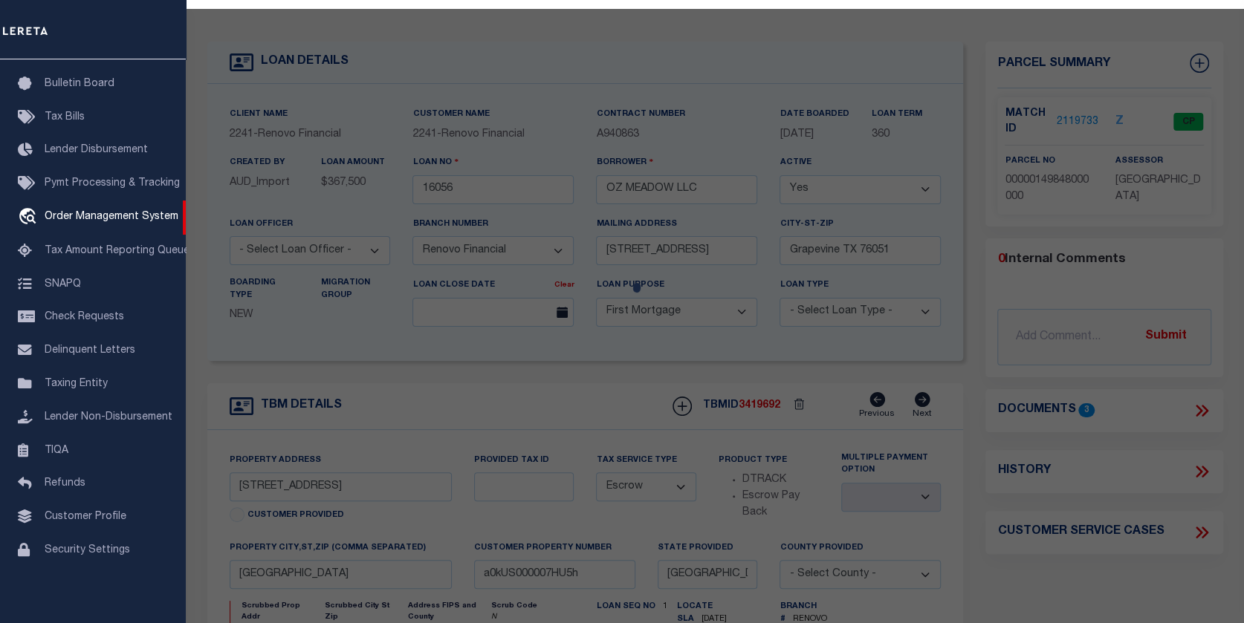
type input "[GEOGRAPHIC_DATA]"
type textarea "BOMARS [GEOGRAPHIC_DATA] BLK A/1346 SW PT 9 ACS 0.115"
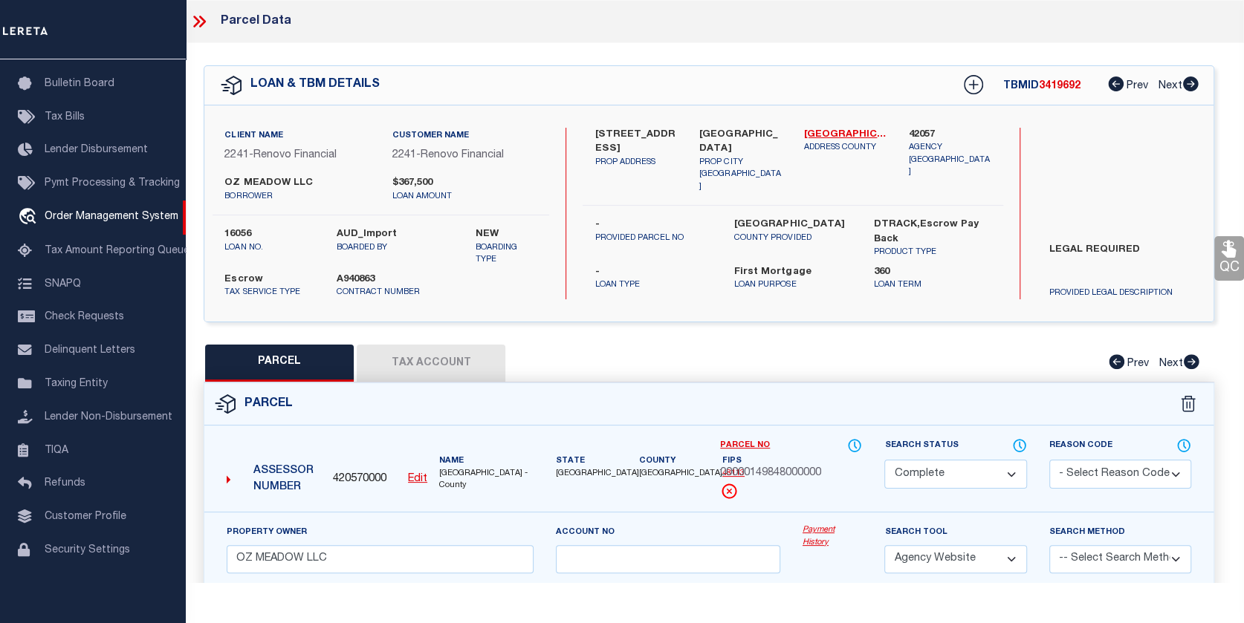
click at [435, 363] on button "Tax Account" at bounding box center [431, 363] width 149 height 37
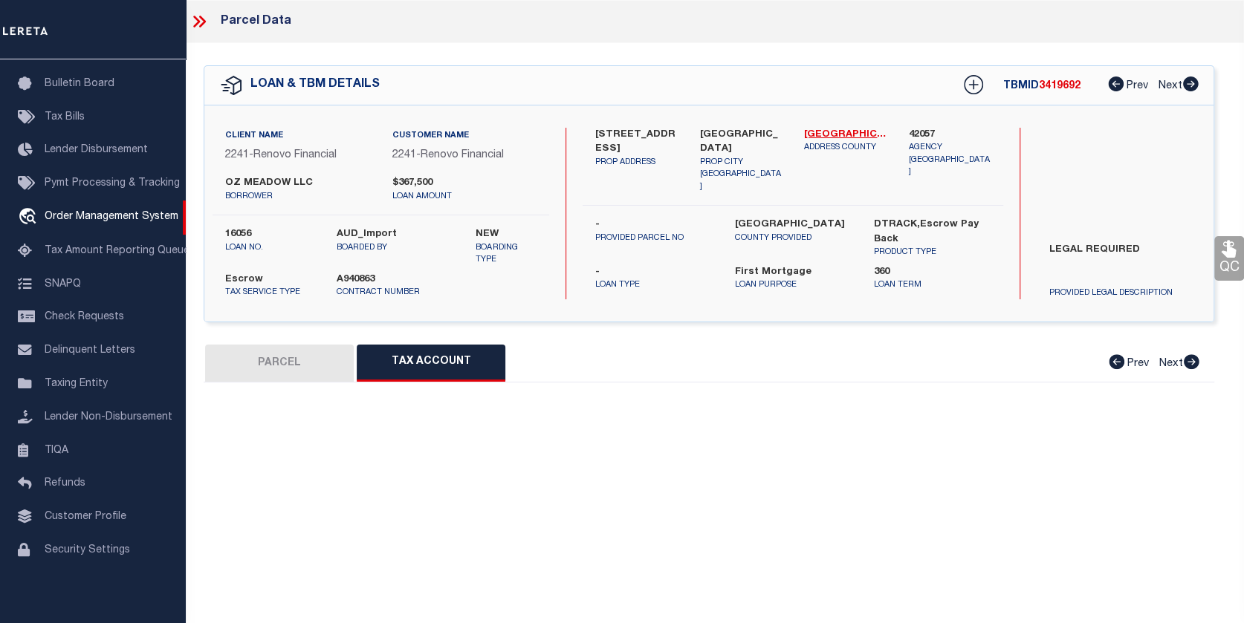
select select "100"
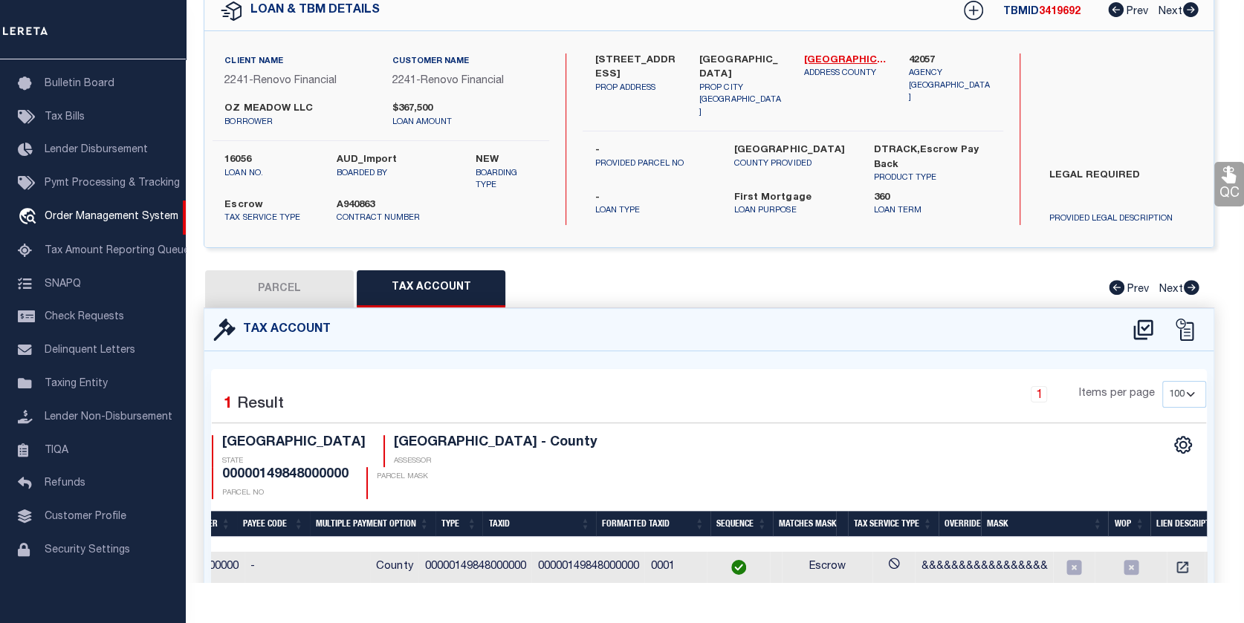
scroll to position [0, 304]
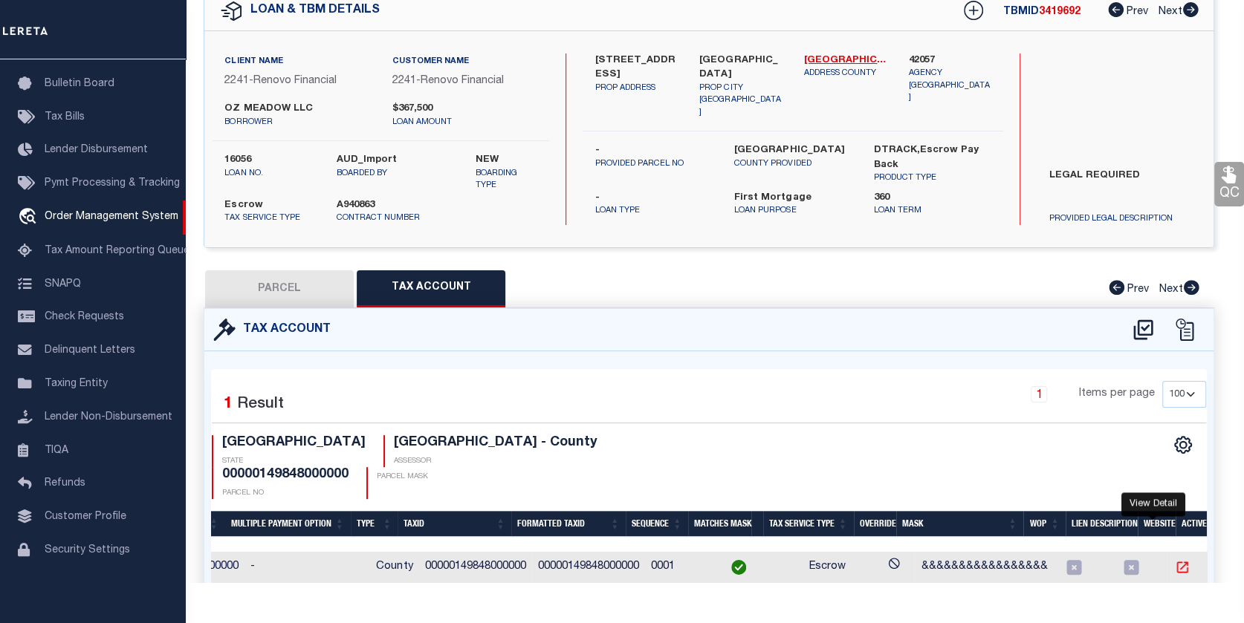
click at [1175, 560] on icon "" at bounding box center [1182, 567] width 15 height 15
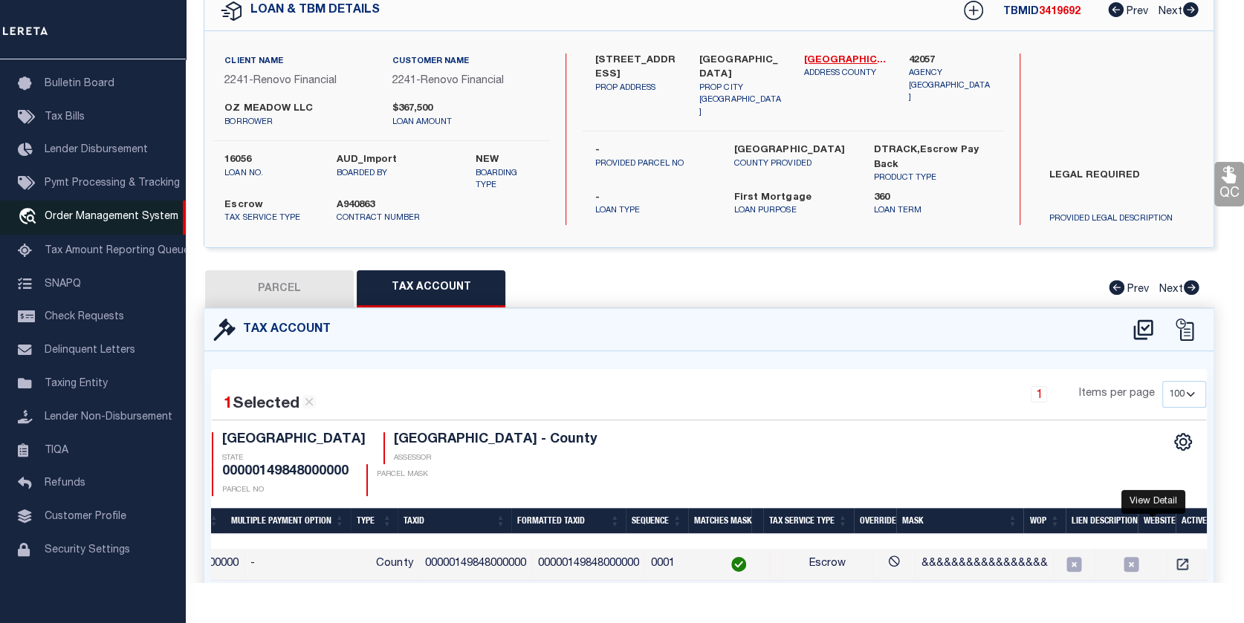
click at [94, 212] on span "Order Management System" at bounding box center [112, 217] width 134 height 10
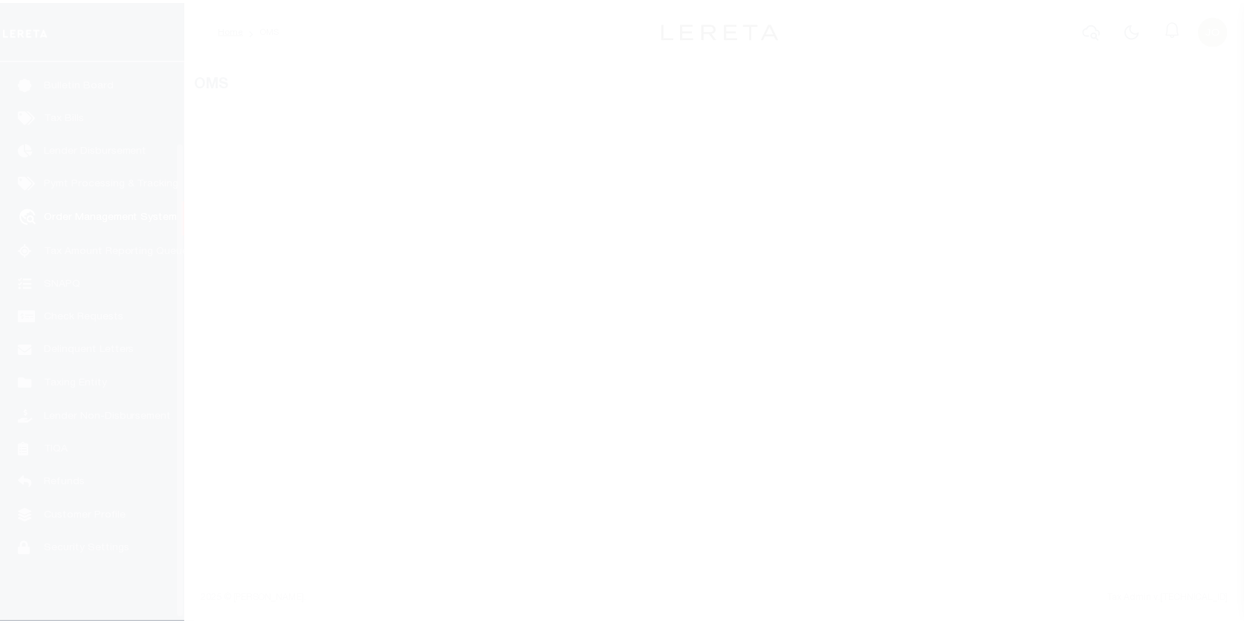
scroll to position [99, 0]
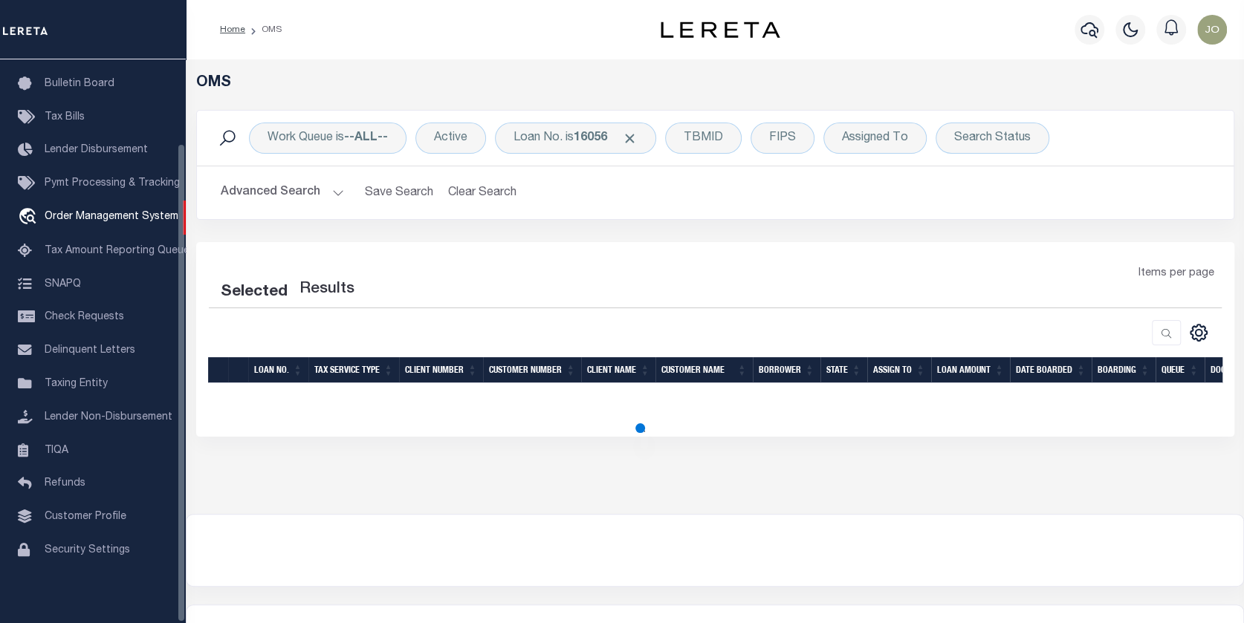
select select "200"
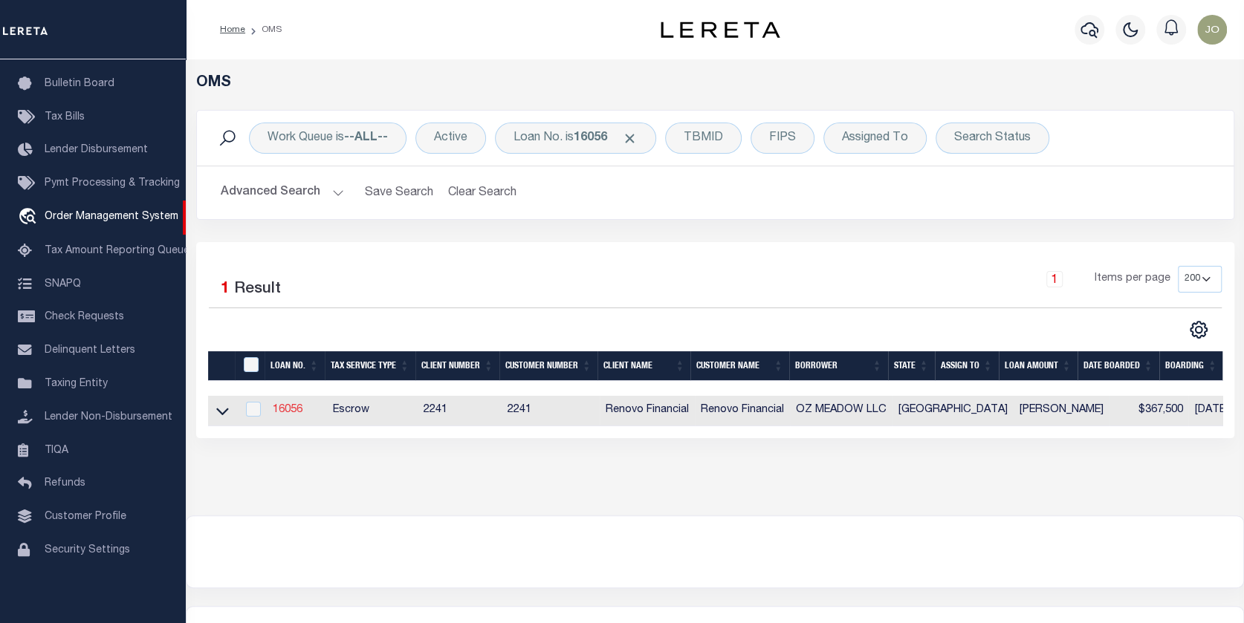
click at [286, 407] on link "16056" at bounding box center [288, 410] width 30 height 10
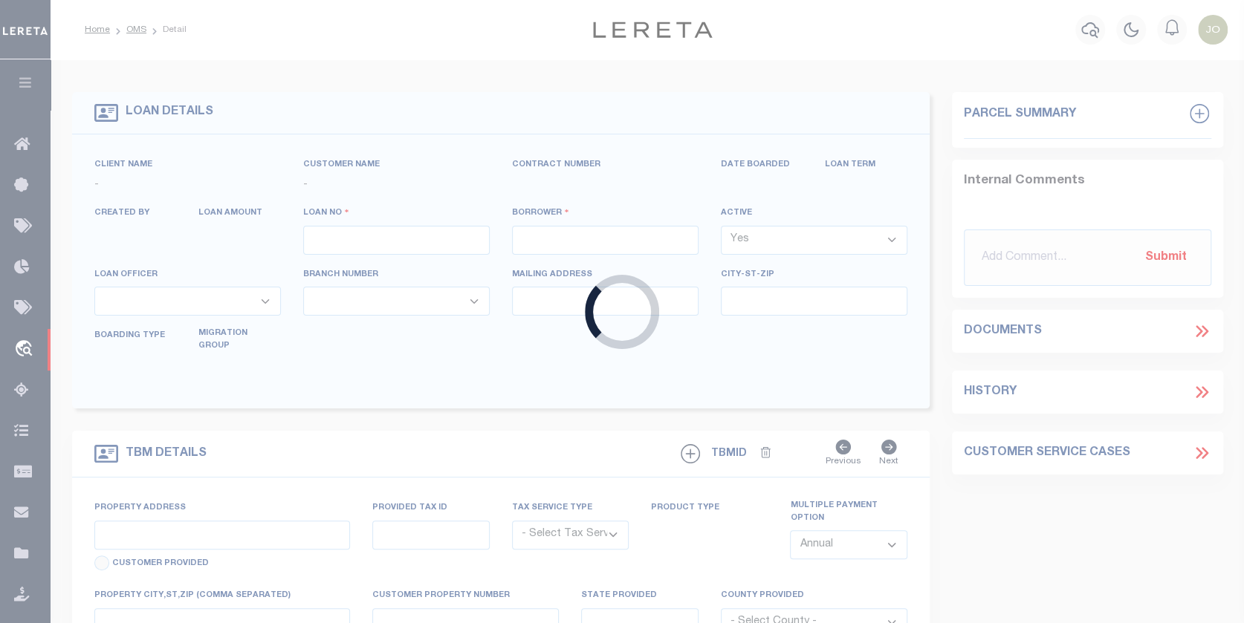
type input "16056"
type input "OZ MEADOW LLC"
select select
type input "[STREET_ADDRESS]"
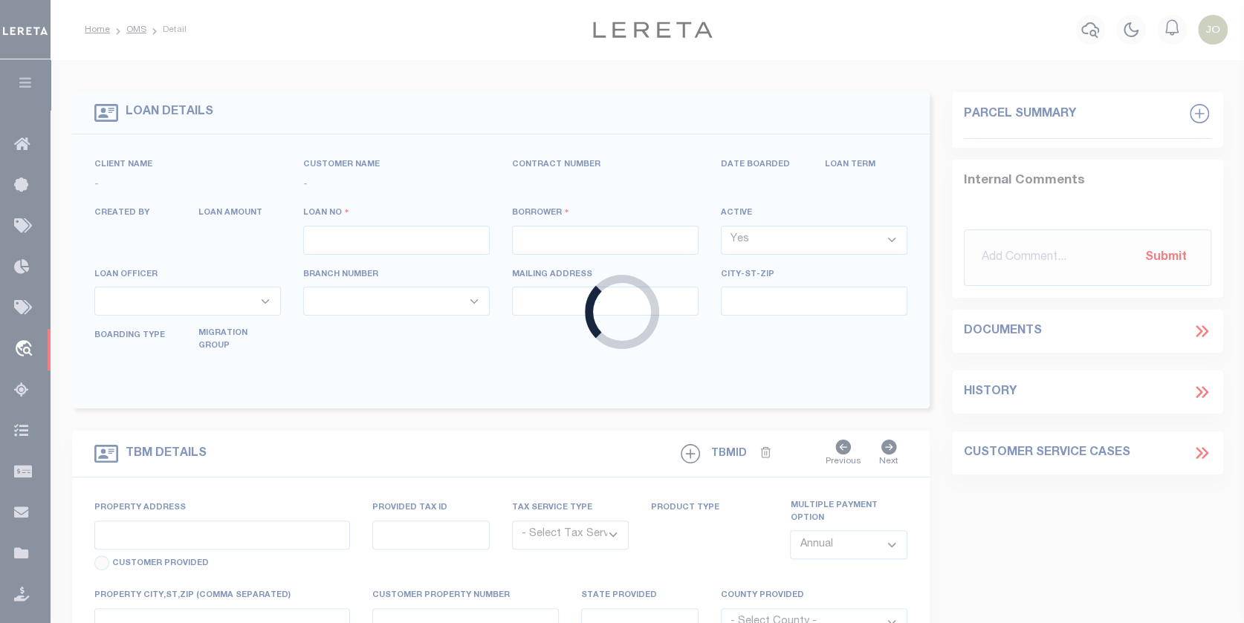
type input "Grapevine TX 76051"
select select "10"
select select "Escrow"
select select "25066"
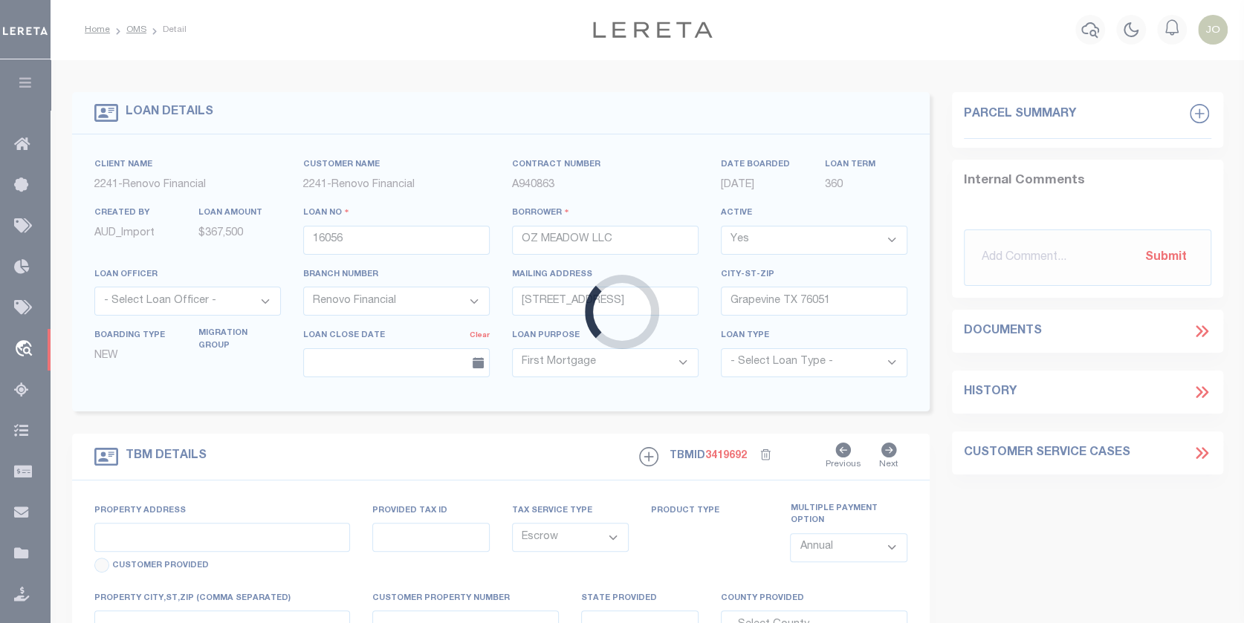
type input "[STREET_ADDRESS]"
select select
type input "[GEOGRAPHIC_DATA]"
type input "a0kUS000007HU5h"
type input "[GEOGRAPHIC_DATA]"
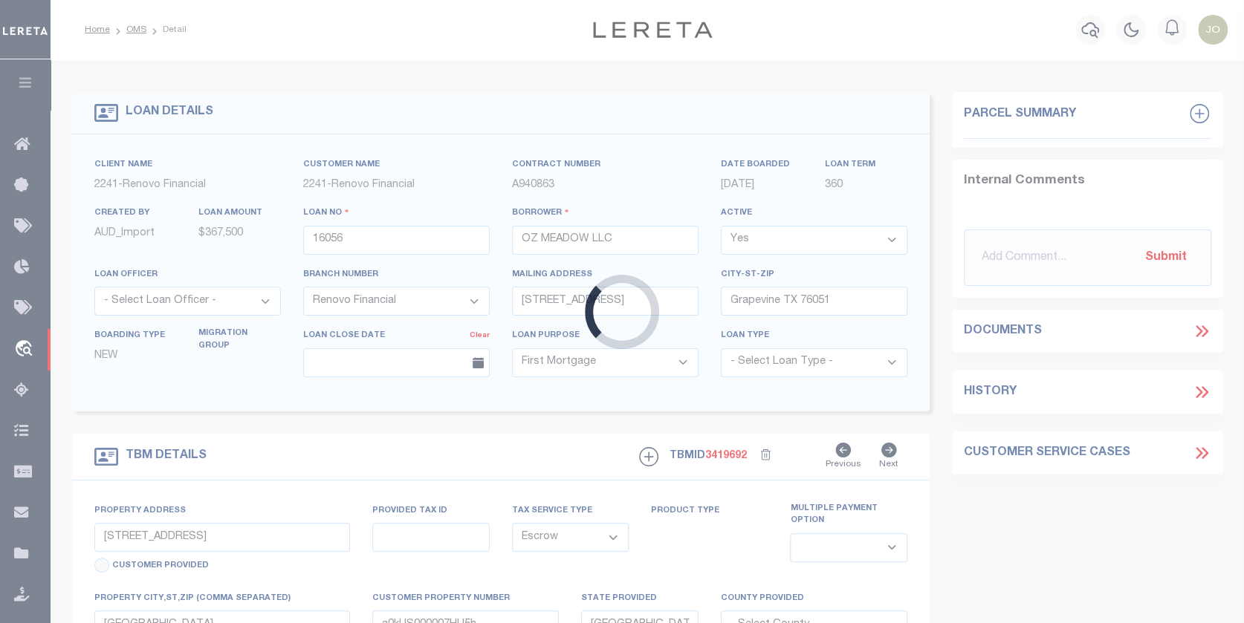
select select
type textarea "LEGAL REQUIRED"
